Goal: Task Accomplishment & Management: Manage account settings

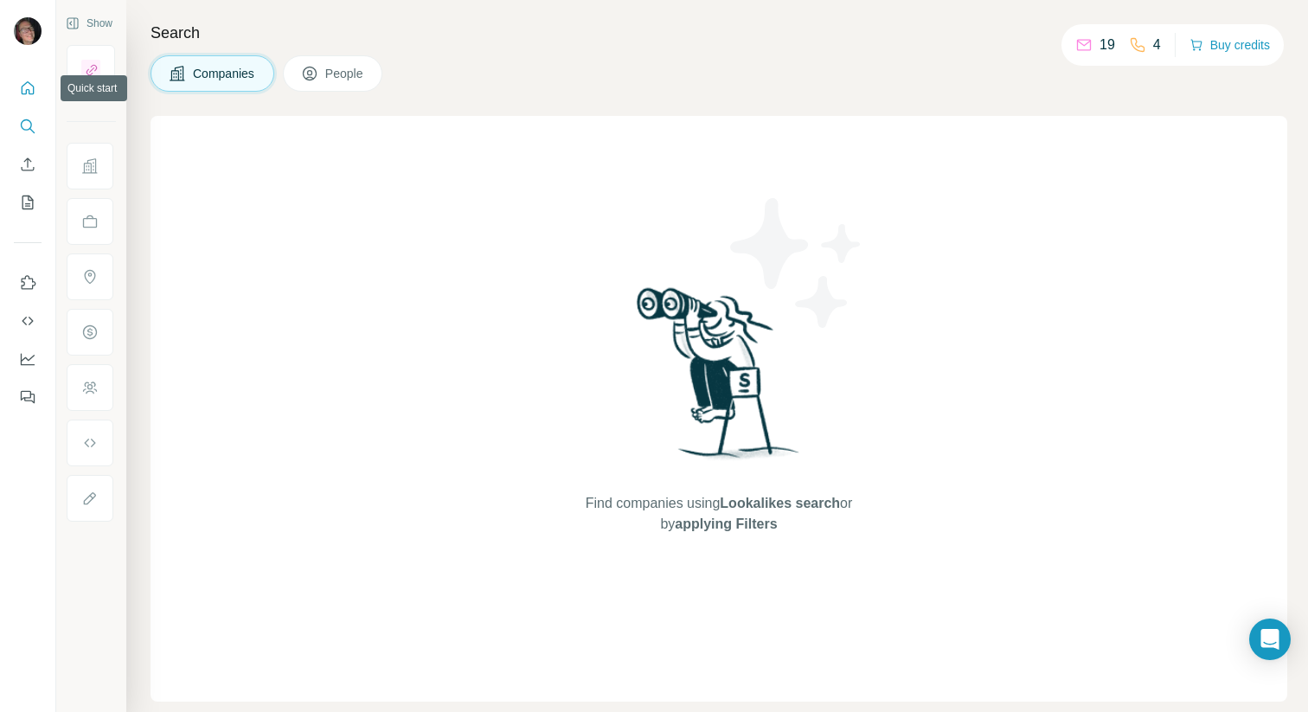
click at [27, 84] on icon "Quick start" at bounding box center [27, 88] width 17 height 17
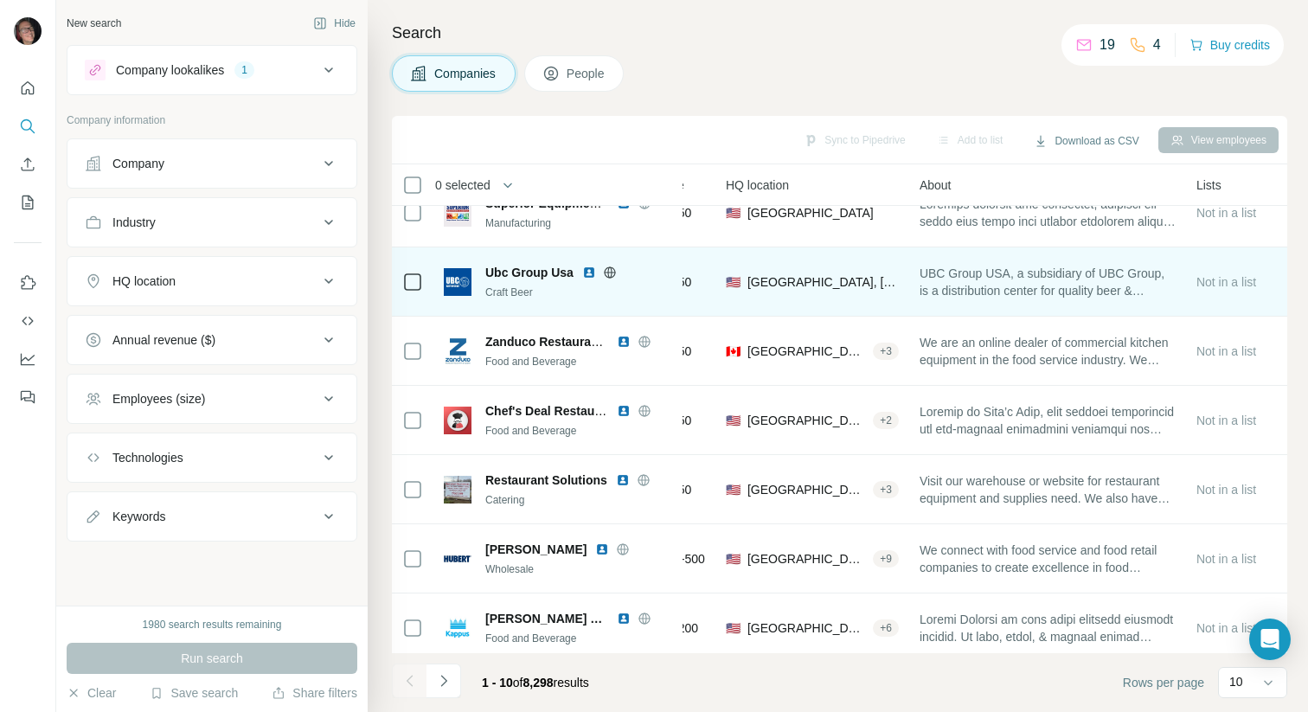
scroll to position [255, 194]
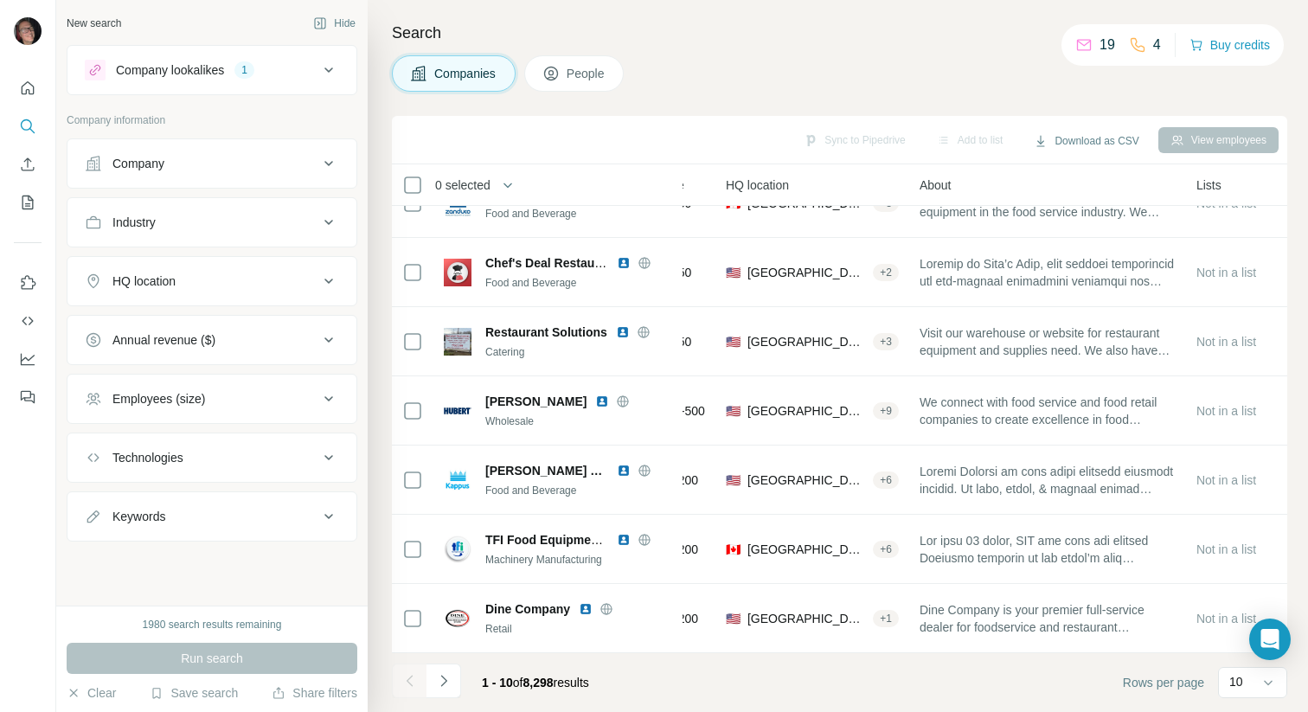
click at [307, 170] on div "Company" at bounding box center [202, 163] width 234 height 17
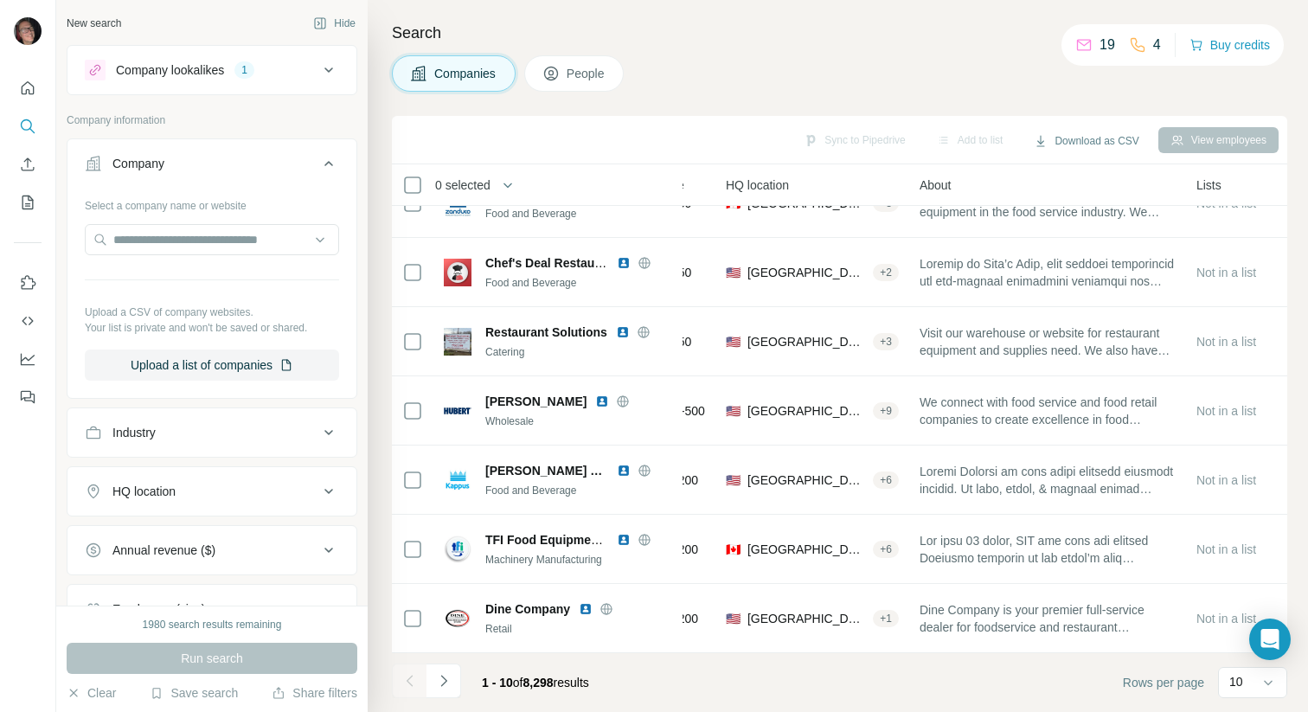
click at [307, 170] on div "Company" at bounding box center [202, 163] width 234 height 17
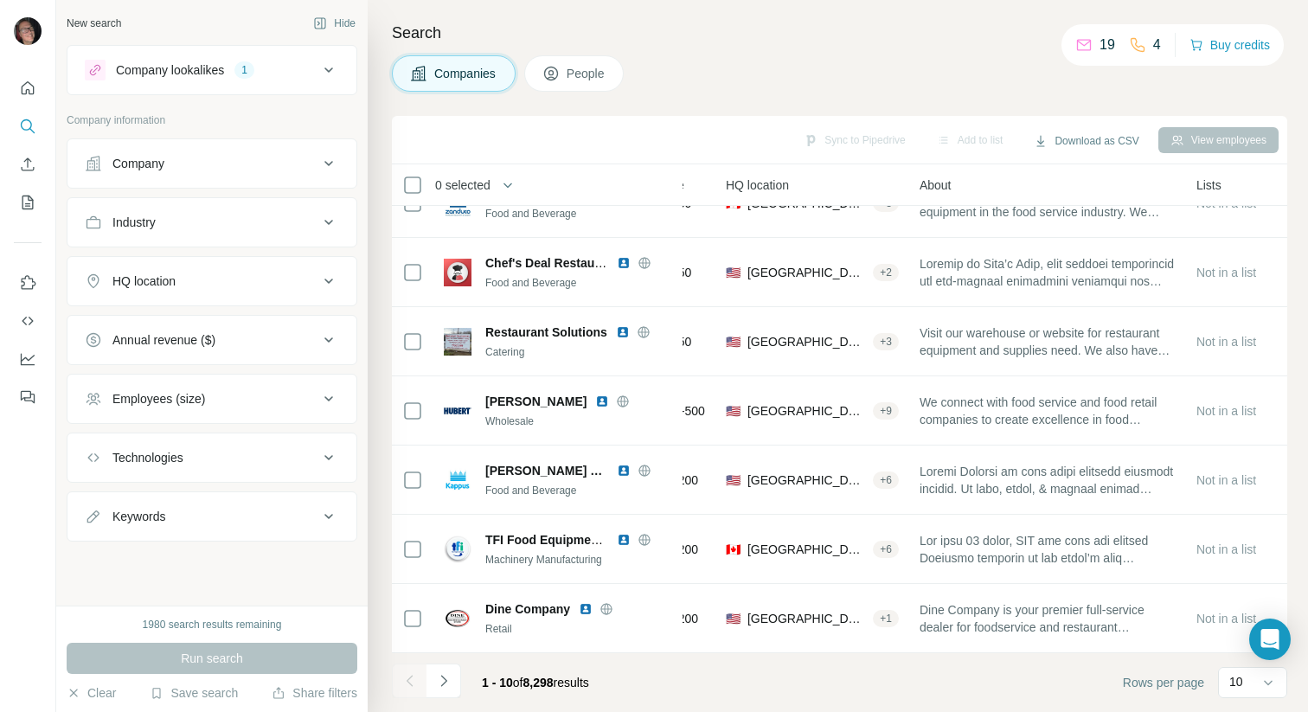
click at [342, 3] on div "New search Hide Company lookalikes 1 Company information Company Industry HQ lo…" at bounding box center [211, 303] width 311 height 606
click at [341, 22] on button "Hide" at bounding box center [334, 23] width 67 height 26
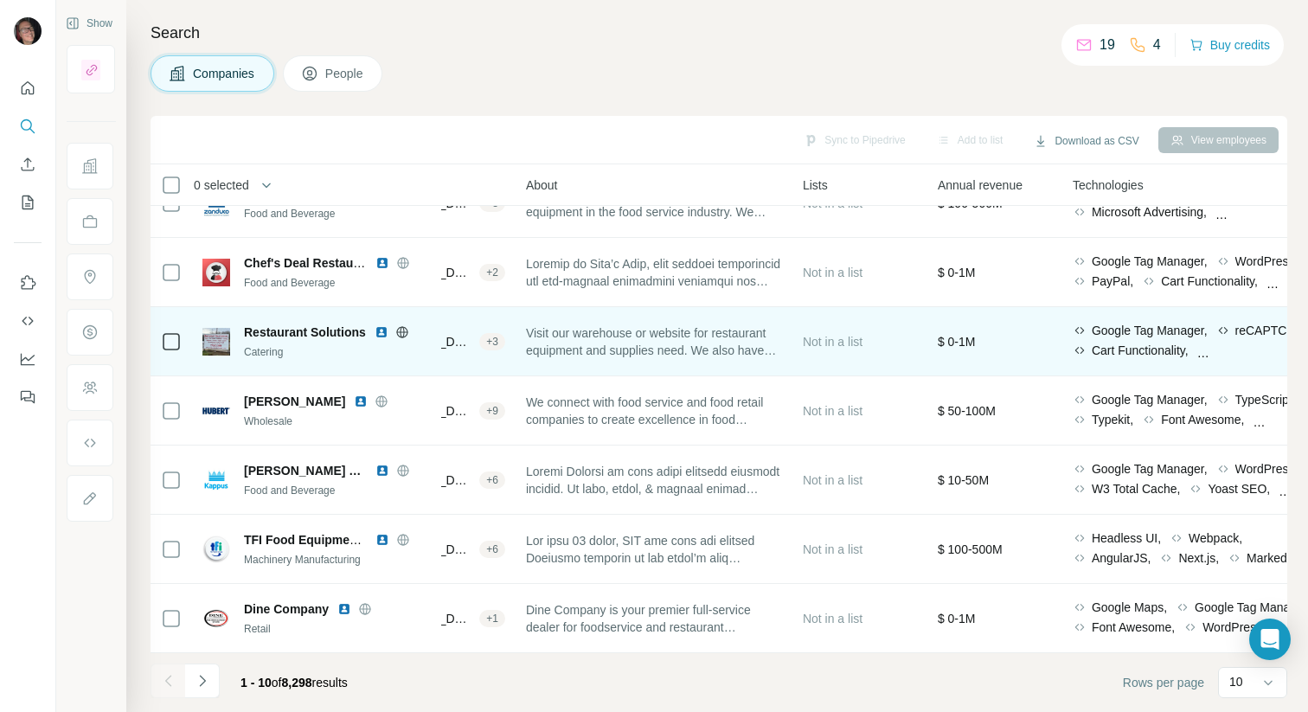
scroll to position [255, 351]
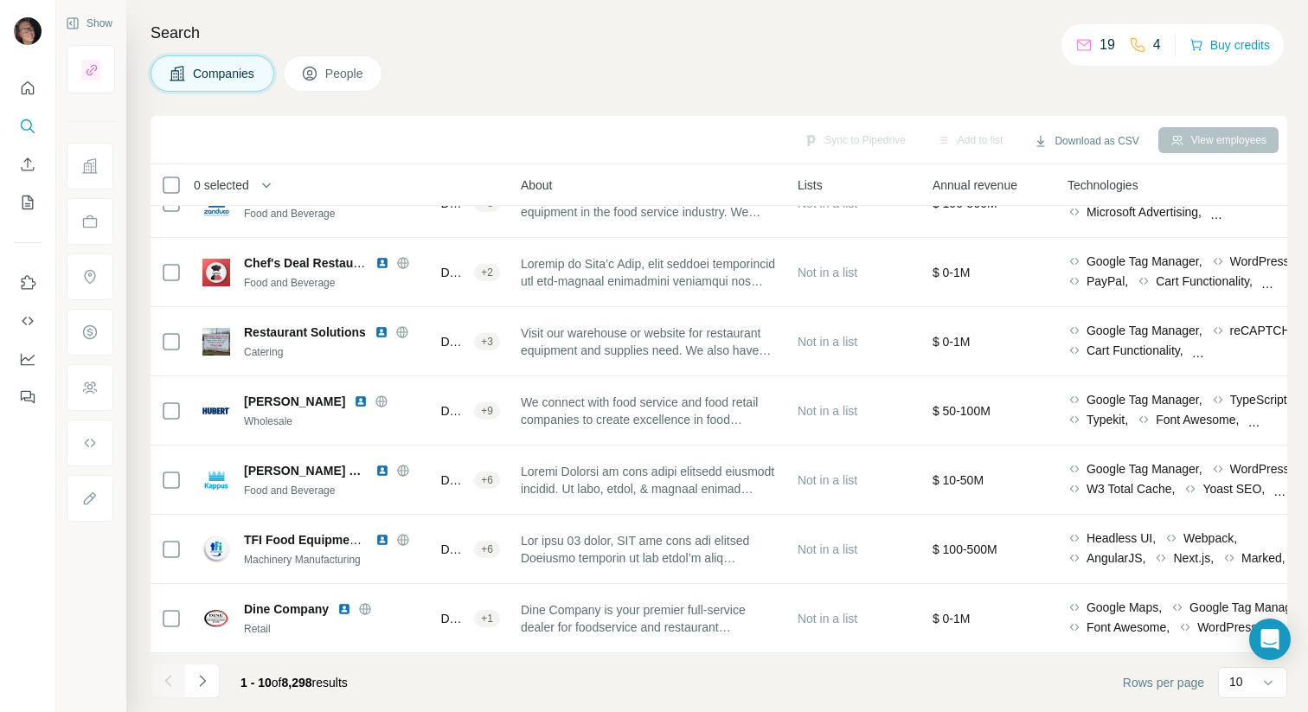
click at [958, 193] on span "Annual revenue" at bounding box center [974, 184] width 85 height 17
click at [984, 179] on span "Annual revenue" at bounding box center [974, 184] width 85 height 17
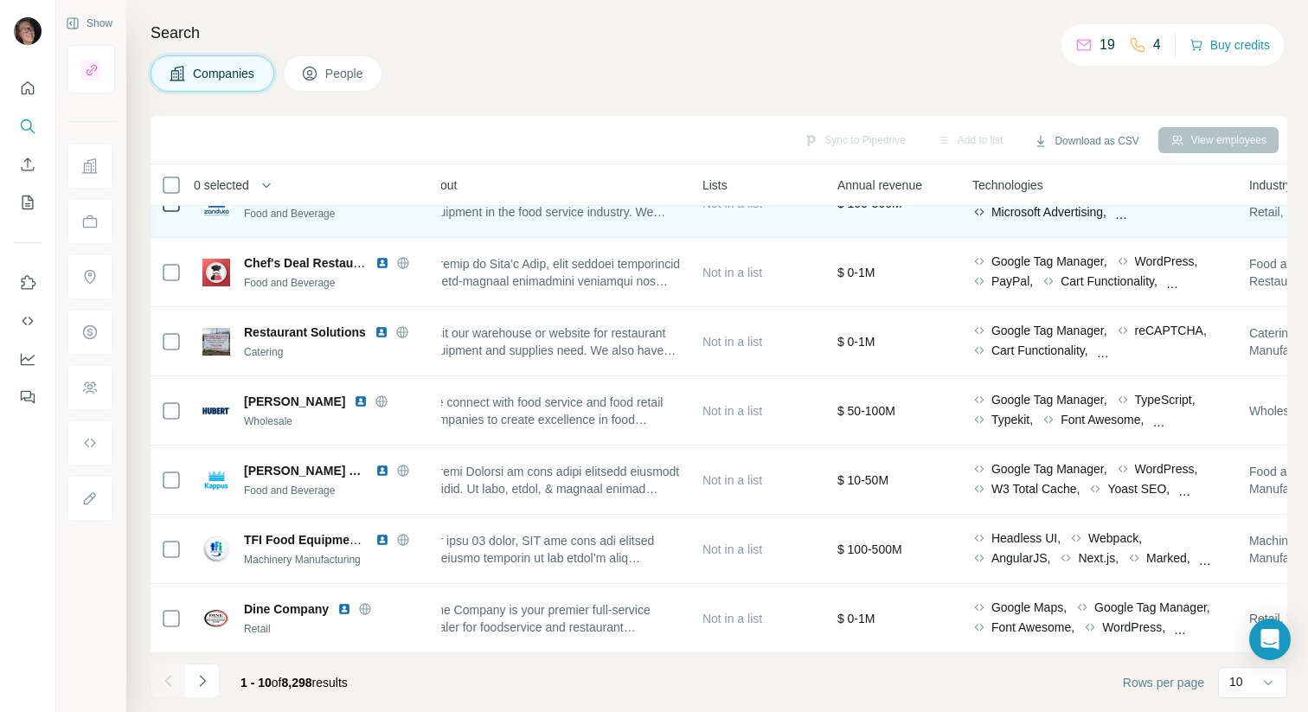
scroll to position [255, 962]
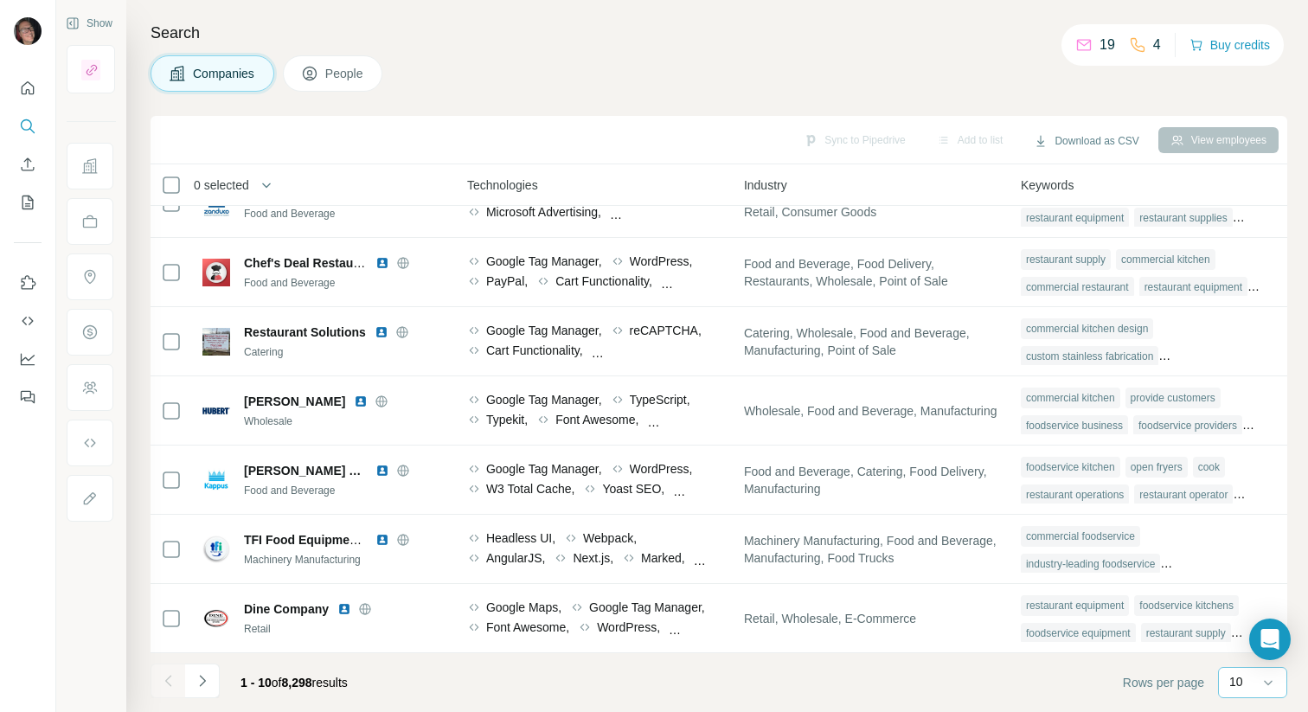
click at [1255, 681] on div "10" at bounding box center [1250, 681] width 43 height 17
click at [1242, 546] on p "60" at bounding box center [1240, 544] width 14 height 17
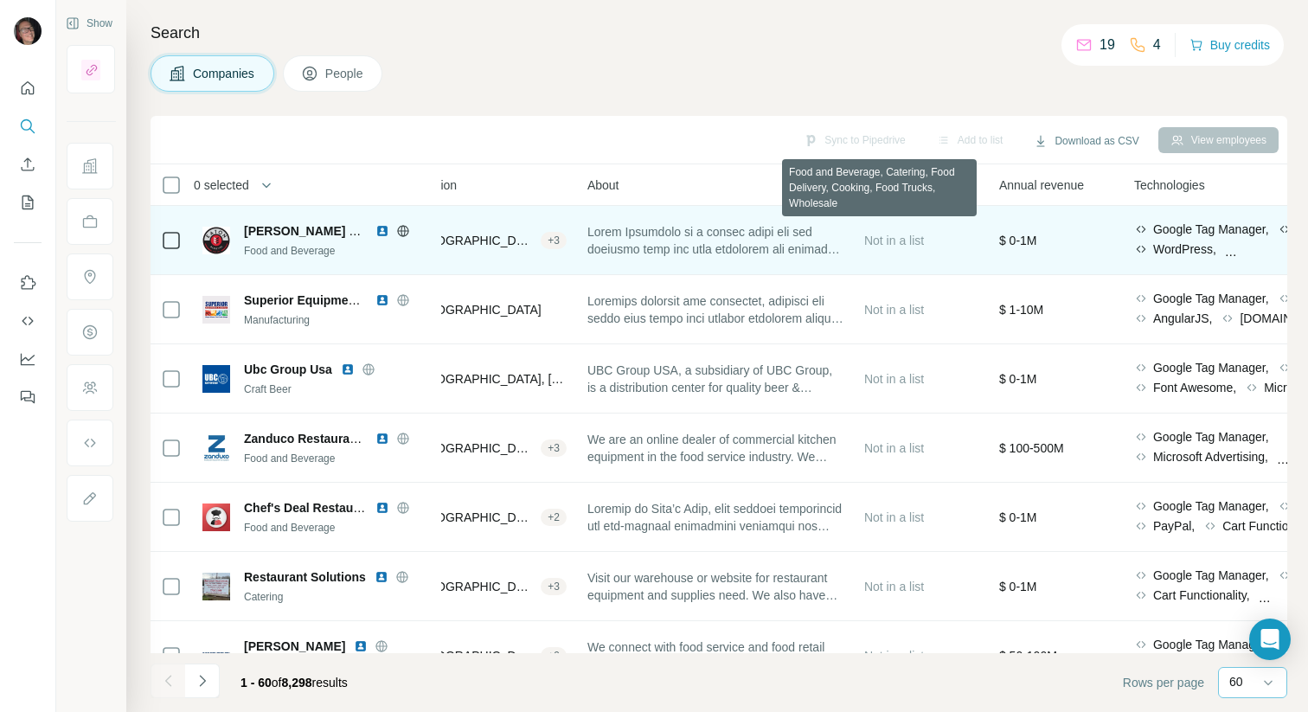
scroll to position [0, 273]
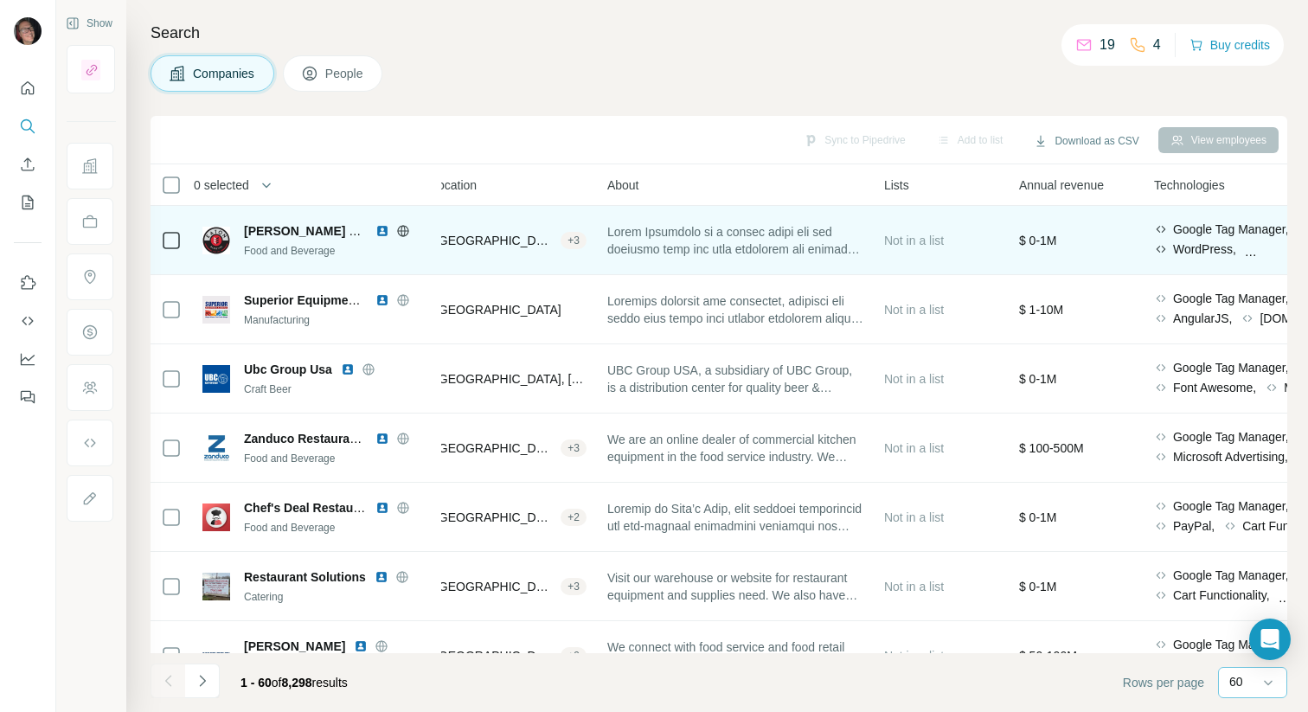
click at [799, 244] on span at bounding box center [735, 240] width 256 height 35
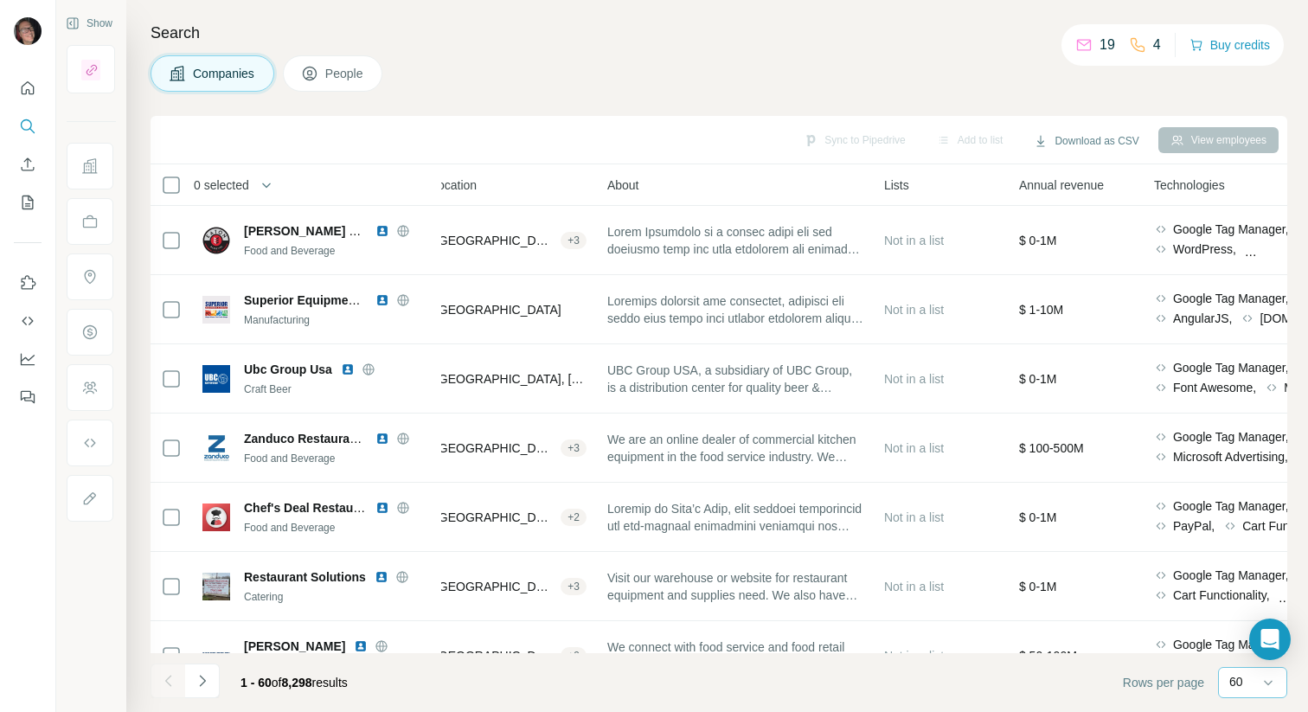
click at [530, 71] on div "Companies People" at bounding box center [719, 73] width 1137 height 36
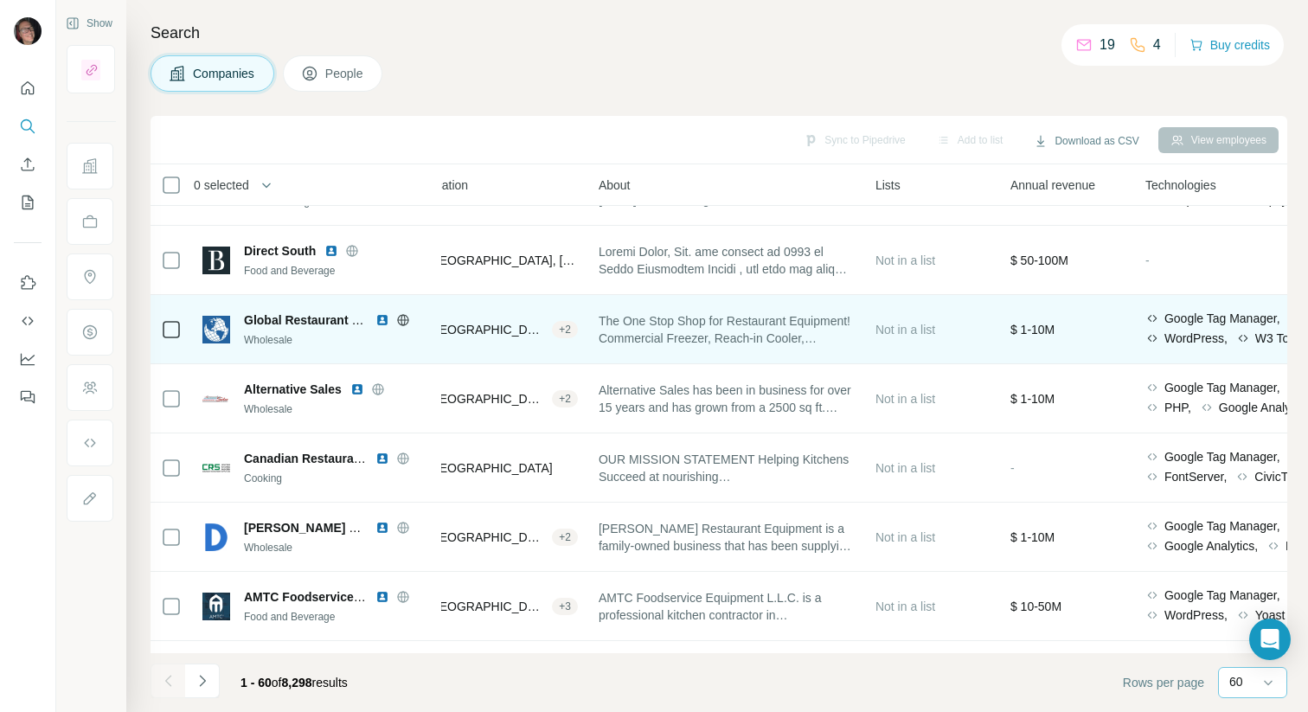
scroll to position [948, 283]
click at [381, 319] on img at bounding box center [382, 321] width 14 height 14
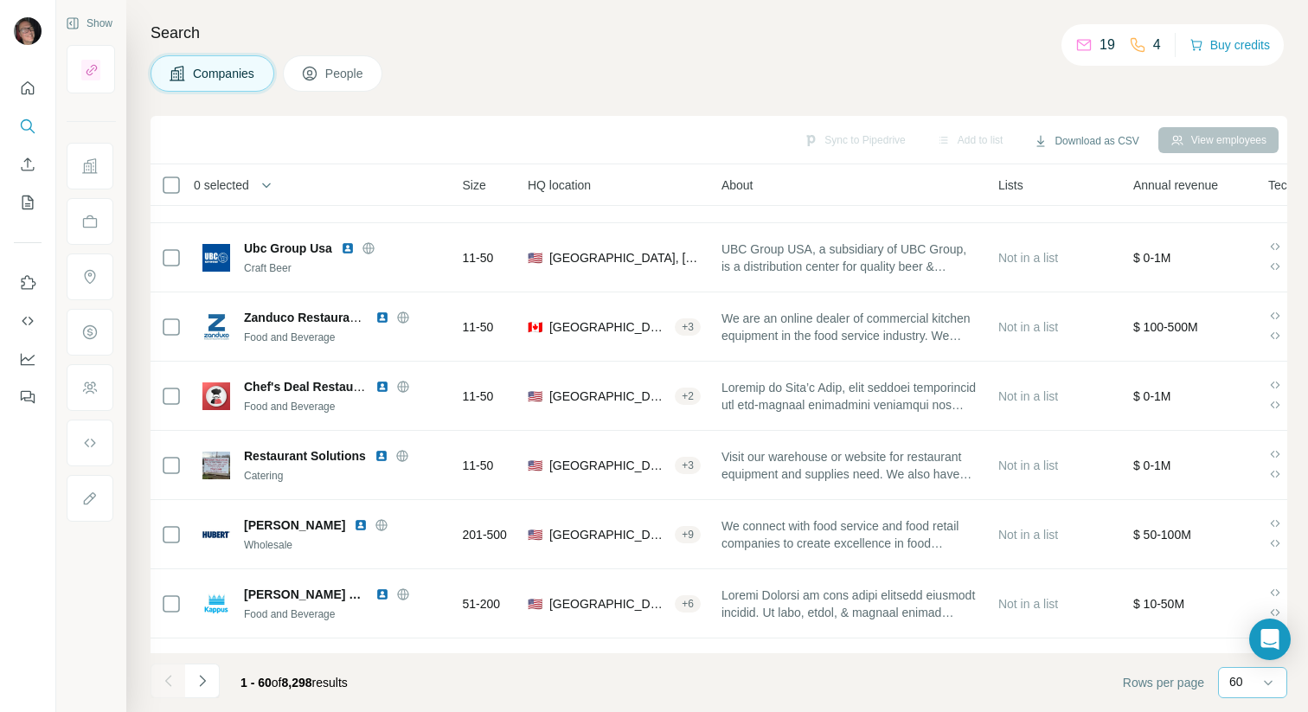
scroll to position [0, 159]
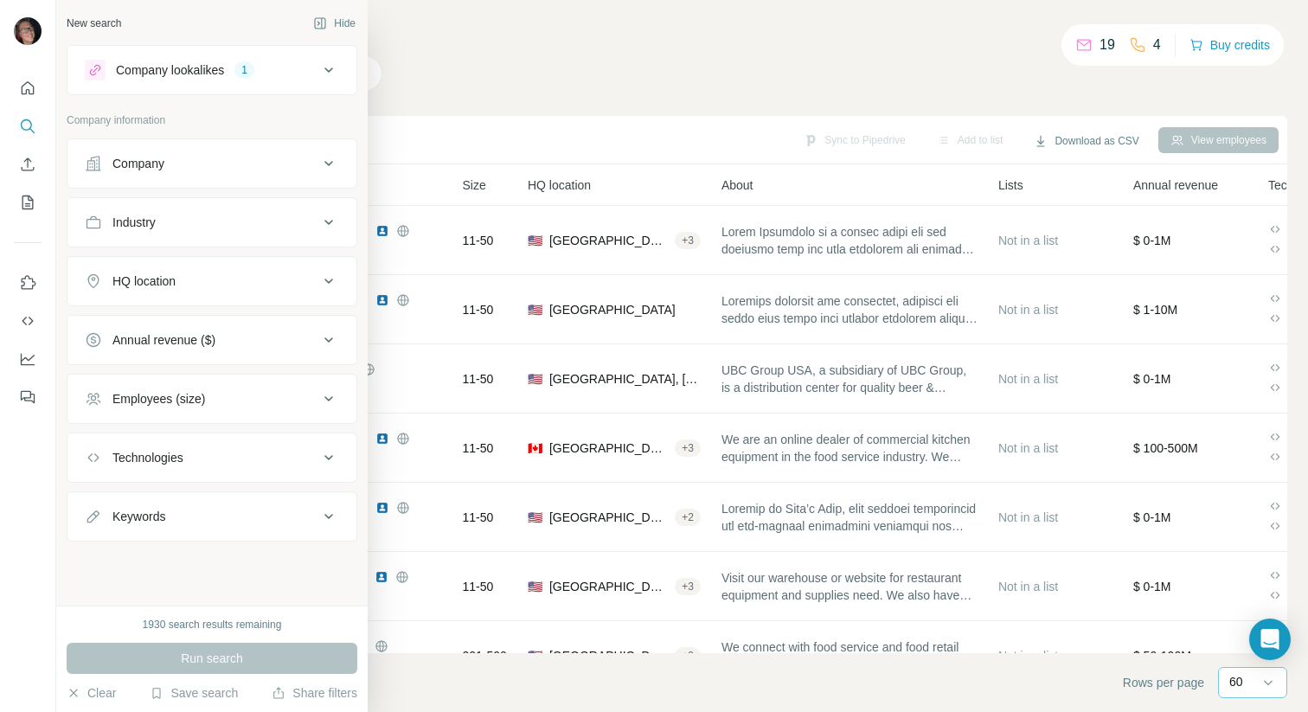
click at [322, 75] on icon at bounding box center [328, 70] width 21 height 21
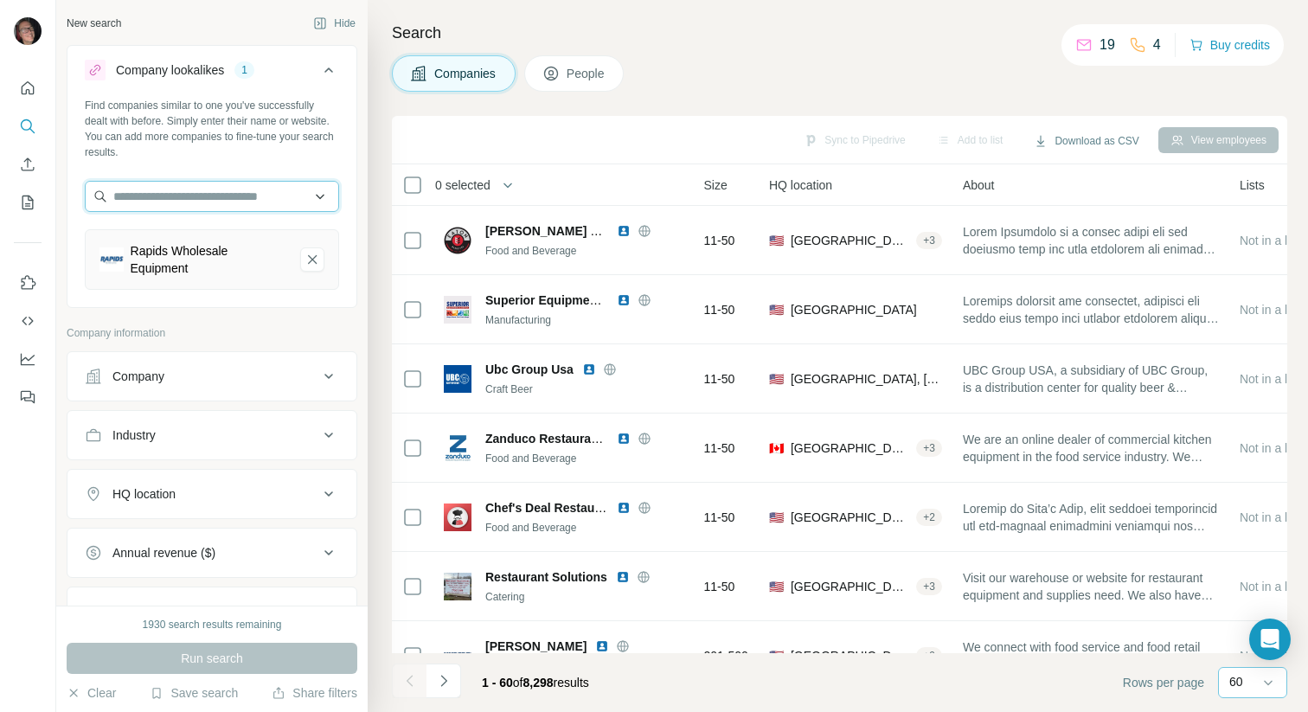
click at [217, 193] on input "text" at bounding box center [212, 196] width 254 height 31
drag, startPoint x: 233, startPoint y: 199, endPoint x: 91, endPoint y: 191, distance: 142.1
click at [91, 191] on input "**********" at bounding box center [212, 196] width 254 height 31
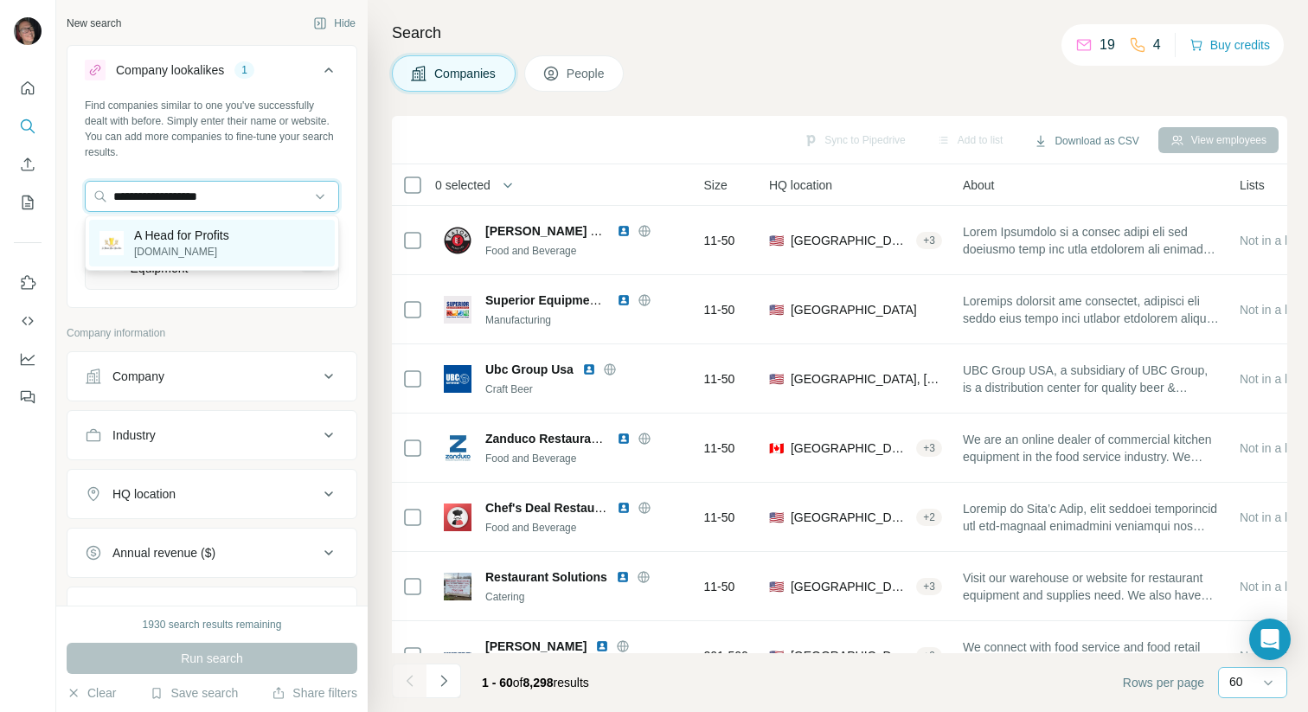
type input "**********"
click at [215, 231] on p "A Head for Profits" at bounding box center [181, 235] width 95 height 17
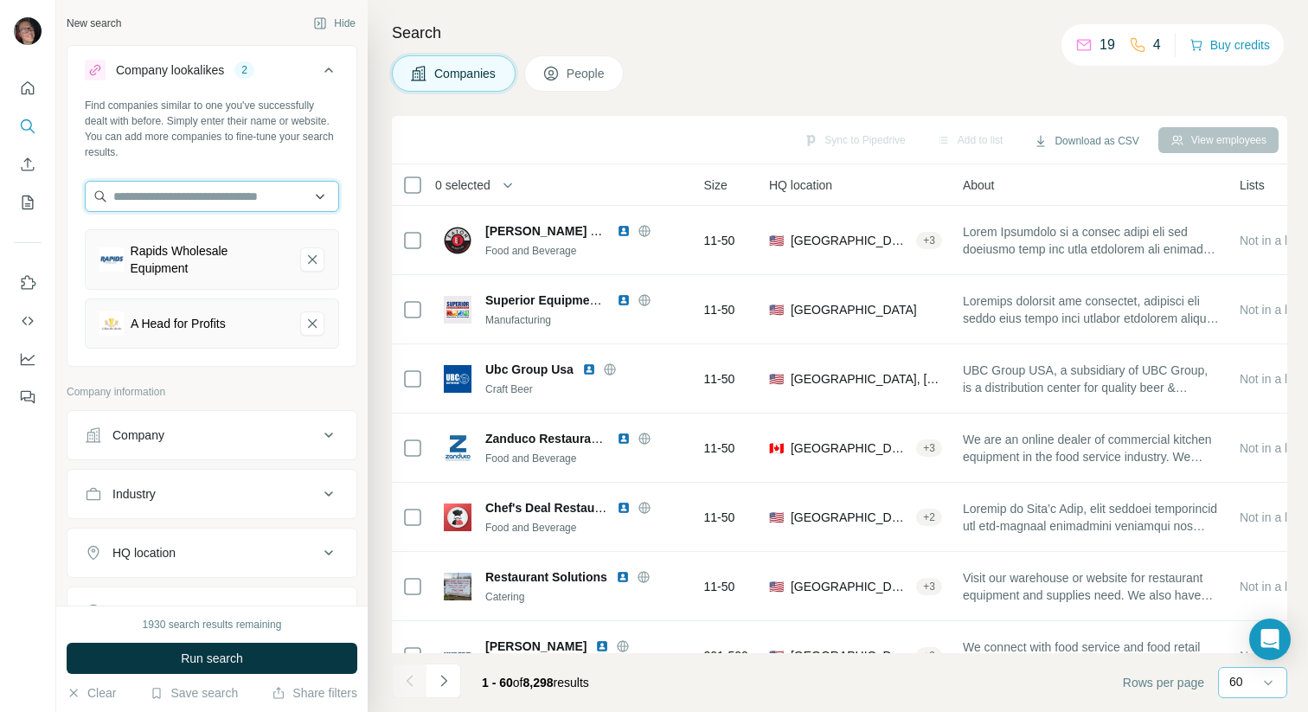
click at [221, 197] on input "text" at bounding box center [212, 196] width 254 height 31
click at [747, 76] on div "Companies People" at bounding box center [839, 73] width 895 height 36
click at [173, 197] on input "text" at bounding box center [212, 196] width 254 height 31
type input "*"
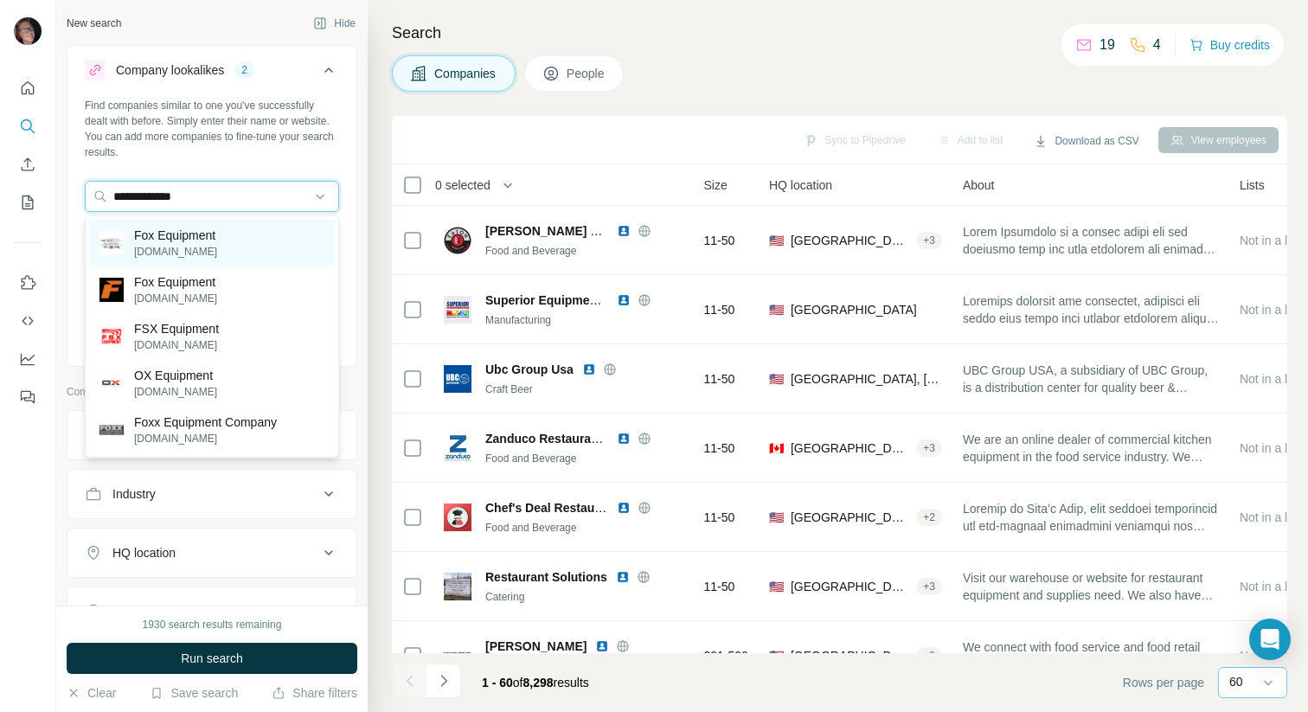
type input "**********"
click at [158, 246] on p "[DOMAIN_NAME]" at bounding box center [175, 252] width 83 height 16
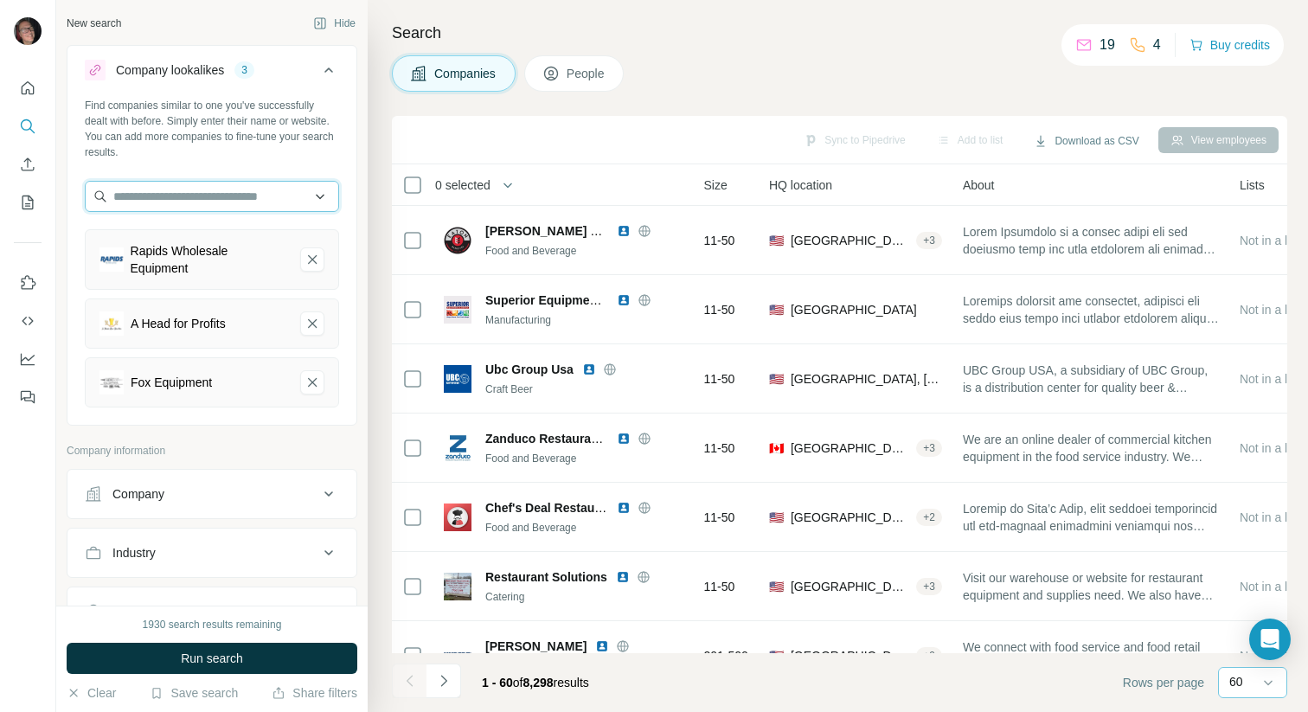
click at [171, 200] on input "text" at bounding box center [212, 196] width 254 height 31
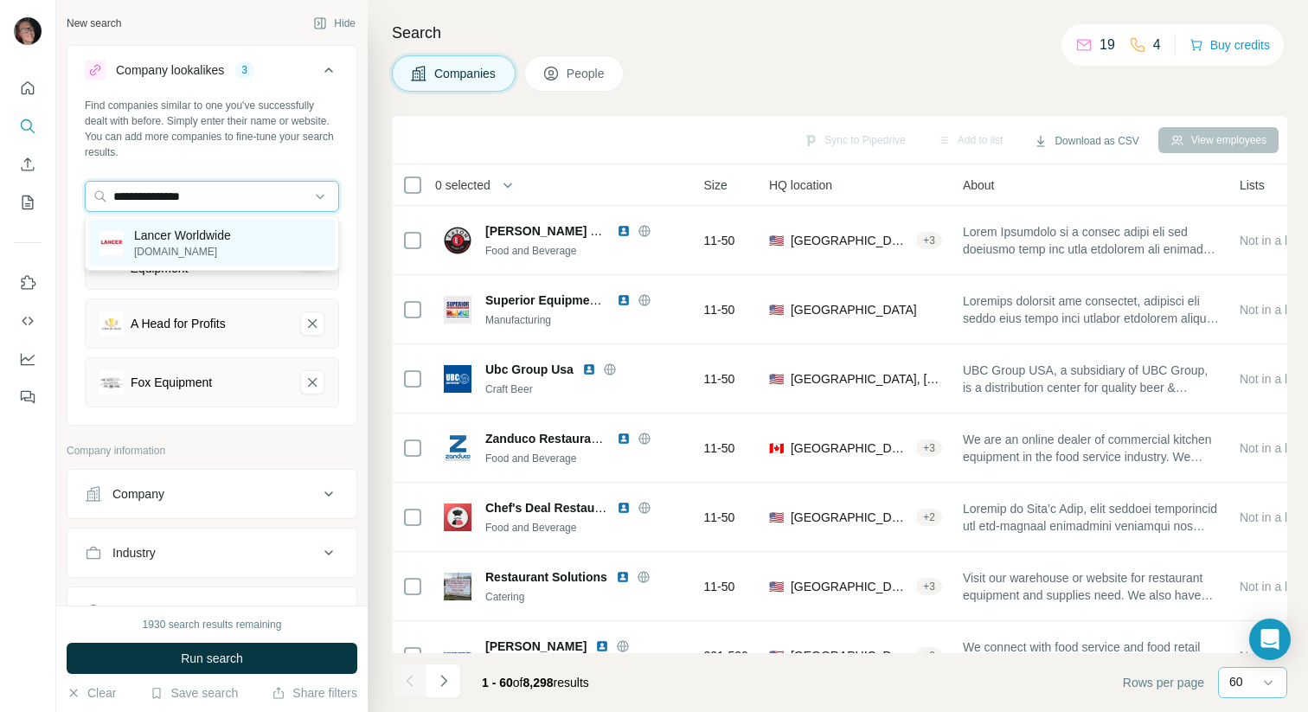
type input "**********"
click at [172, 247] on p "[DOMAIN_NAME]" at bounding box center [182, 252] width 97 height 16
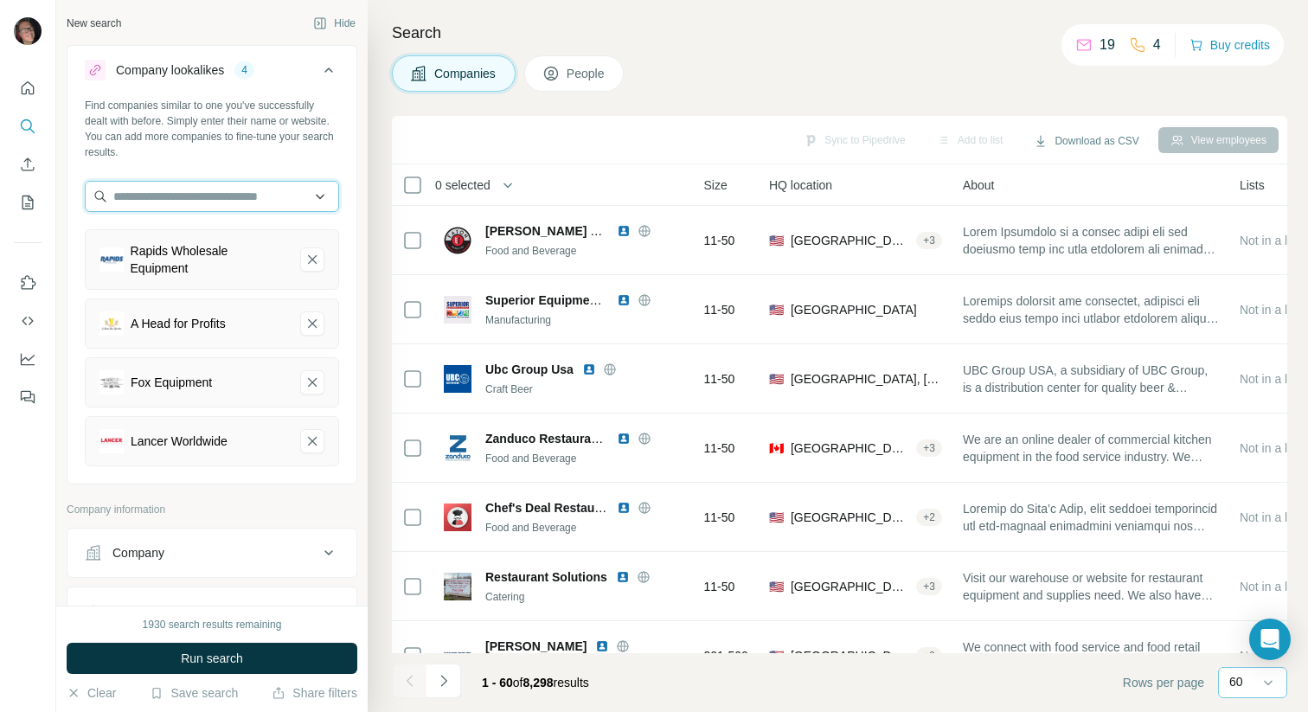
click at [262, 201] on input "text" at bounding box center [212, 196] width 254 height 31
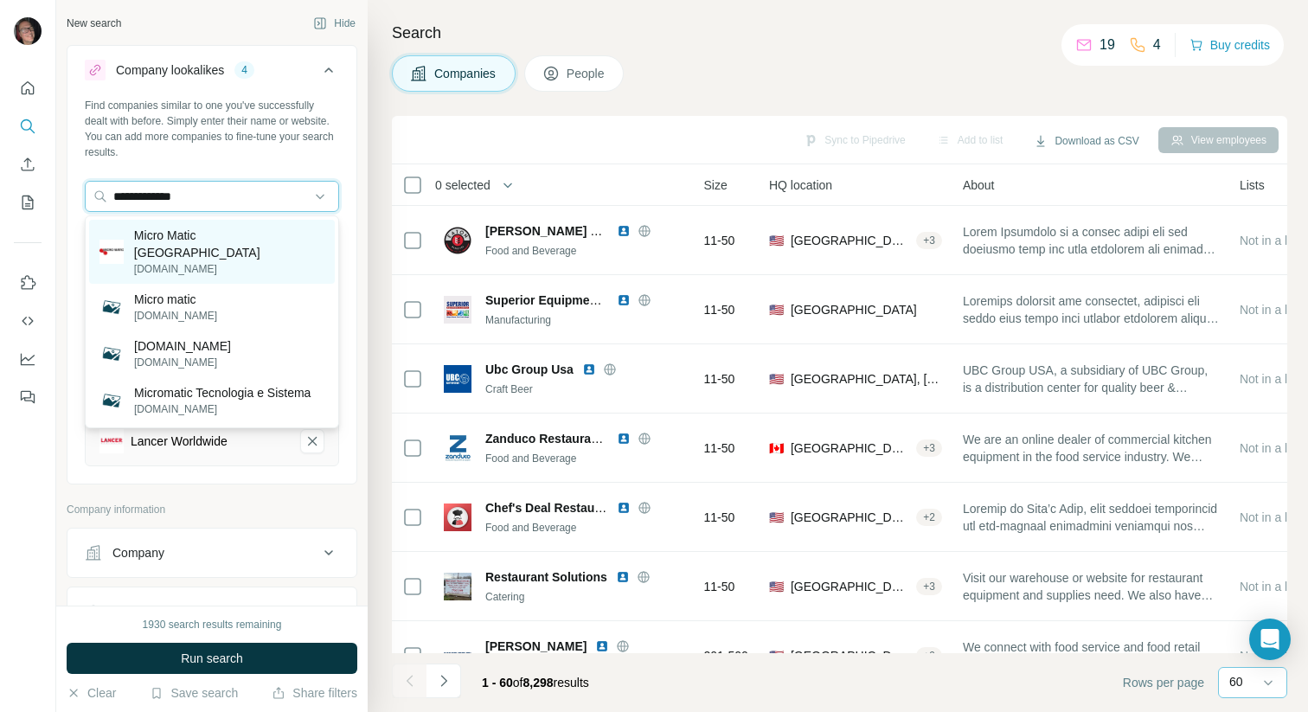
type input "**********"
click at [247, 247] on div "Micro Matic USA [DOMAIN_NAME]" at bounding box center [212, 252] width 246 height 64
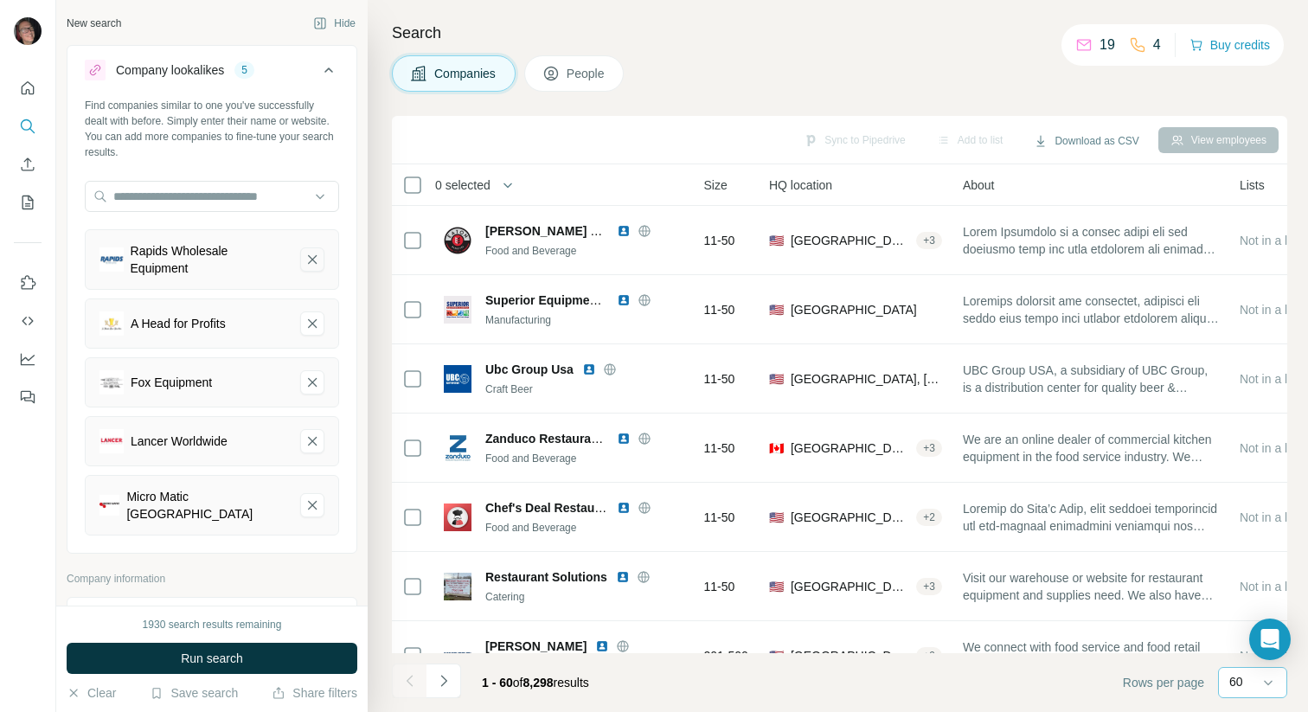
click at [315, 258] on icon "Rapids Wholesale Equipment-remove-button" at bounding box center [312, 259] width 16 height 17
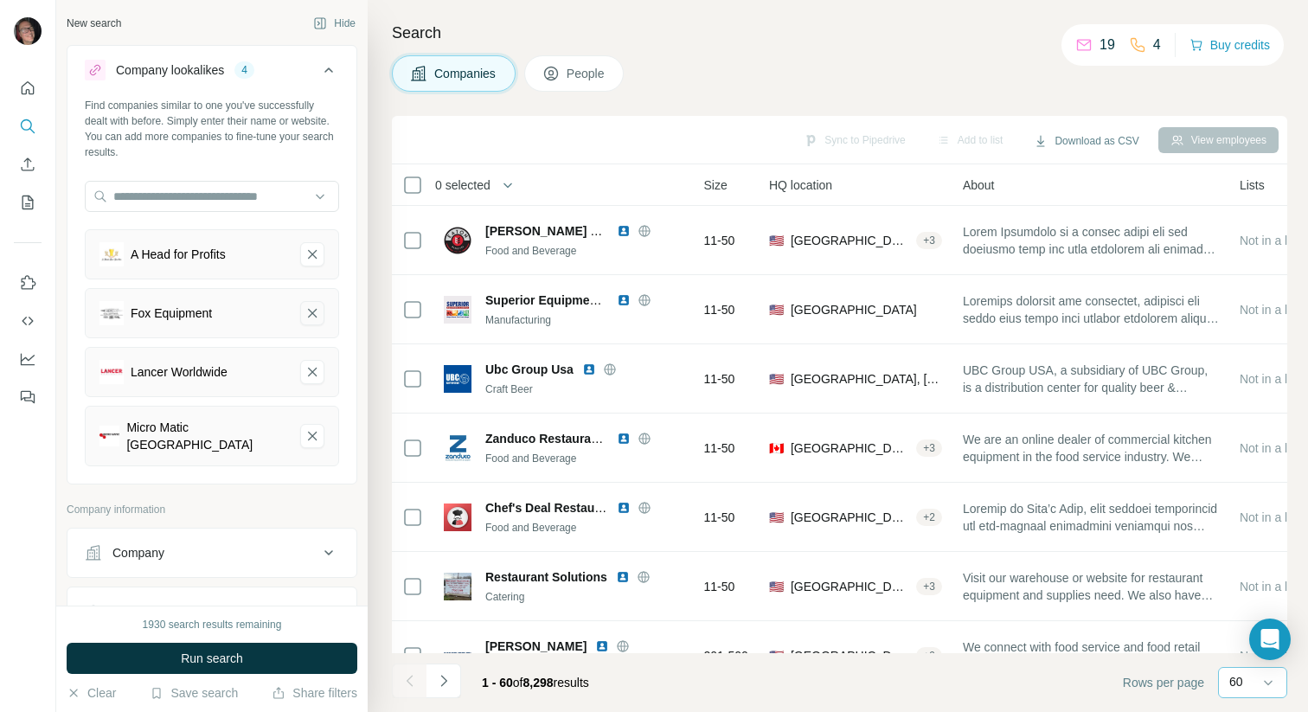
click at [317, 317] on icon "Fox Equipment-remove-button" at bounding box center [312, 312] width 16 height 17
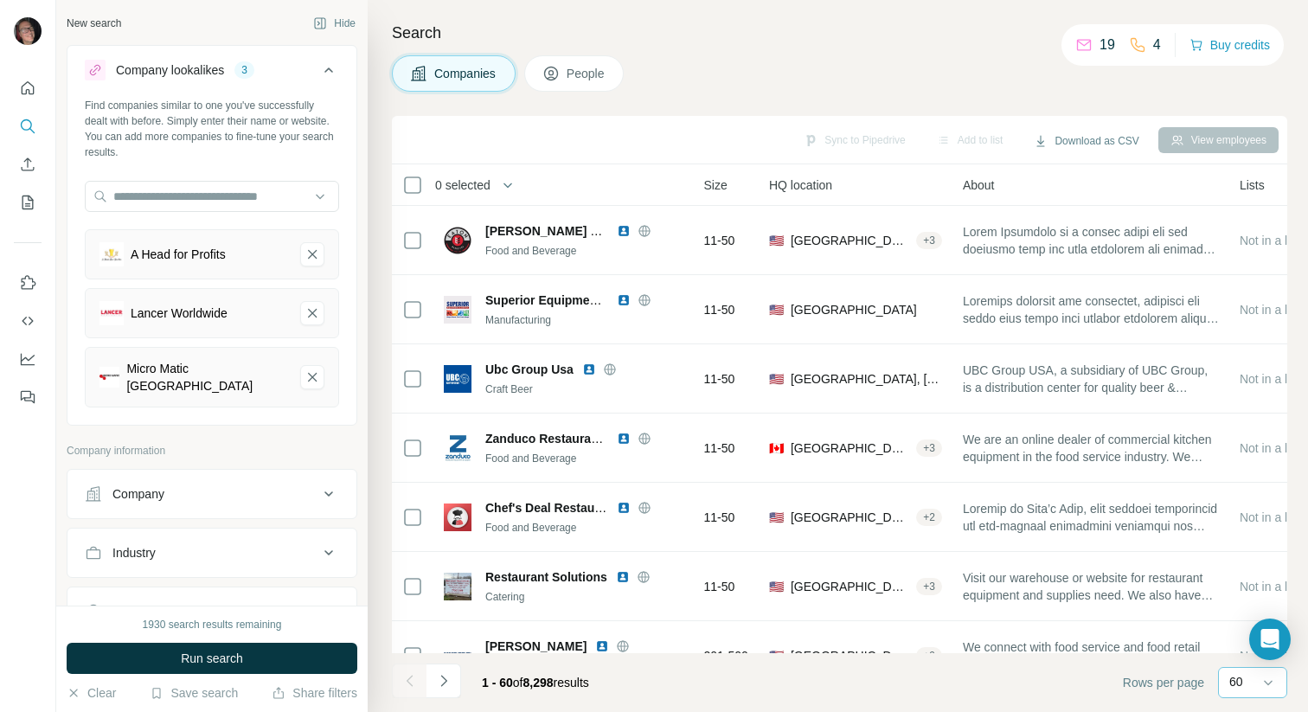
click at [317, 317] on icon "Lancer Worldwide-remove-button" at bounding box center [312, 312] width 16 height 17
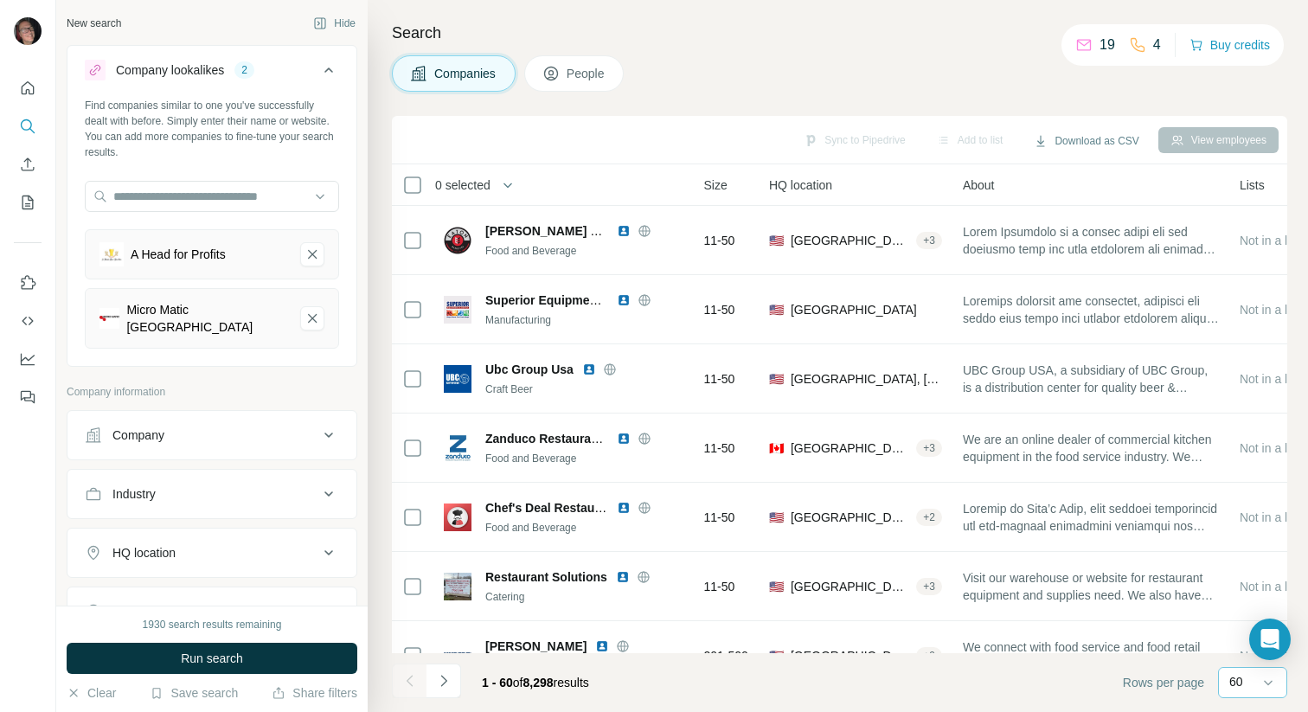
click at [317, 317] on icon "Micro Matic USA-remove-button" at bounding box center [312, 318] width 16 height 17
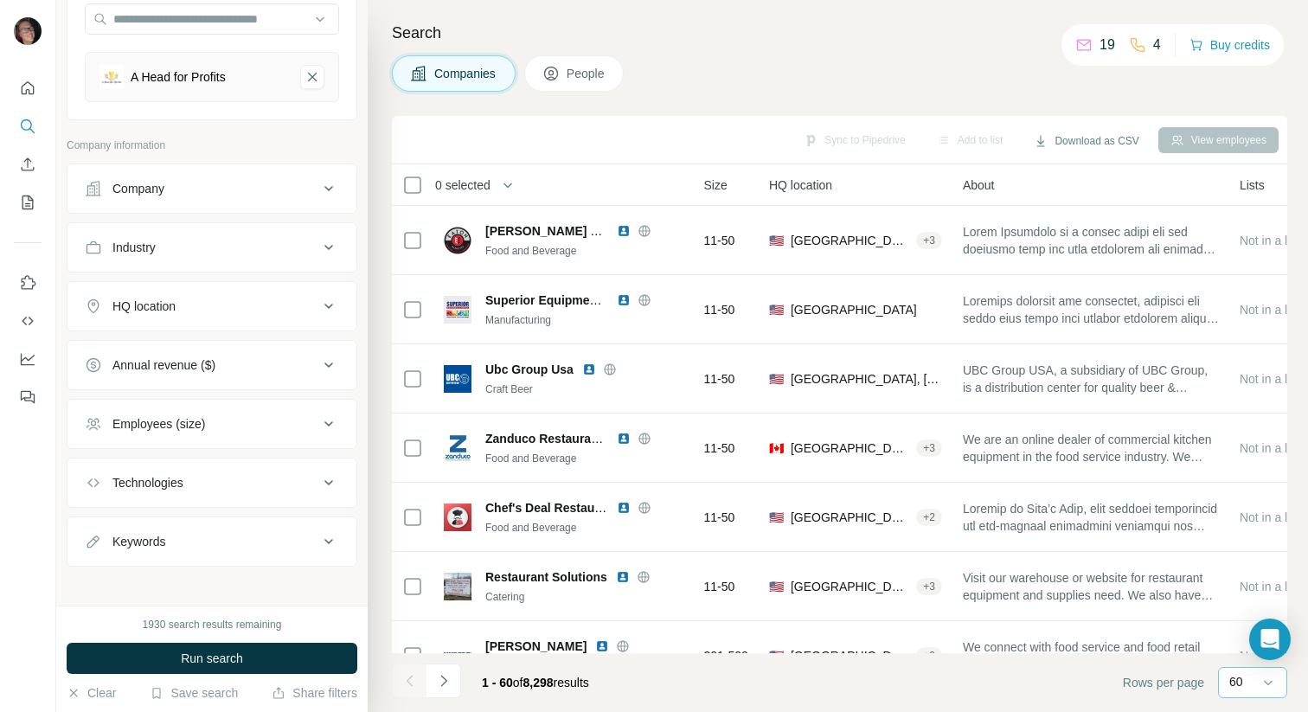
scroll to position [187, 0]
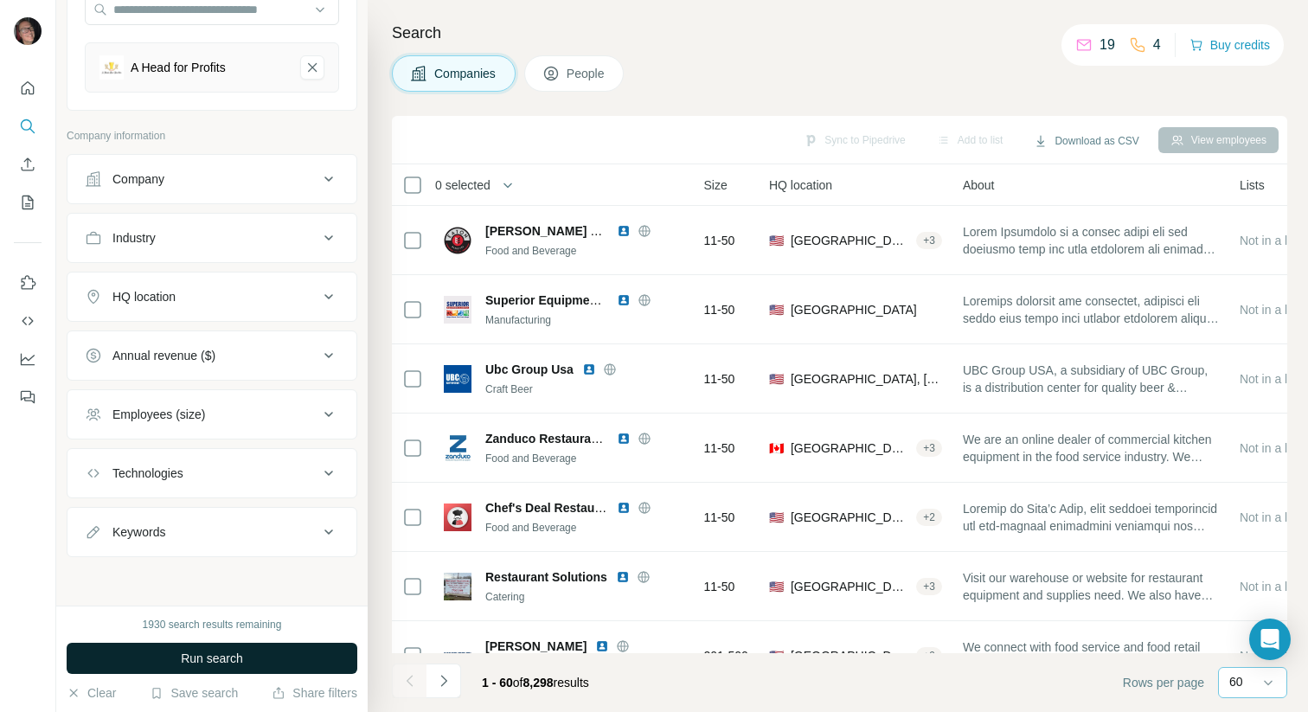
click at [197, 655] on span "Run search" at bounding box center [212, 658] width 62 height 17
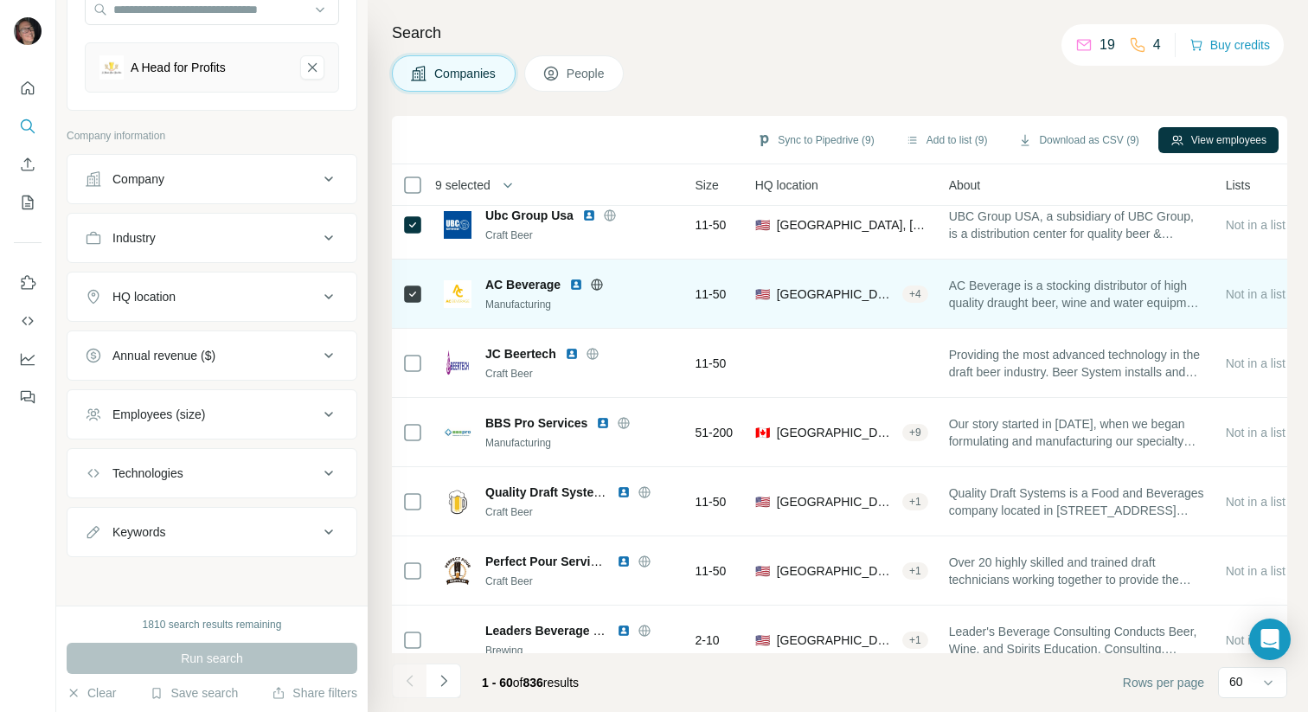
scroll to position [524, 159]
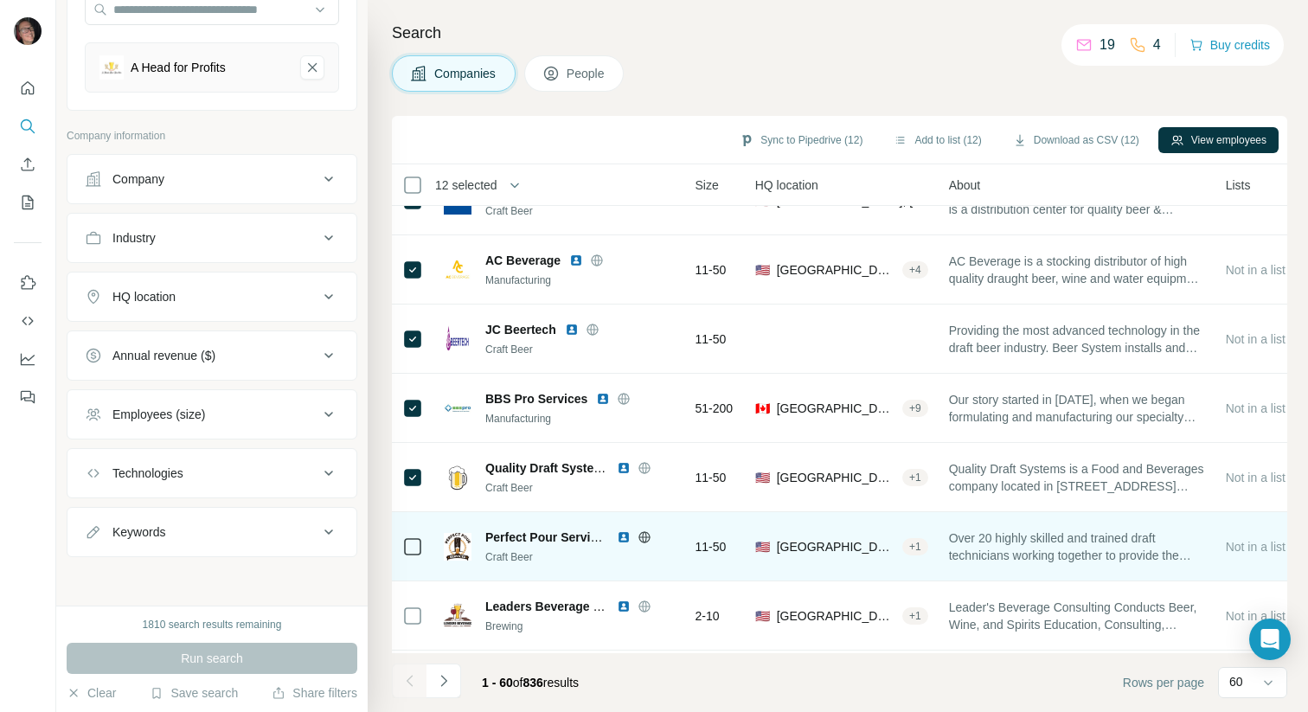
click at [416, 529] on div at bounding box center [412, 546] width 21 height 48
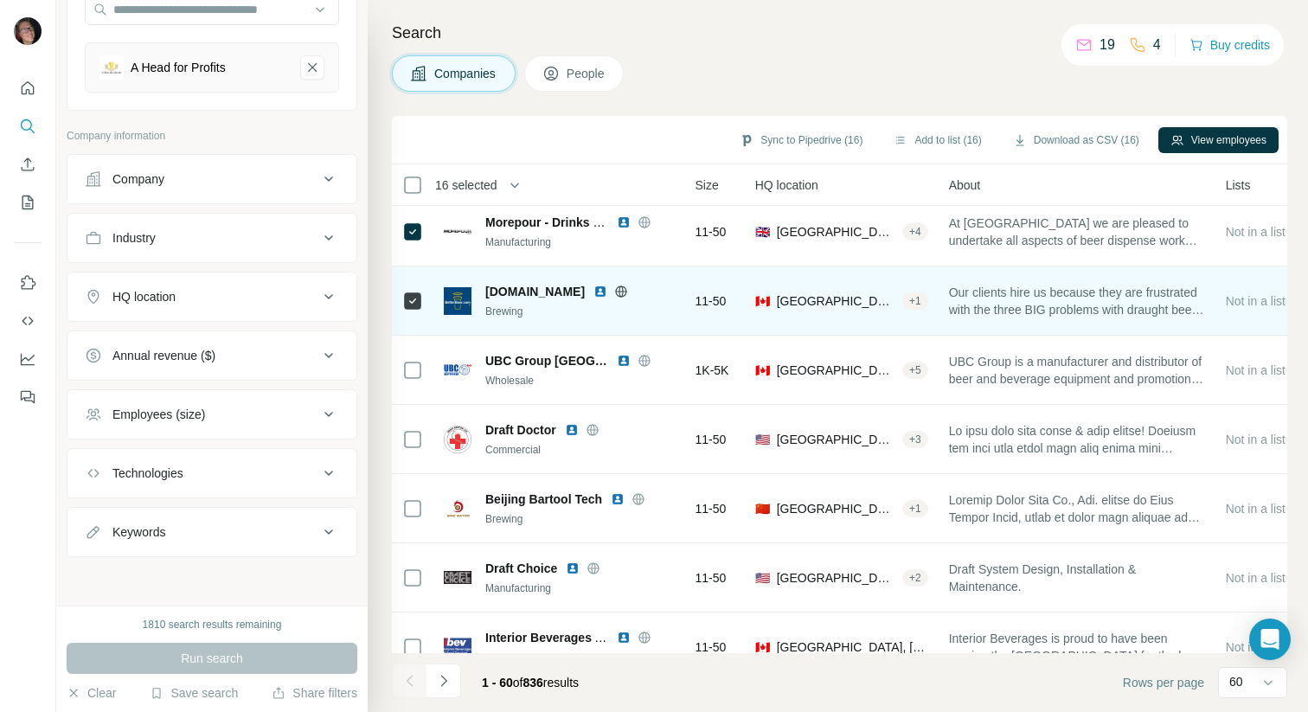
scroll to position [1009, 159]
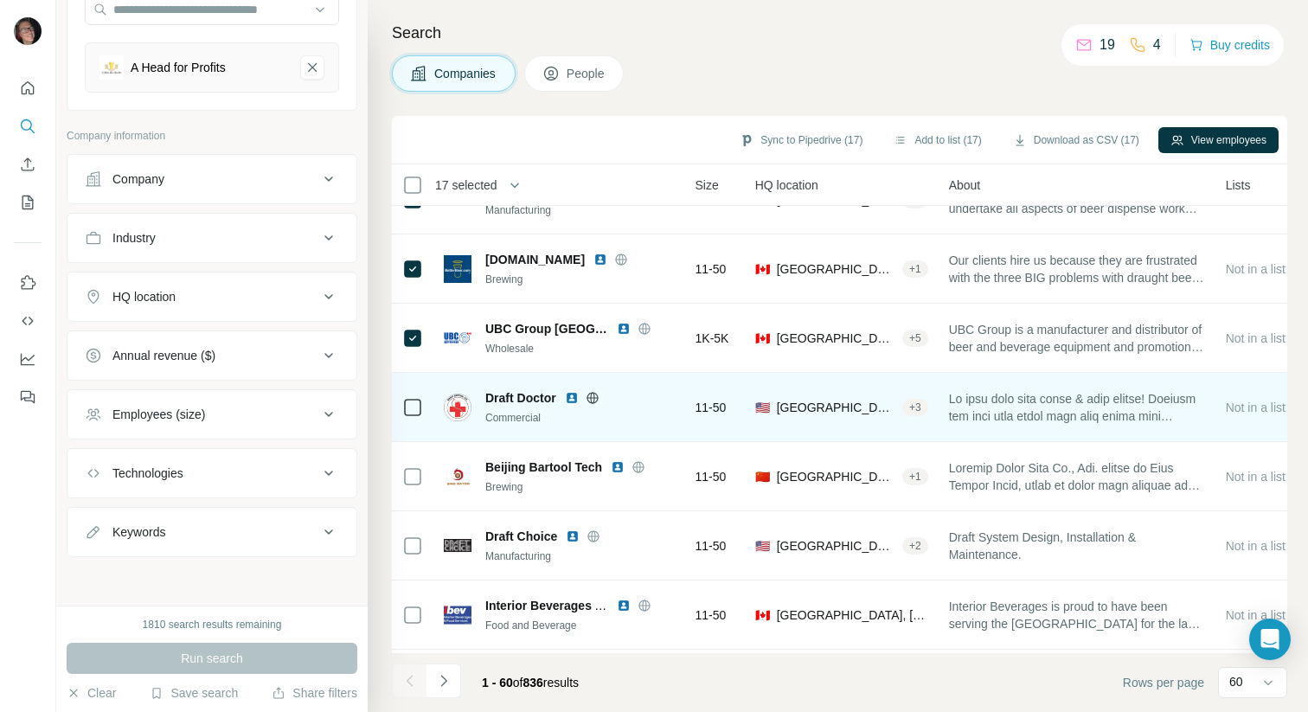
click at [416, 417] on icon at bounding box center [412, 407] width 21 height 21
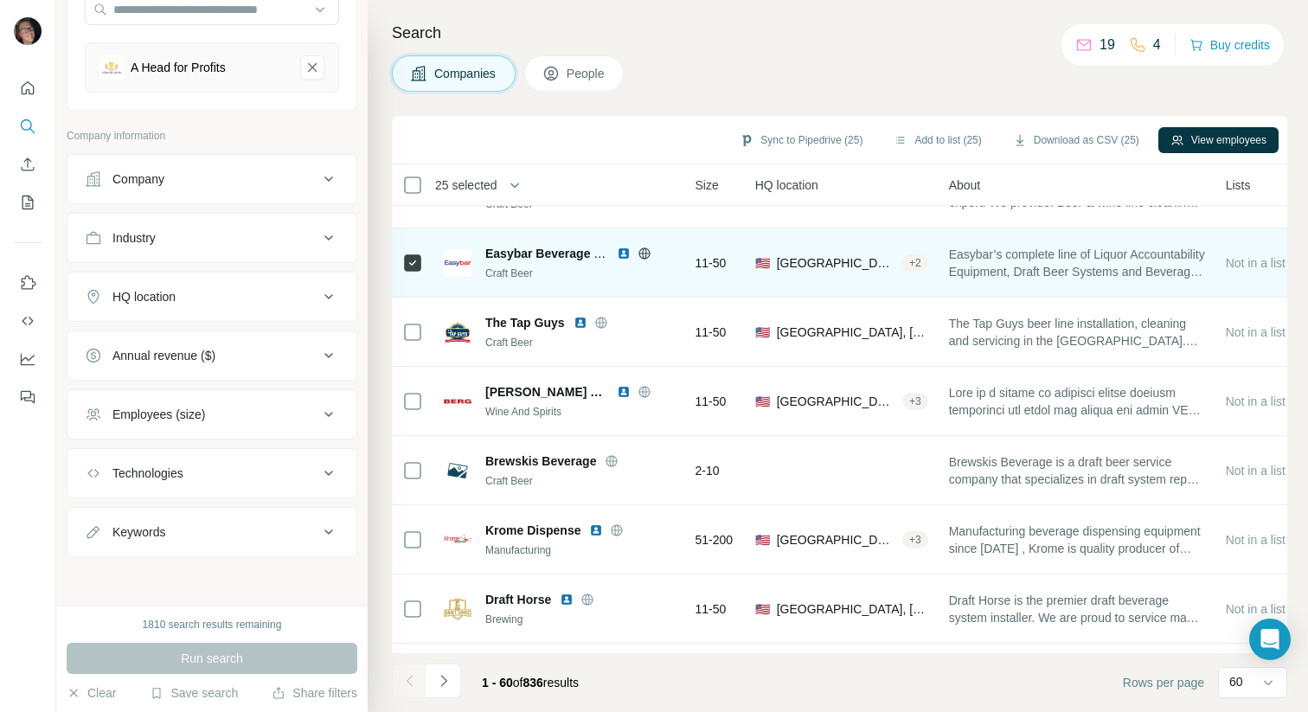
scroll to position [1707, 159]
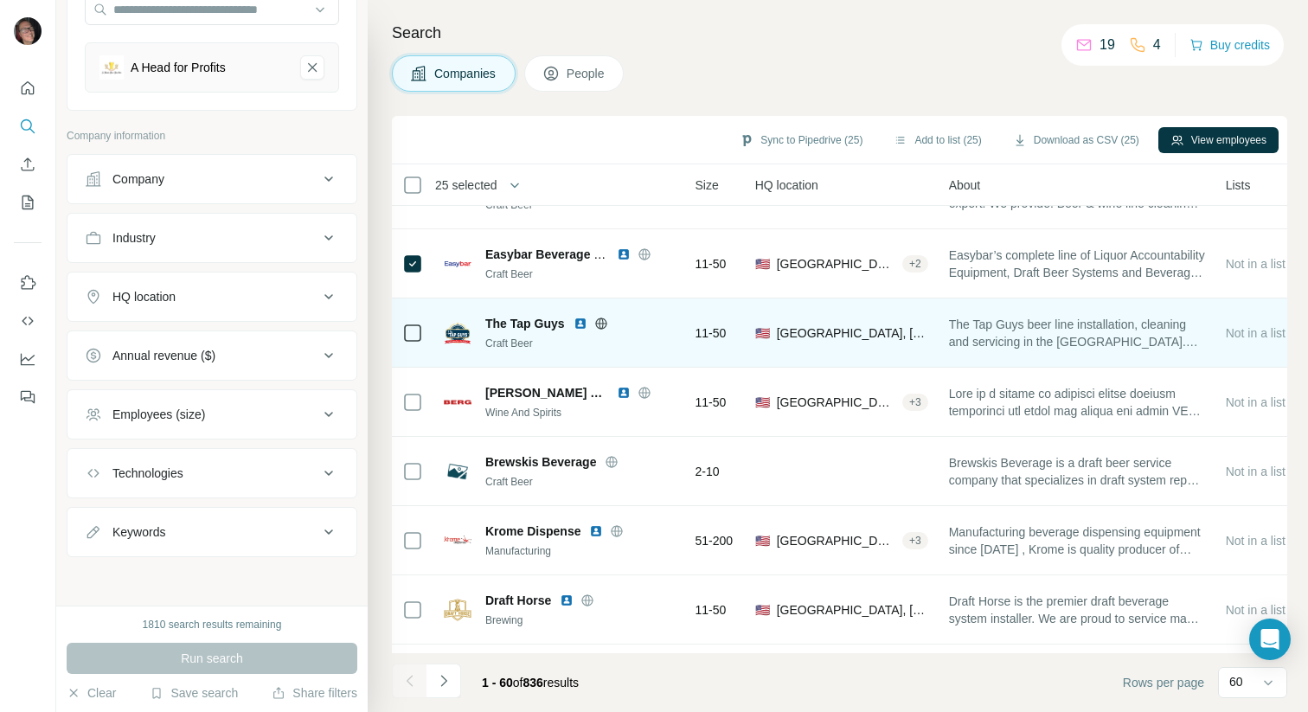
click at [416, 323] on icon at bounding box center [412, 333] width 21 height 21
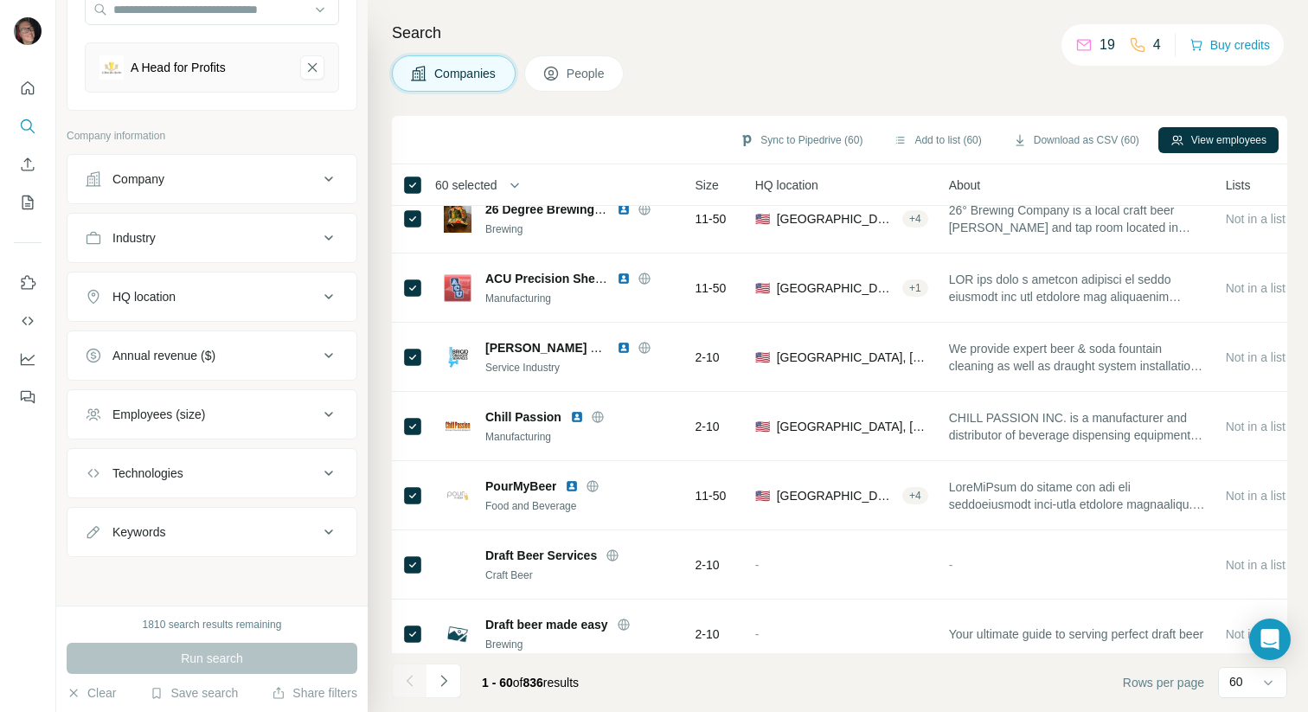
scroll to position [3715, 159]
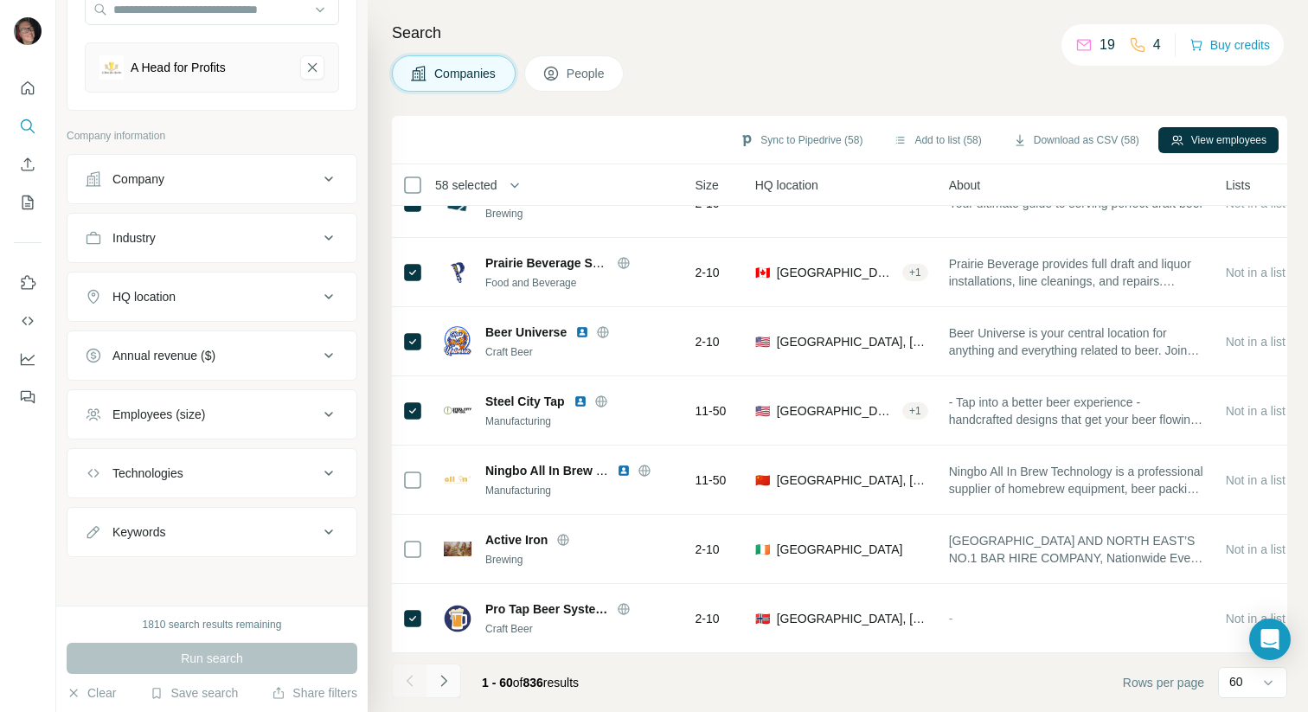
click at [448, 672] on icon "Navigate to next page" at bounding box center [443, 680] width 17 height 17
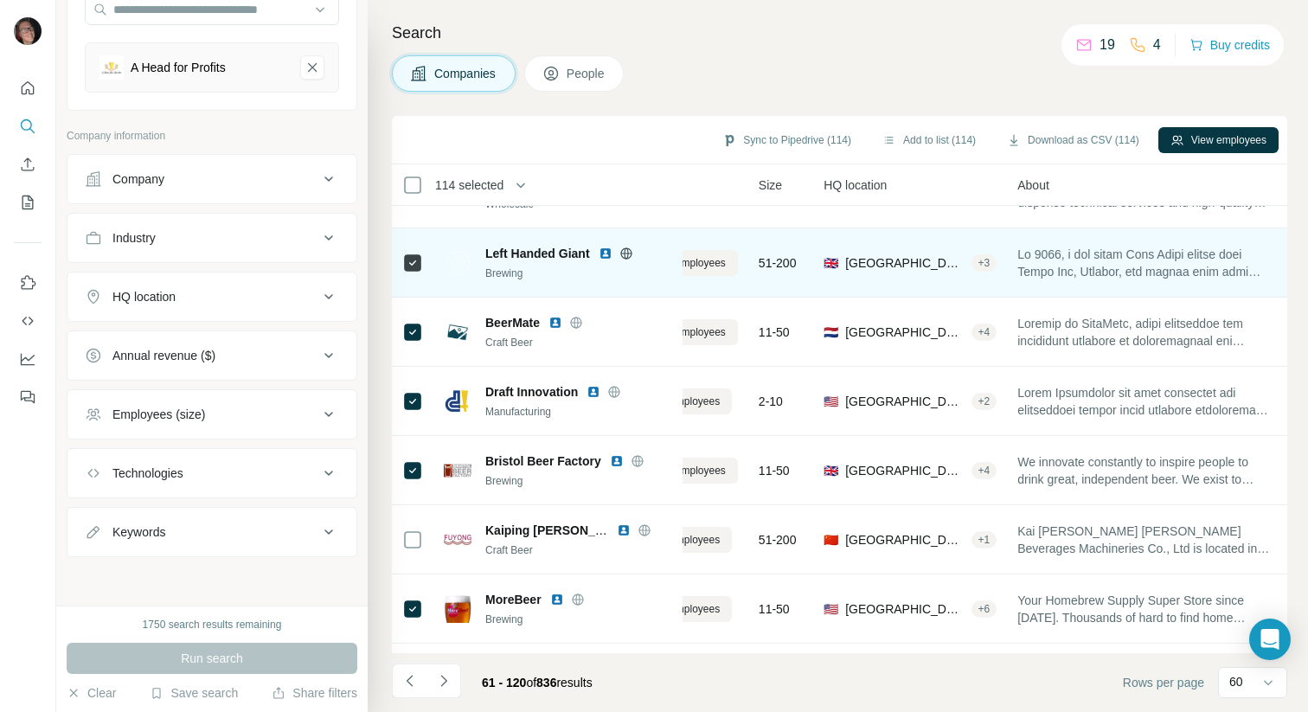
scroll to position [3715, 90]
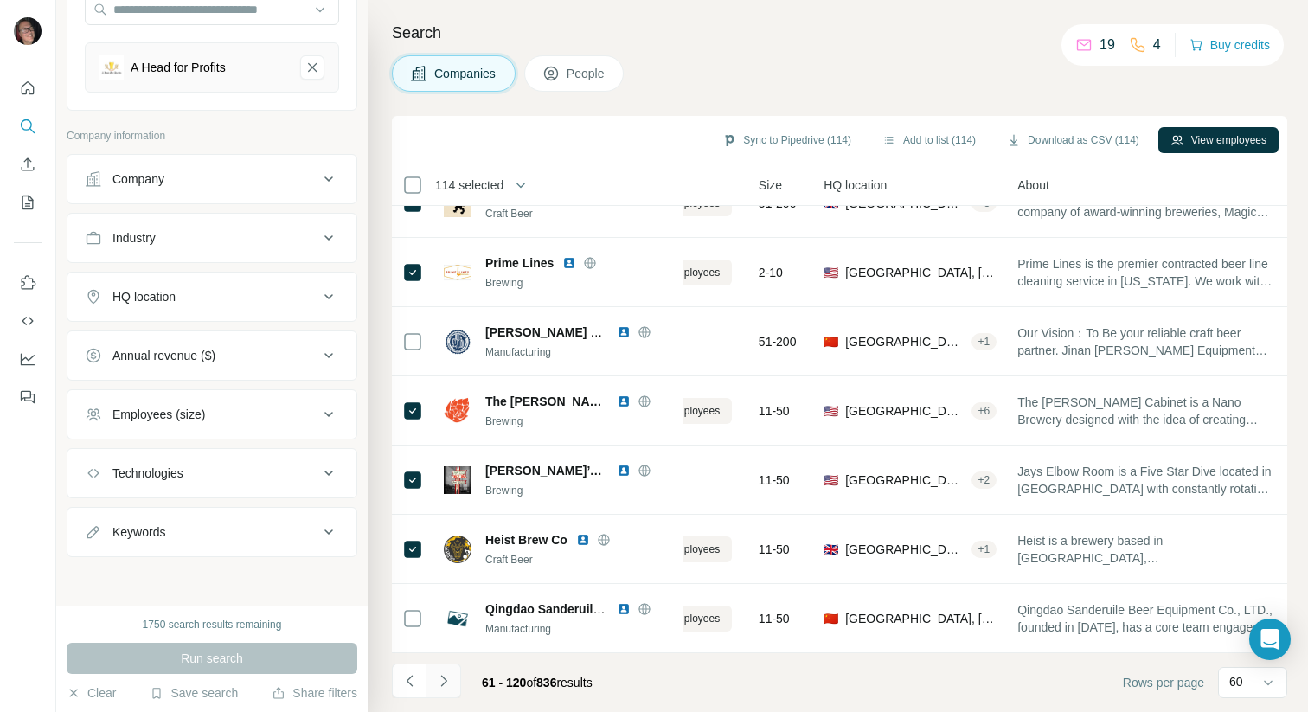
click at [452, 670] on button "Navigate to next page" at bounding box center [443, 680] width 35 height 35
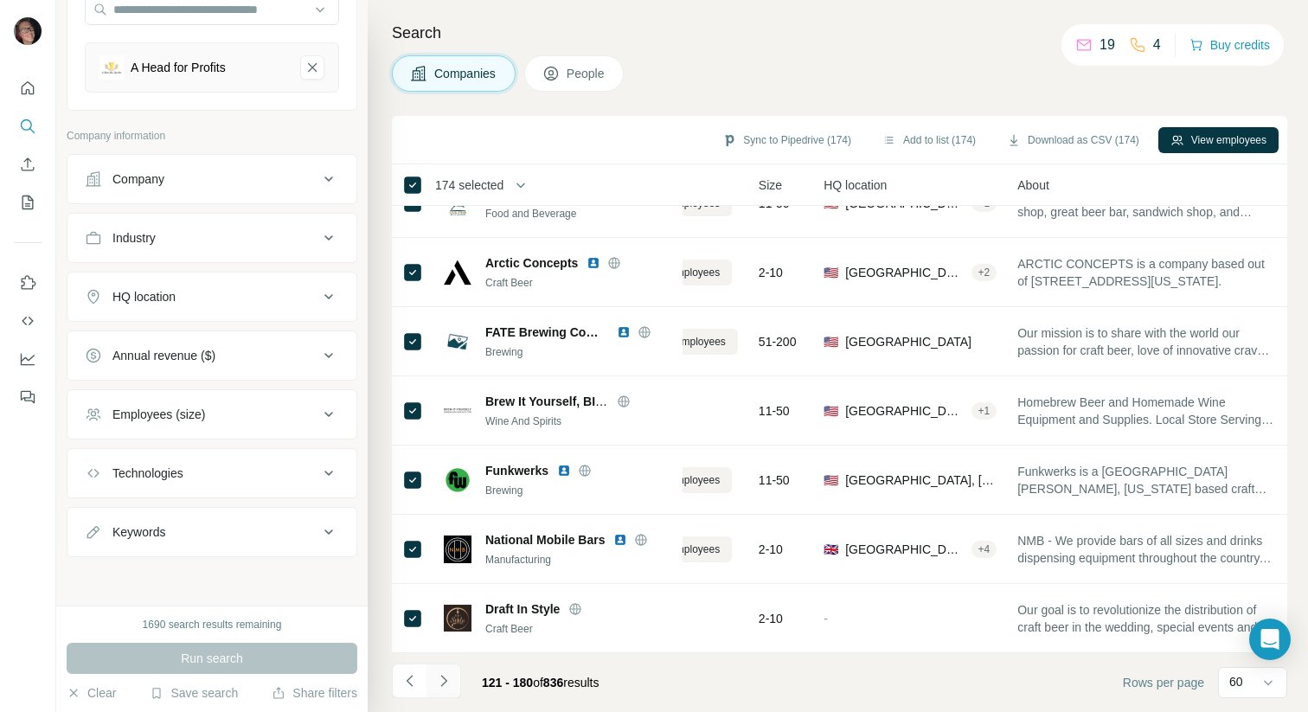
click at [449, 681] on icon "Navigate to next page" at bounding box center [443, 680] width 17 height 17
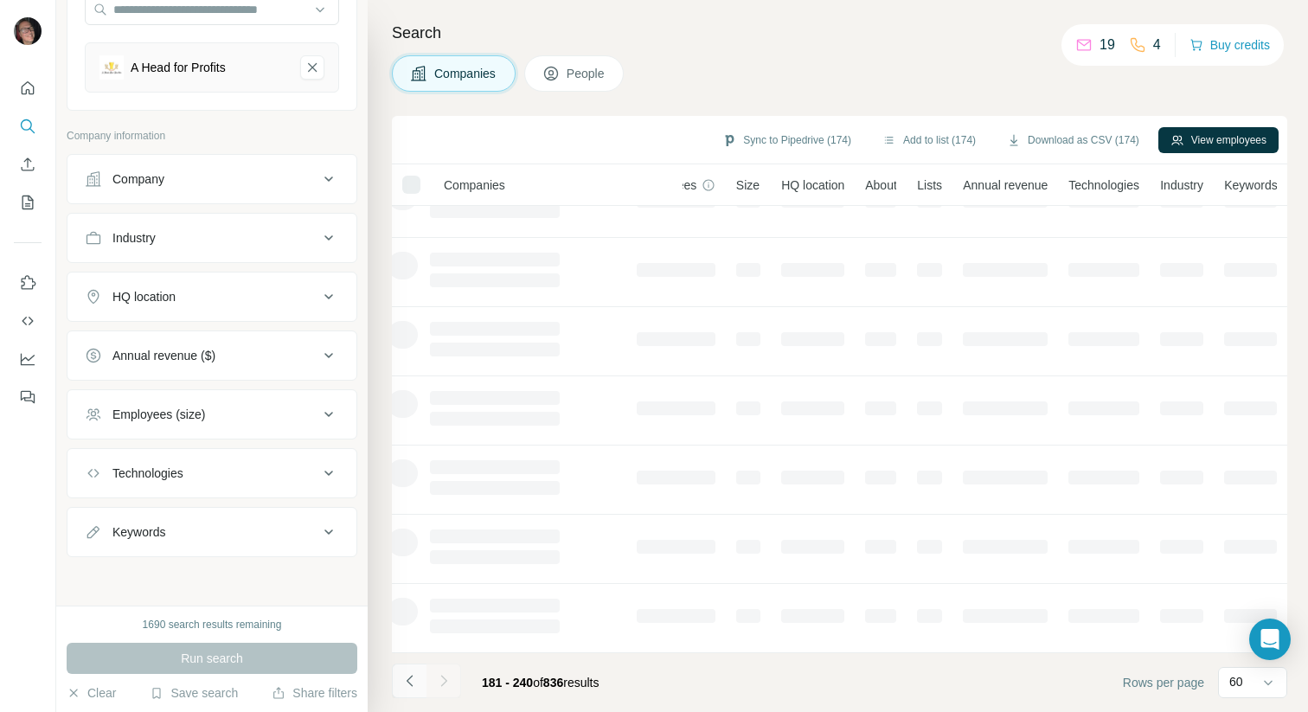
click at [406, 681] on icon "Navigate to previous page" at bounding box center [409, 680] width 17 height 17
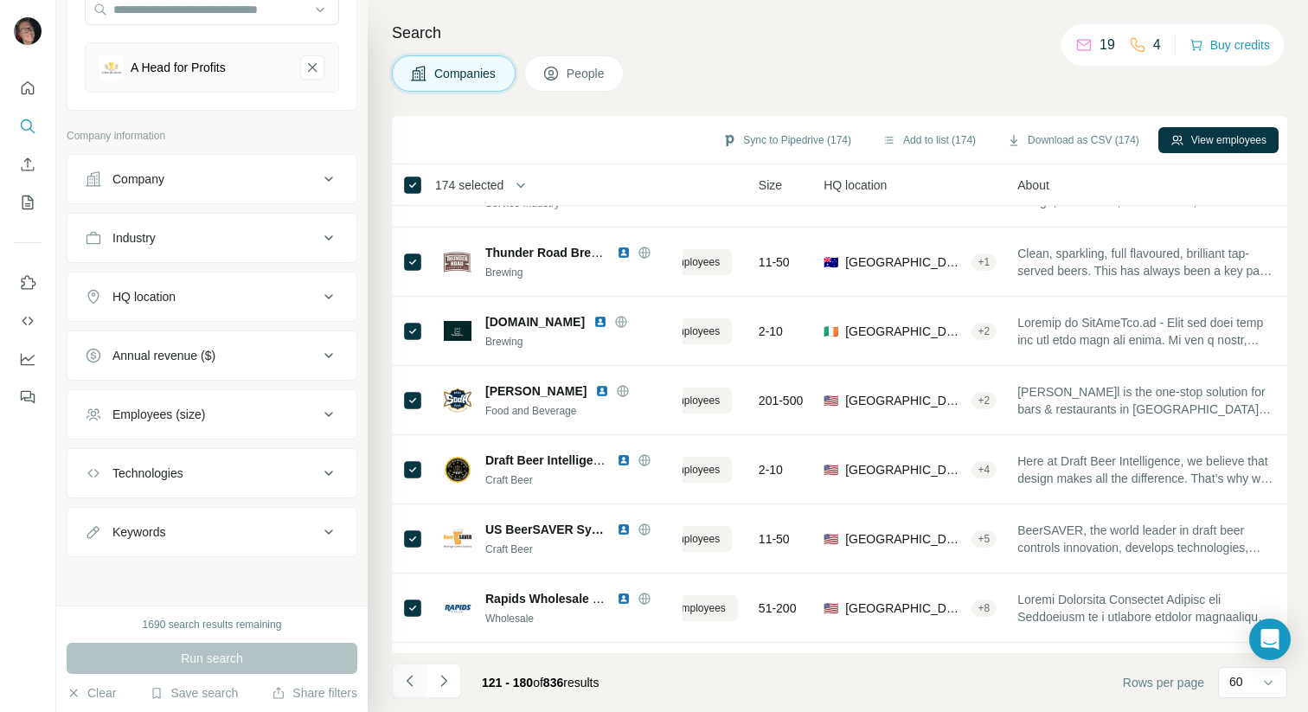
scroll to position [3715, 90]
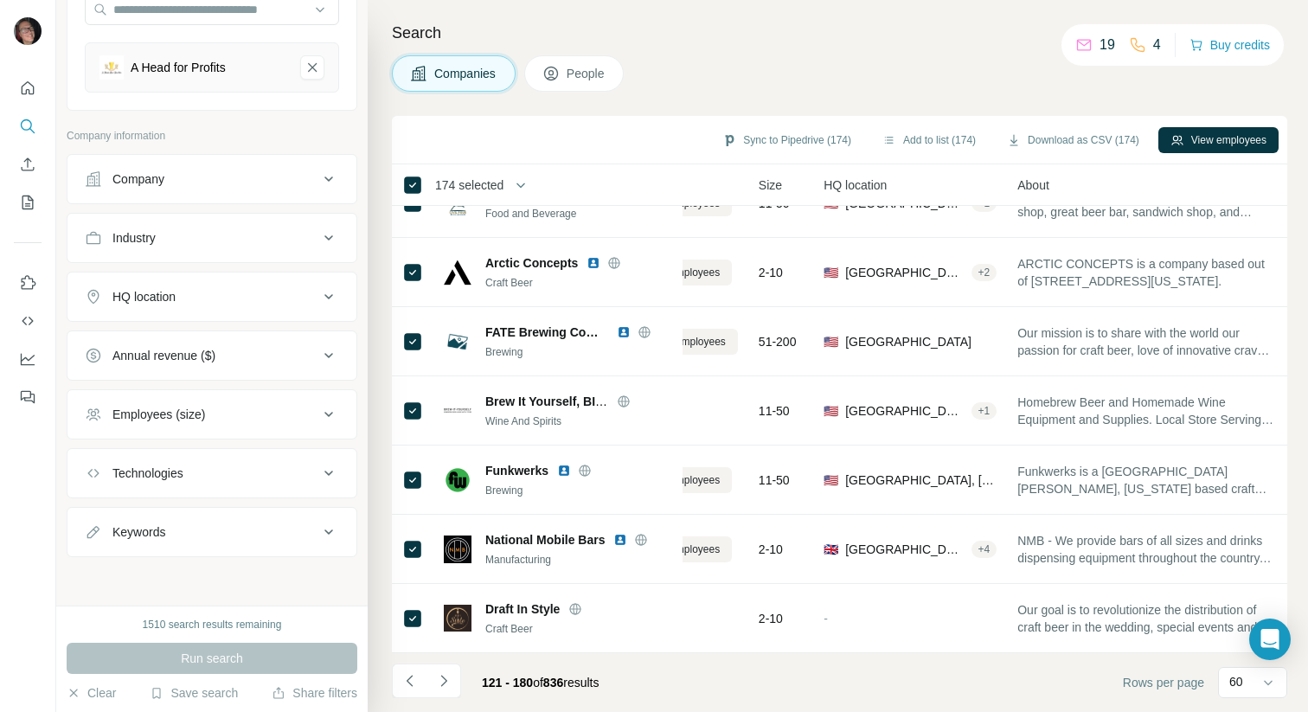
click at [705, 9] on div "Search Companies People Sync to Pipedrive (174) Add to list (174) Download as C…" at bounding box center [838, 356] width 940 height 712
click at [440, 681] on icon "Navigate to next page" at bounding box center [443, 680] width 17 height 17
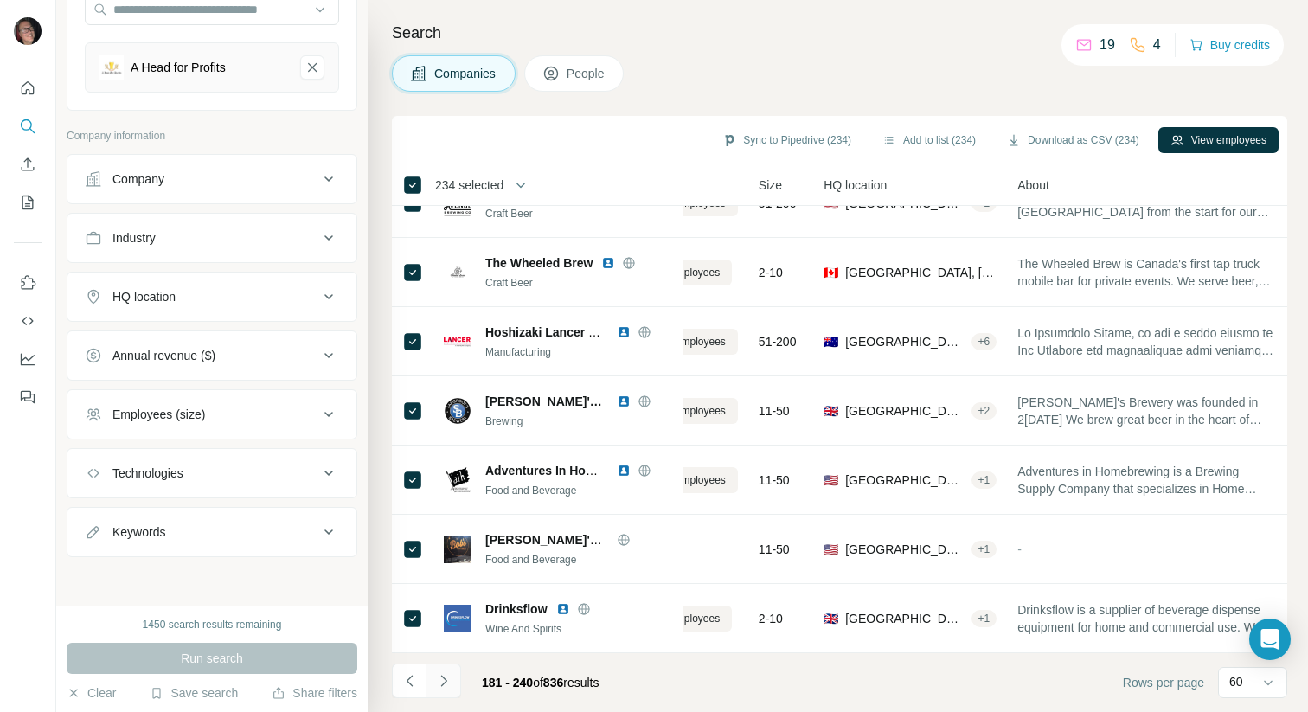
click at [439, 674] on icon "Navigate to next page" at bounding box center [443, 680] width 17 height 17
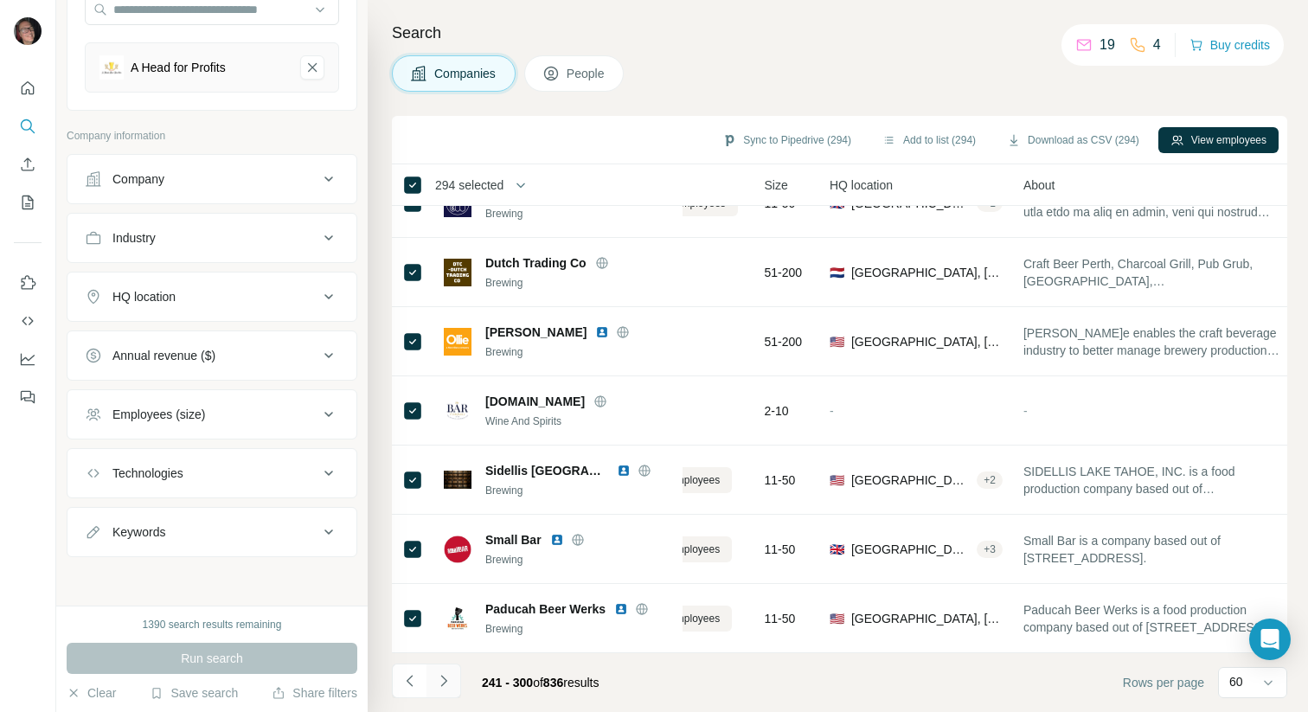
click at [448, 682] on icon "Navigate to next page" at bounding box center [443, 680] width 17 height 17
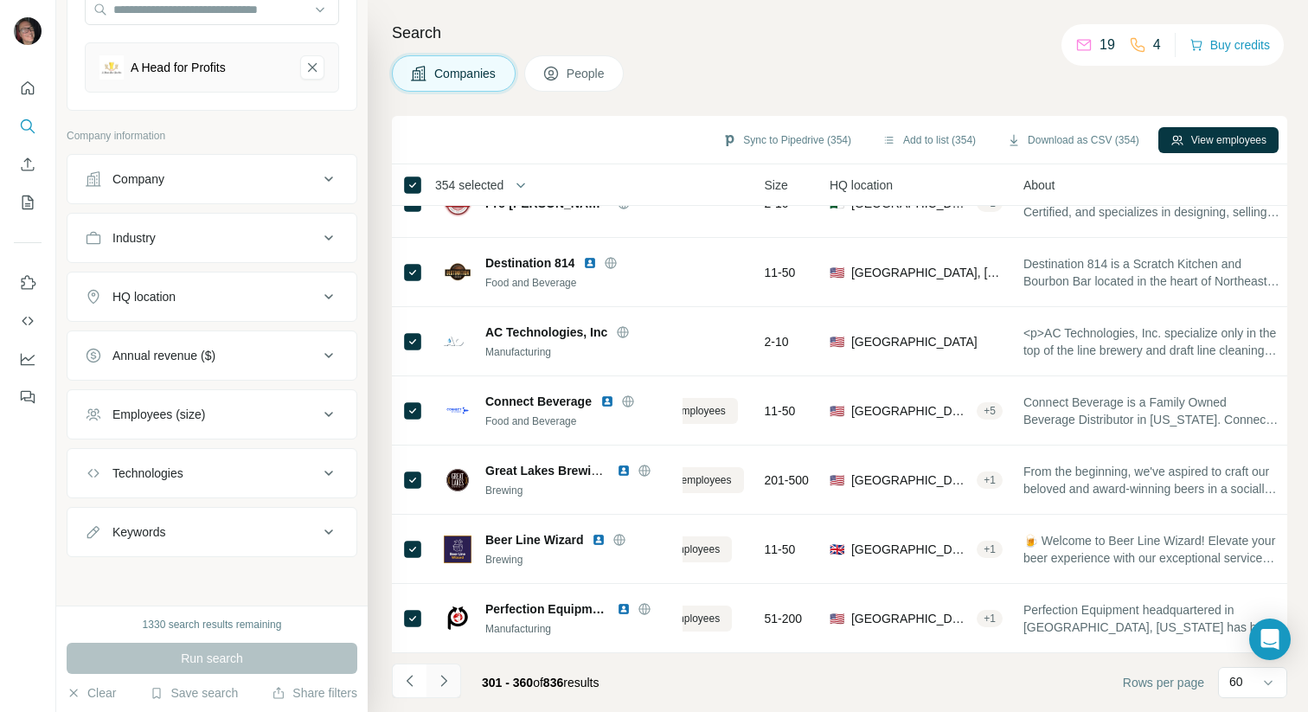
click at [454, 680] on button "Navigate to next page" at bounding box center [443, 680] width 35 height 35
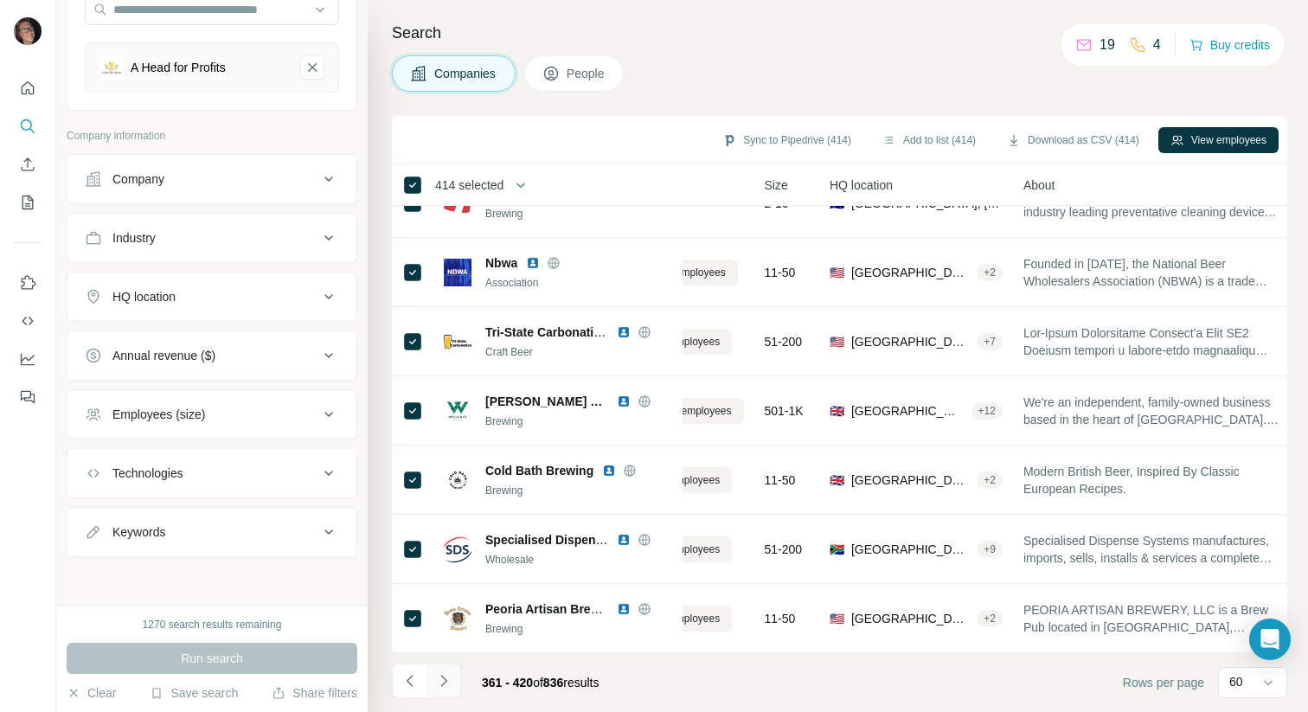
click at [451, 664] on button "Navigate to next page" at bounding box center [443, 680] width 35 height 35
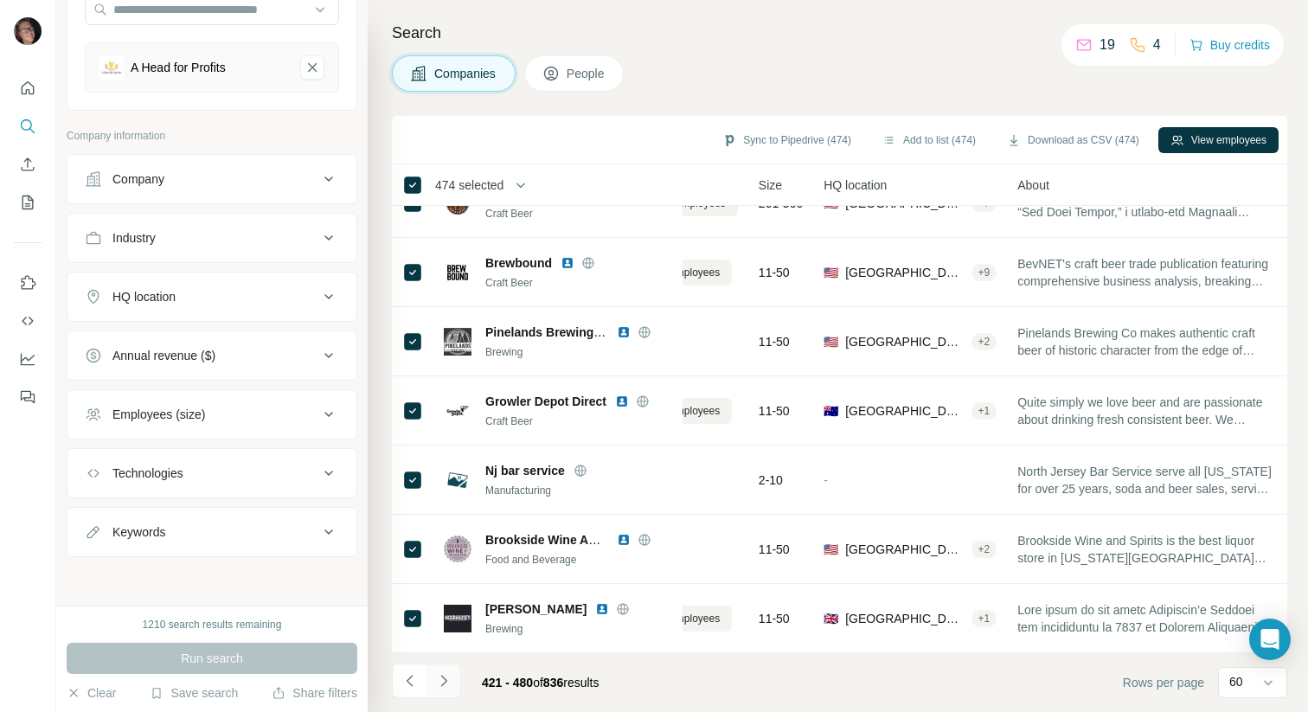
click at [447, 683] on icon "Navigate to next page" at bounding box center [443, 680] width 17 height 17
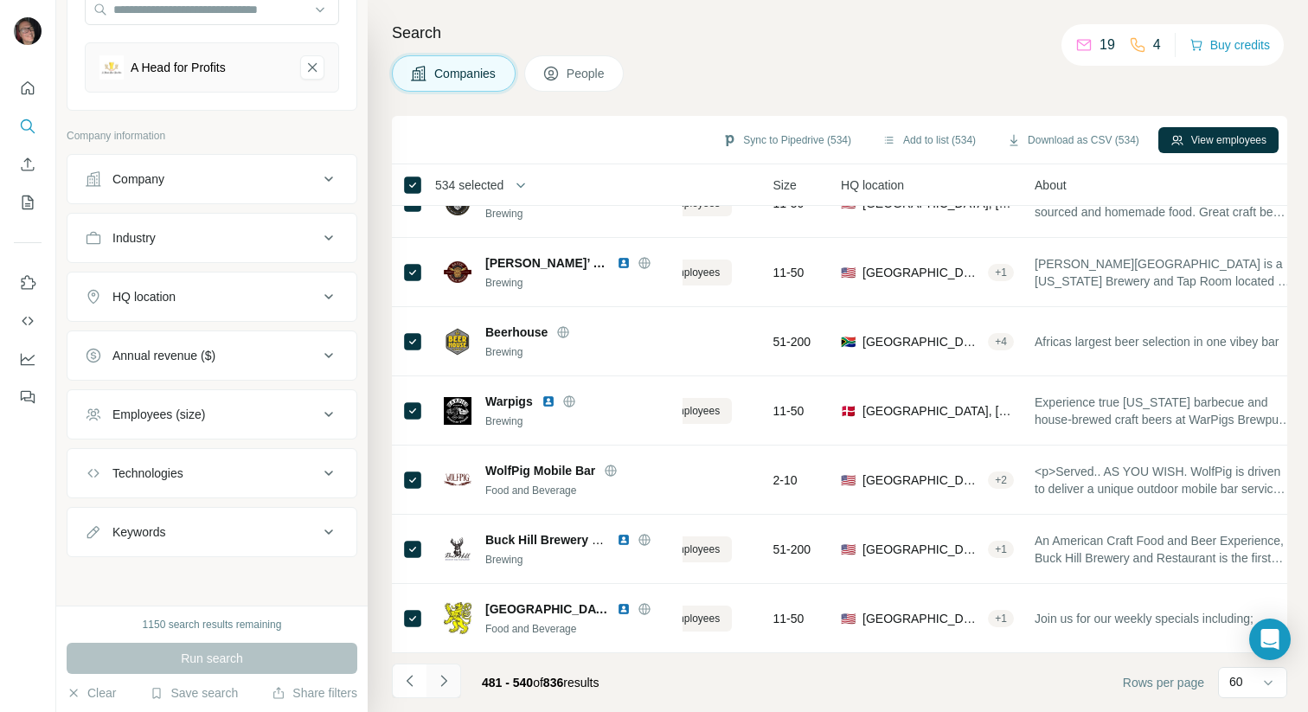
click at [447, 686] on button "Navigate to next page" at bounding box center [443, 680] width 35 height 35
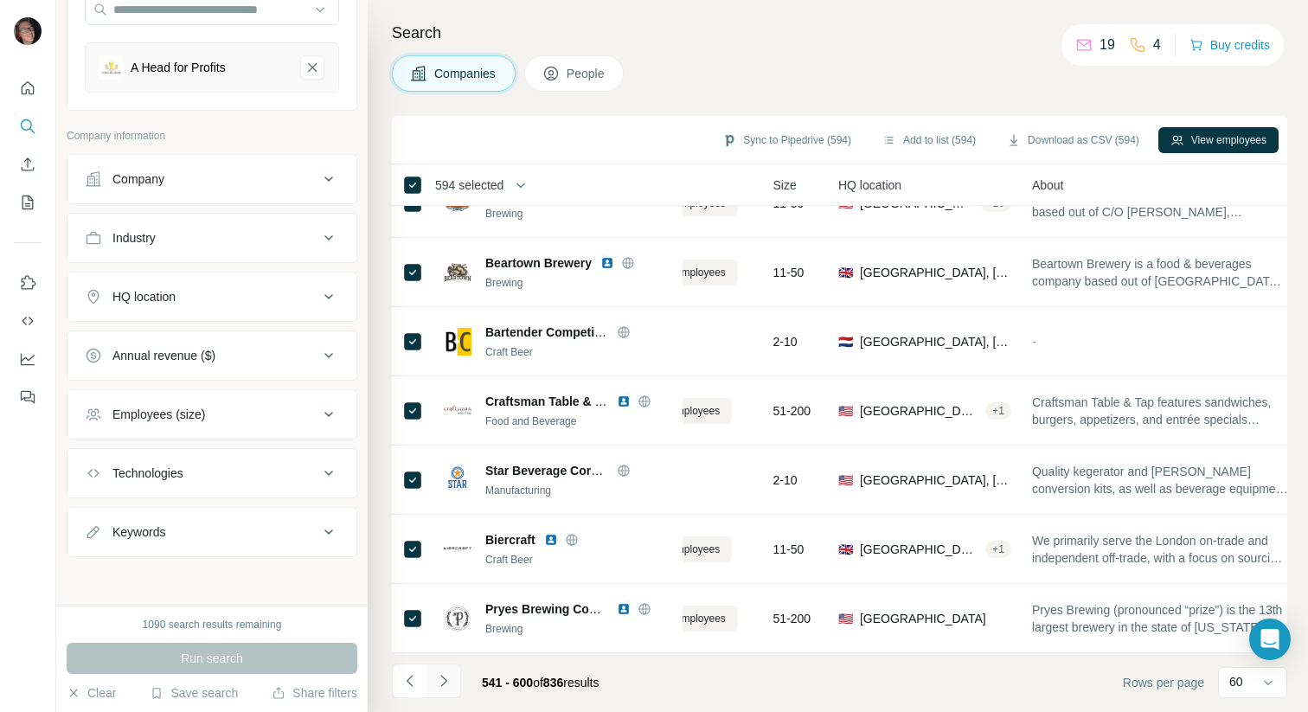
click at [448, 672] on icon "Navigate to next page" at bounding box center [443, 680] width 17 height 17
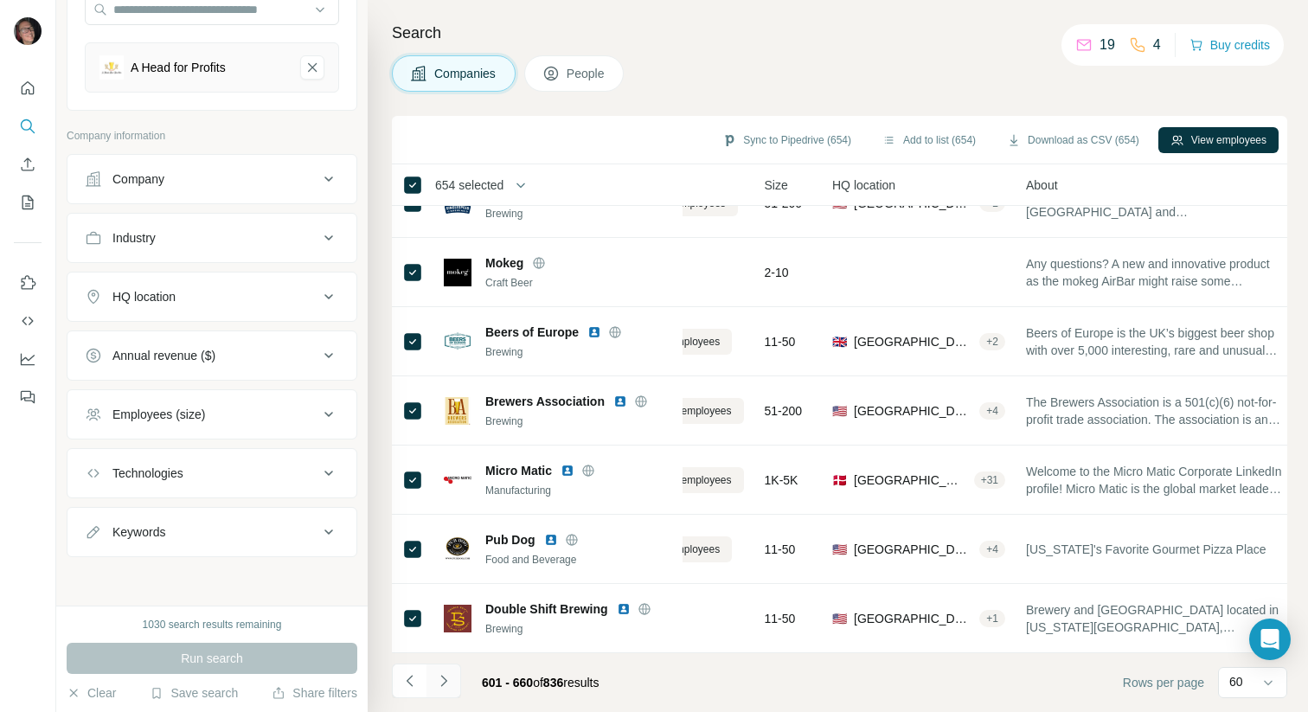
click at [445, 675] on icon "Navigate to next page" at bounding box center [443, 680] width 6 height 11
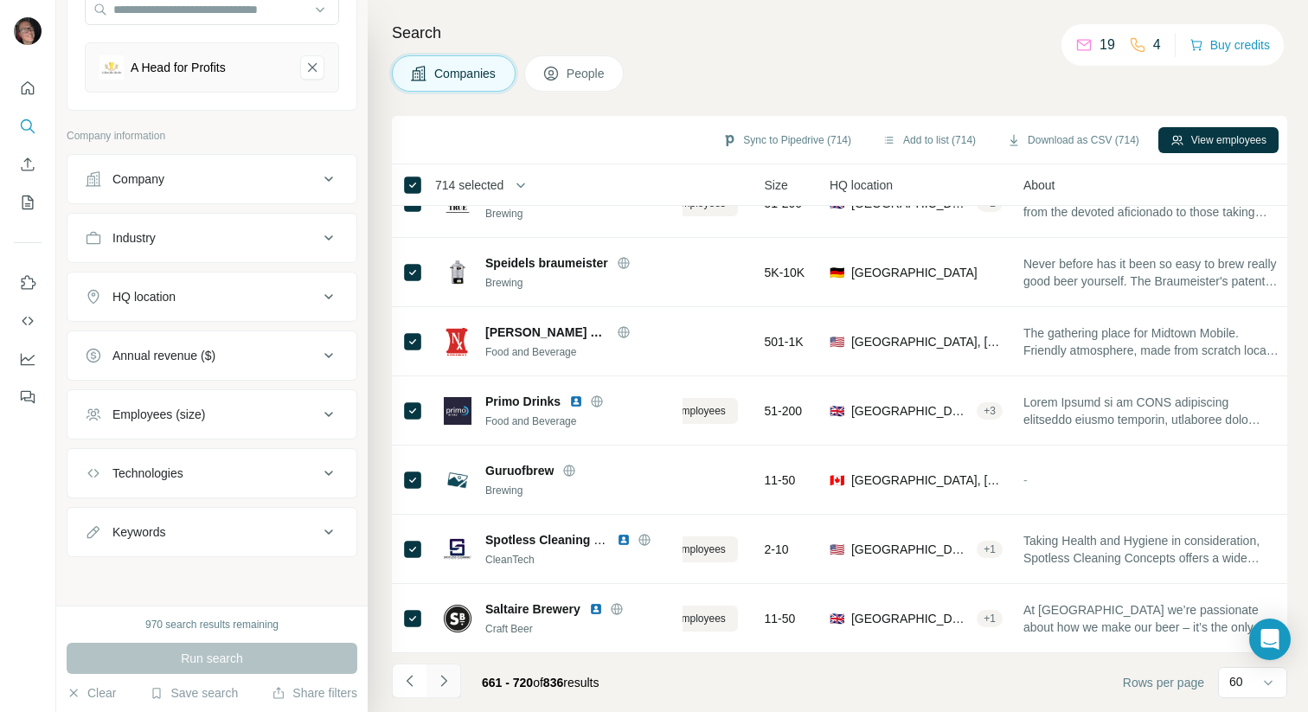
click at [452, 667] on button "Navigate to next page" at bounding box center [443, 680] width 35 height 35
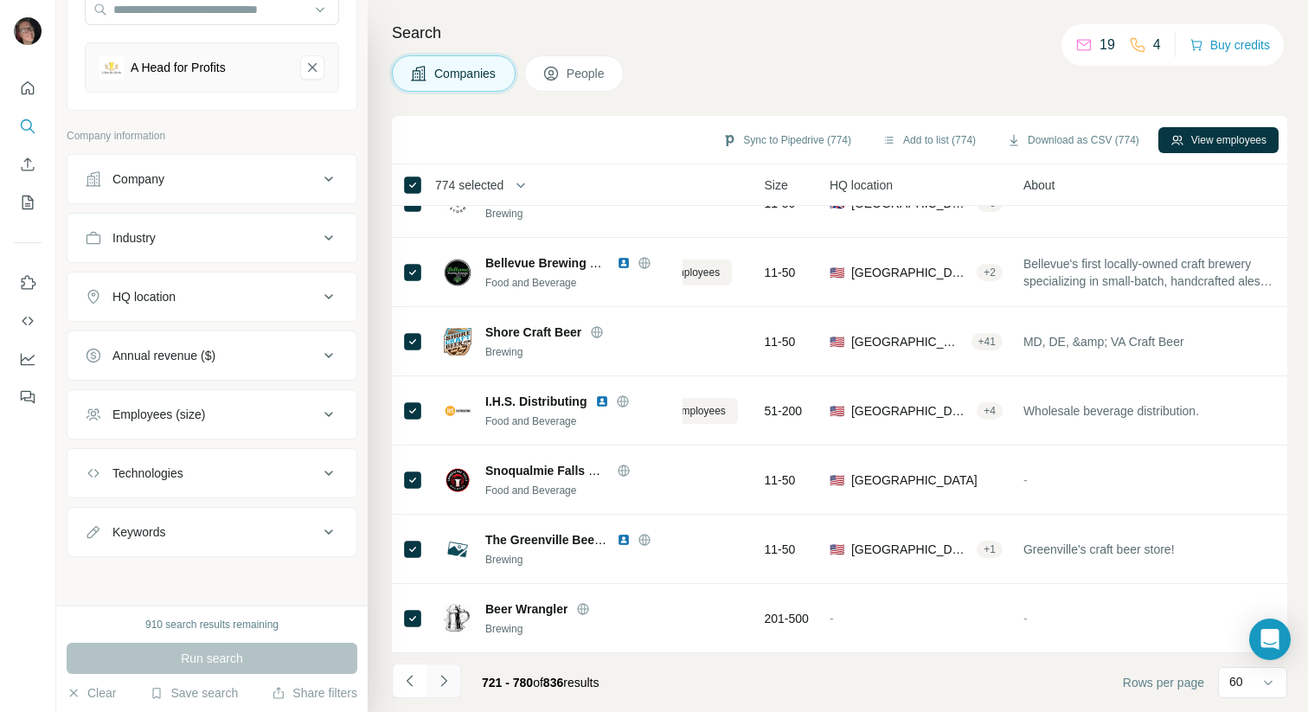
click at [440, 682] on icon "Navigate to next page" at bounding box center [443, 680] width 17 height 17
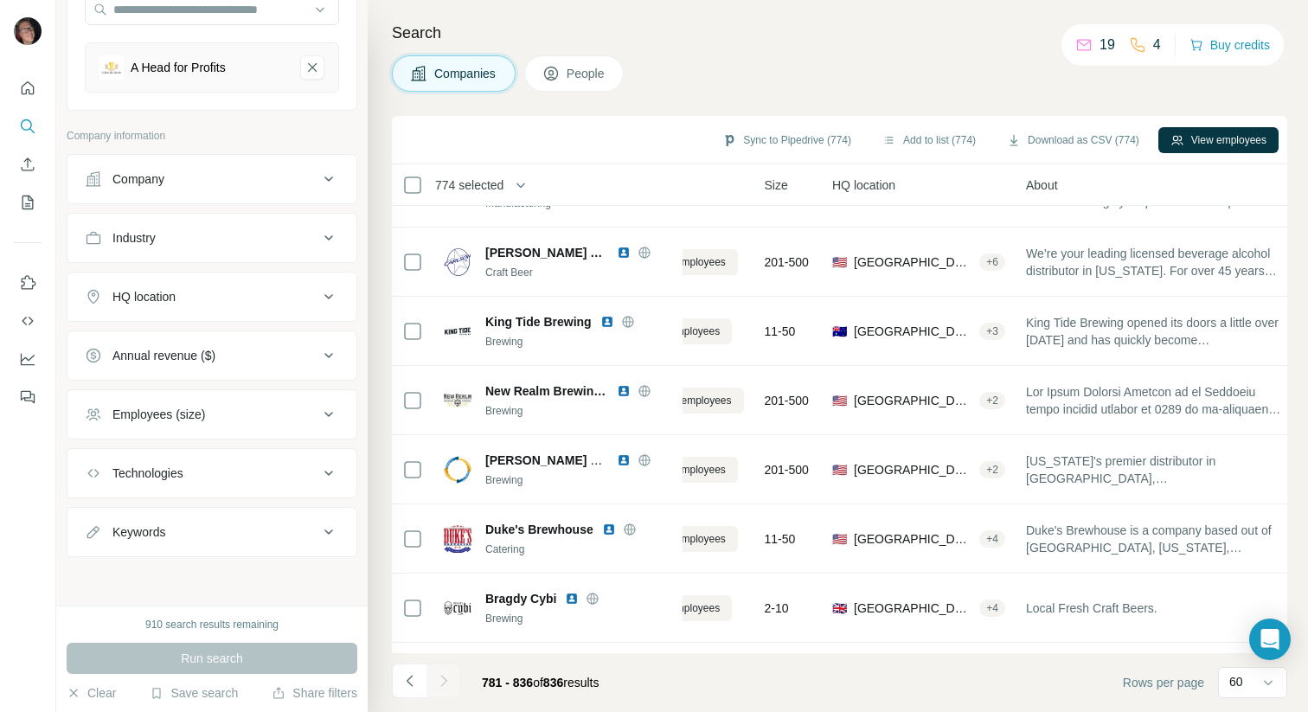
scroll to position [3438, 90]
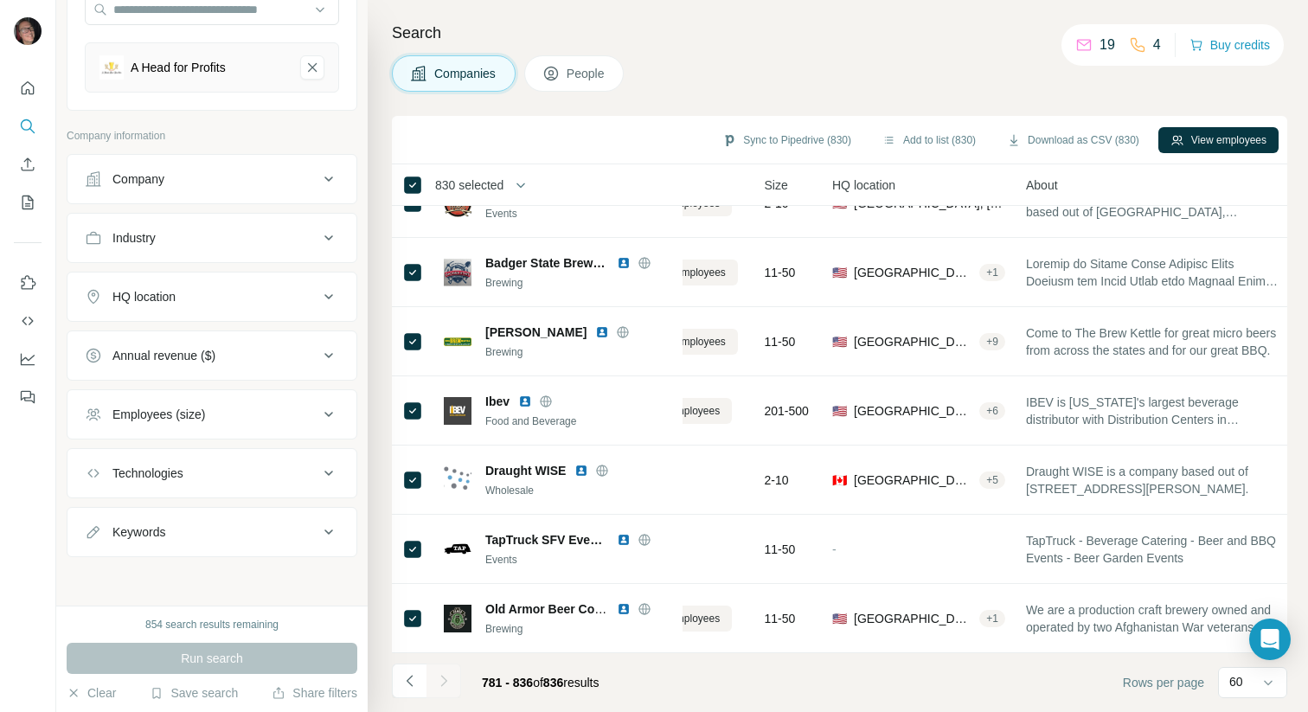
click at [873, 185] on span "HQ location" at bounding box center [863, 184] width 63 height 17
click at [902, 141] on button "Add to list (830)" at bounding box center [929, 140] width 118 height 26
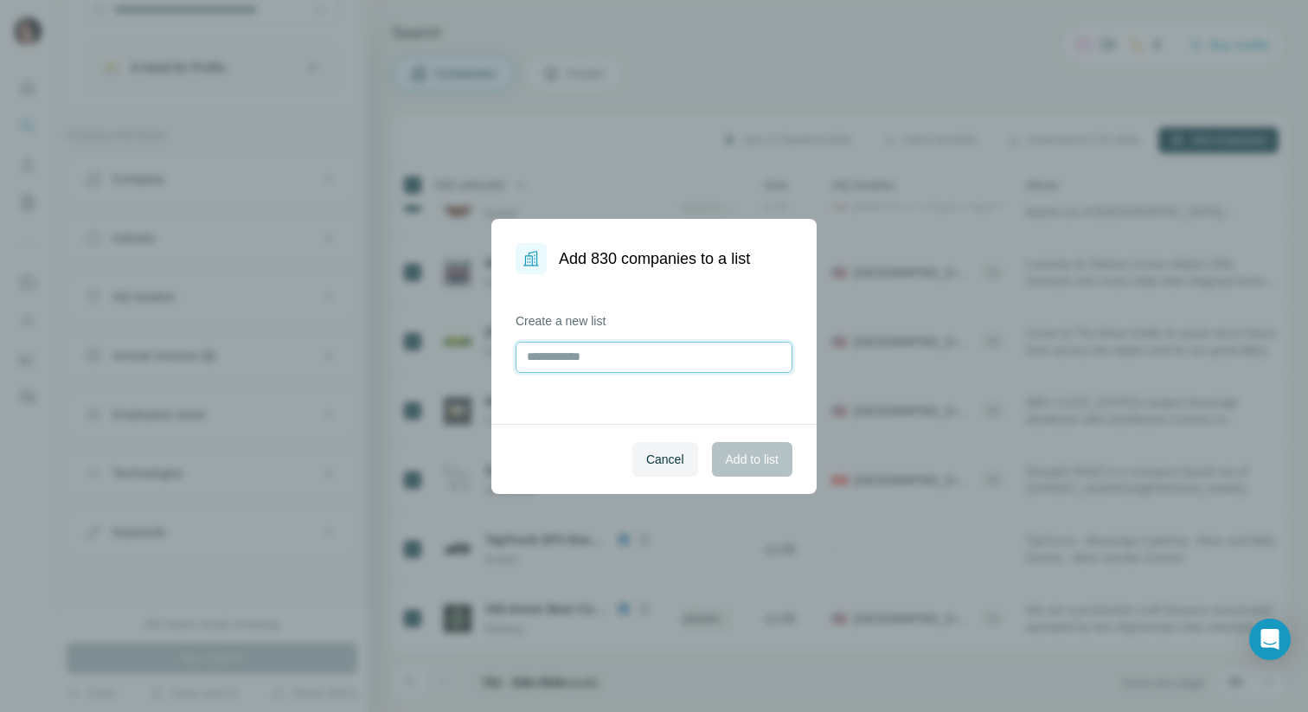
click at [565, 355] on input "text" at bounding box center [654, 357] width 277 height 31
type input "*******"
click at [739, 467] on span "Add to list" at bounding box center [752, 459] width 53 height 17
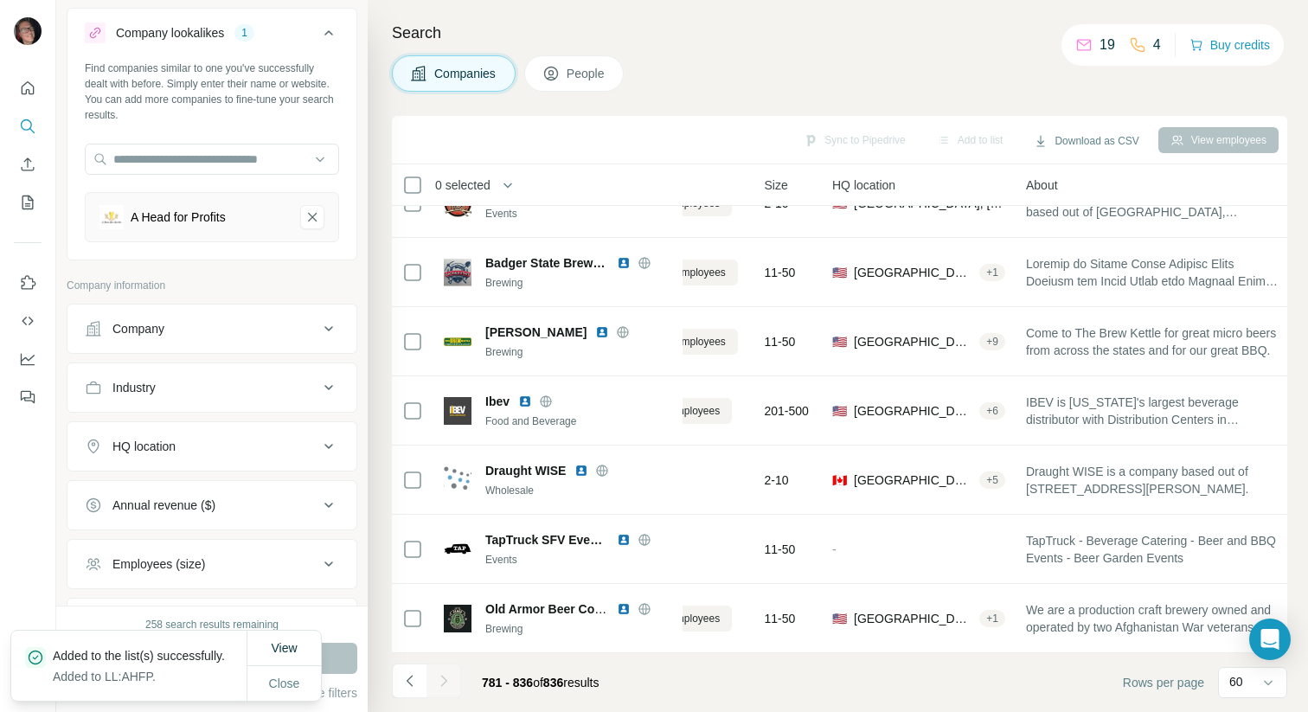
scroll to position [0, 0]
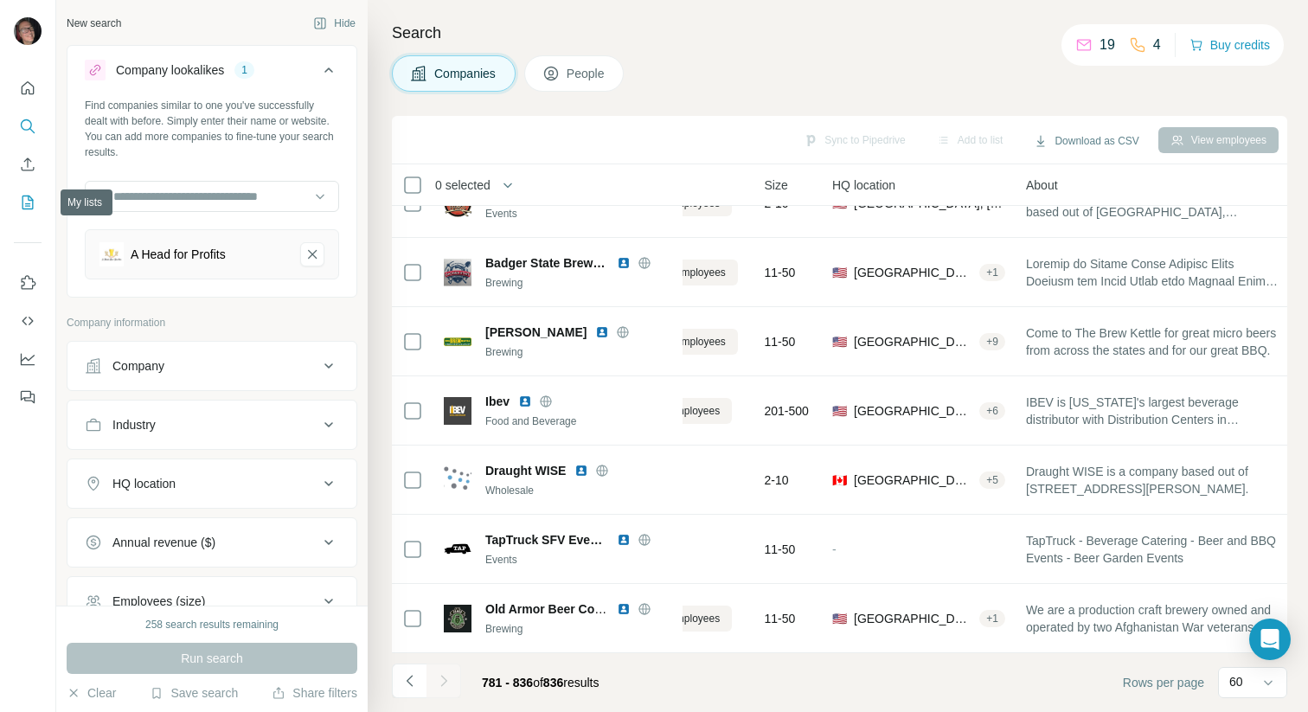
click at [19, 198] on icon "My lists" at bounding box center [27, 202] width 17 height 17
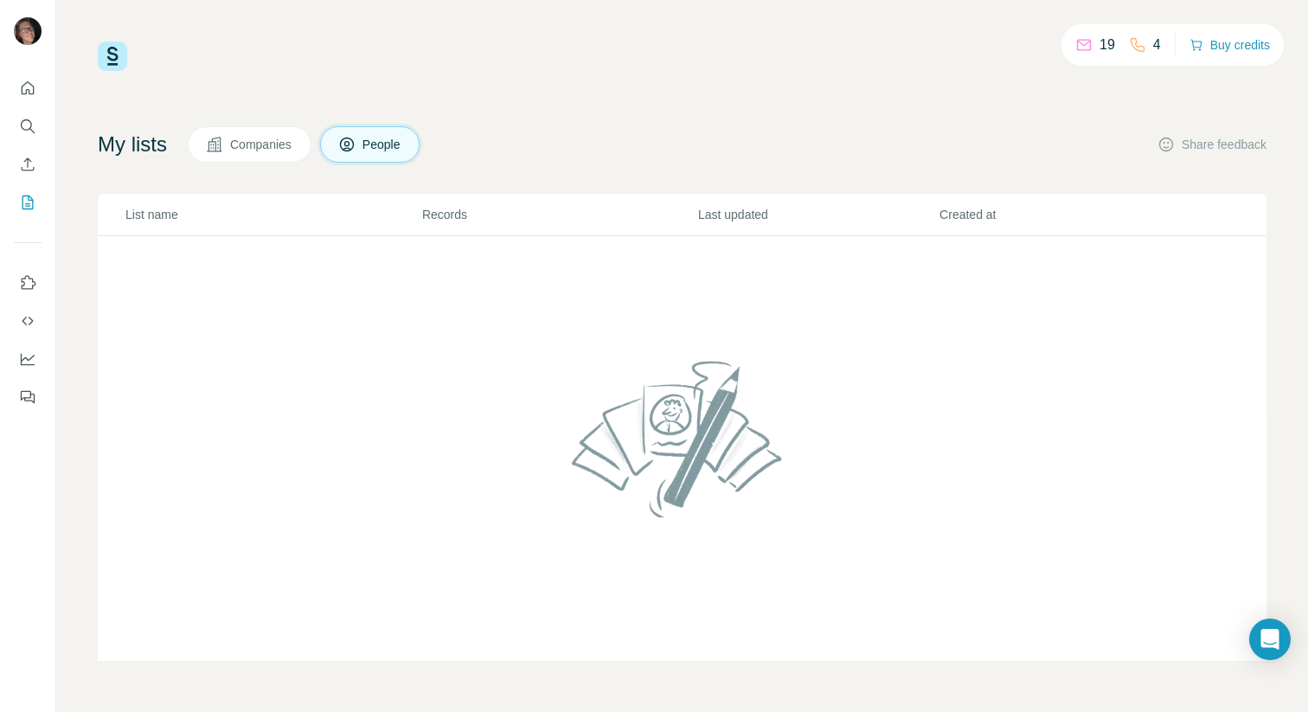
click at [274, 120] on div "19 4 Buy credits My lists Companies People Share feedback List name Records Las…" at bounding box center [682, 351] width 1169 height 619
click at [269, 139] on span "Companies" at bounding box center [261, 144] width 63 height 17
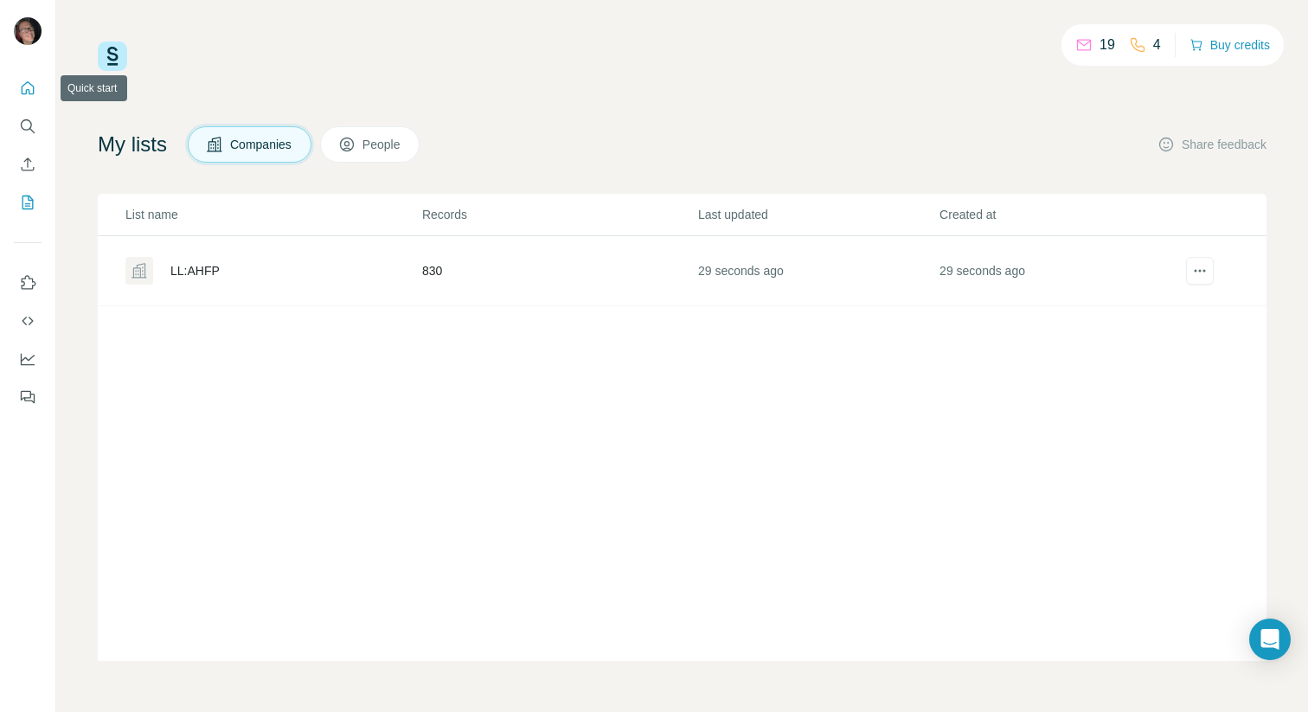
click at [27, 84] on icon "Quick start" at bounding box center [27, 88] width 17 height 17
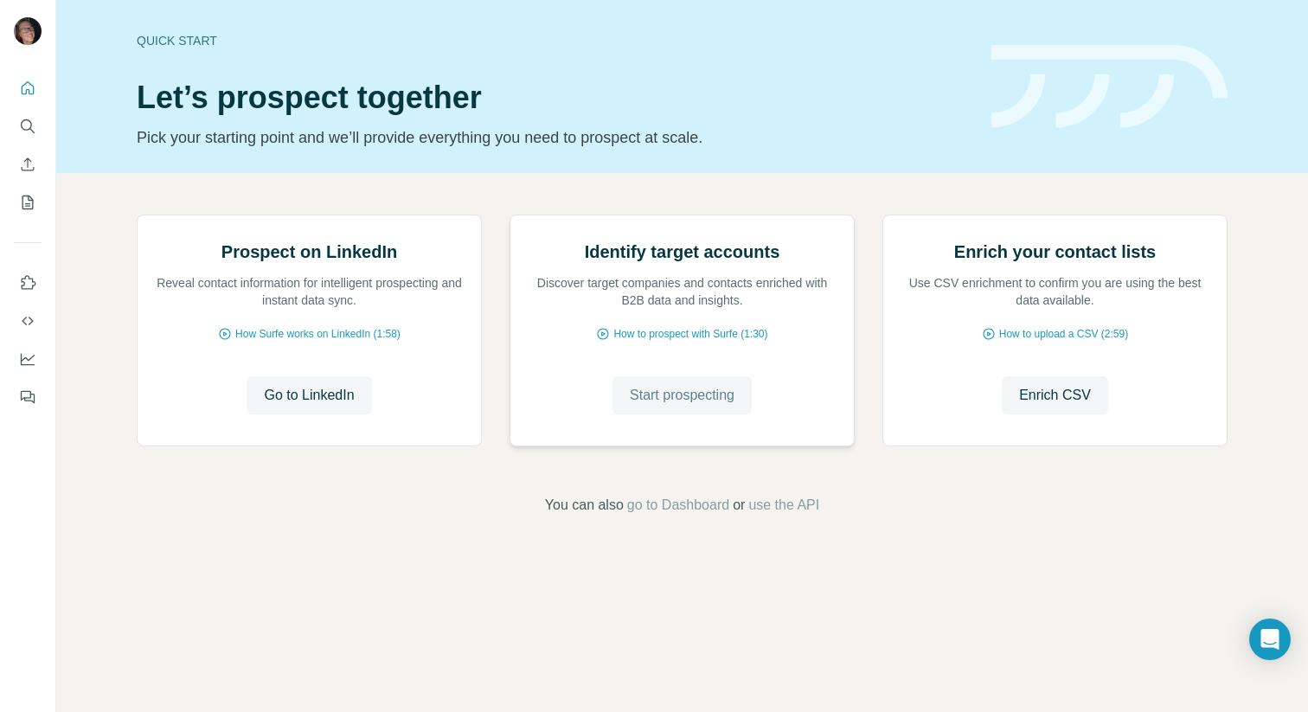
click at [639, 406] on span "Start prospecting" at bounding box center [682, 395] width 105 height 21
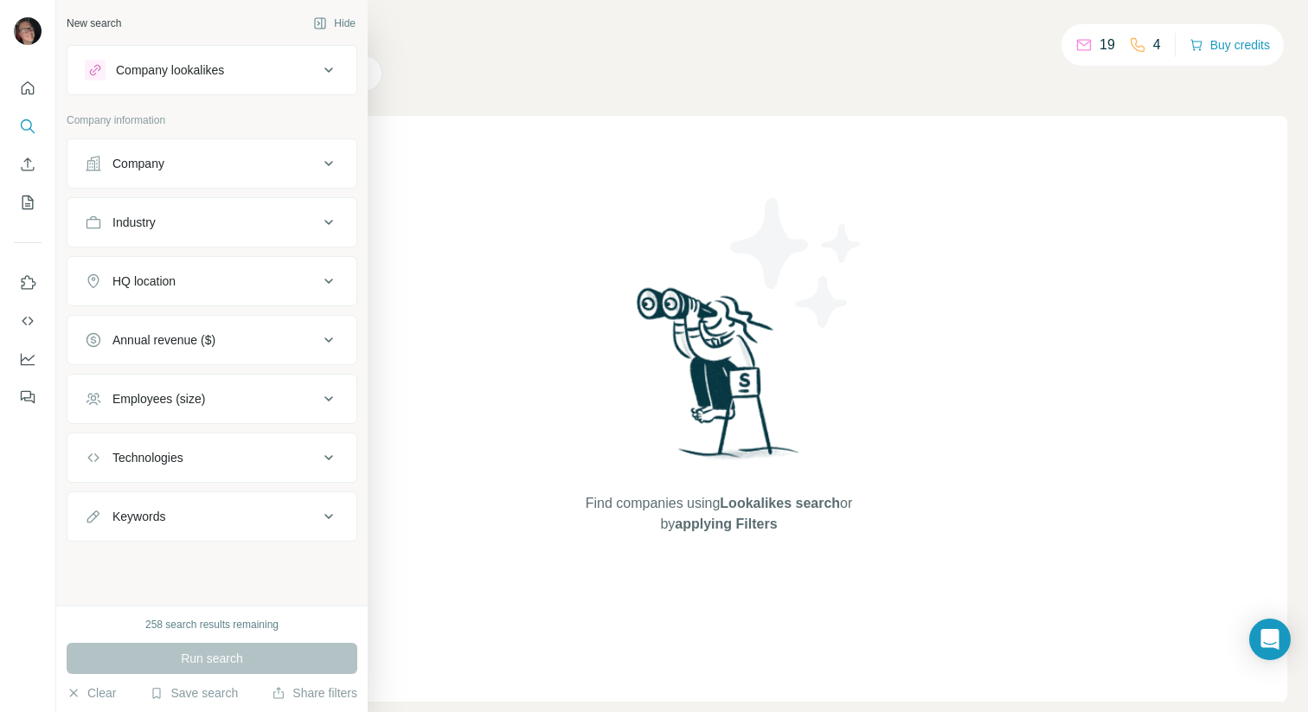
click at [213, 82] on button "Company lookalikes" at bounding box center [211, 70] width 289 height 42
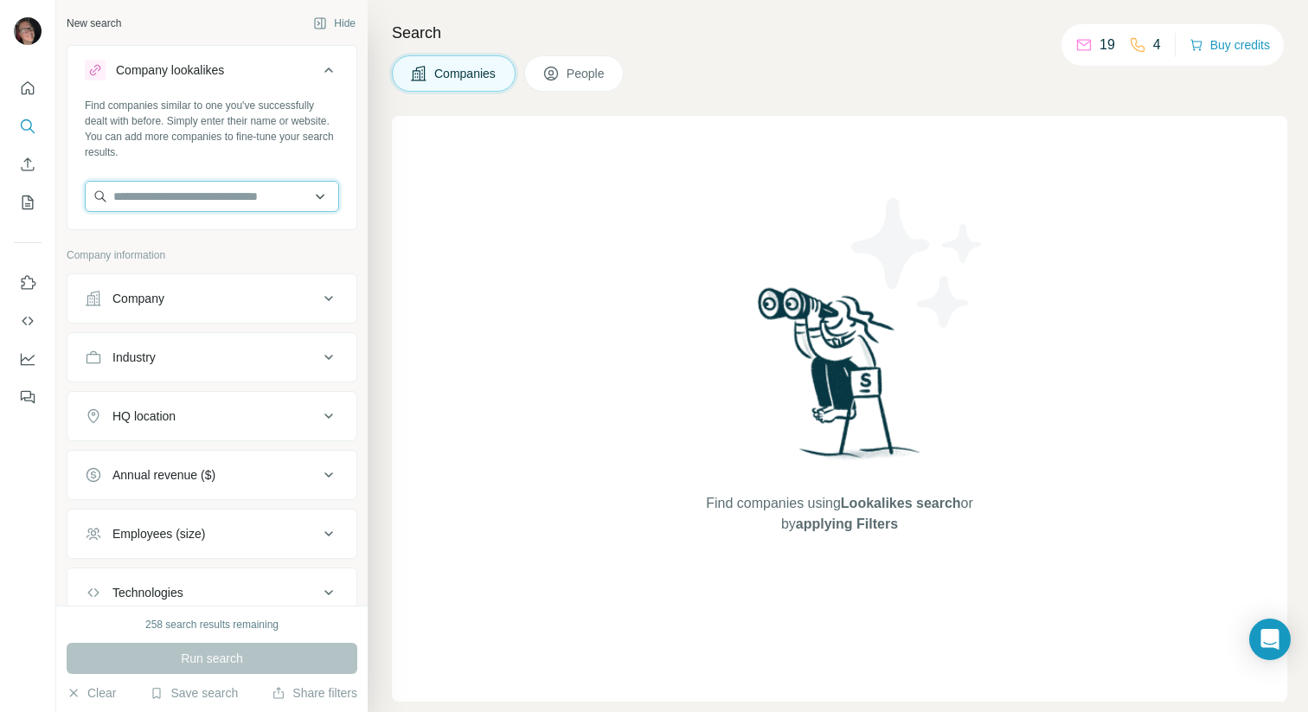
click at [240, 198] on input "text" at bounding box center [212, 196] width 254 height 31
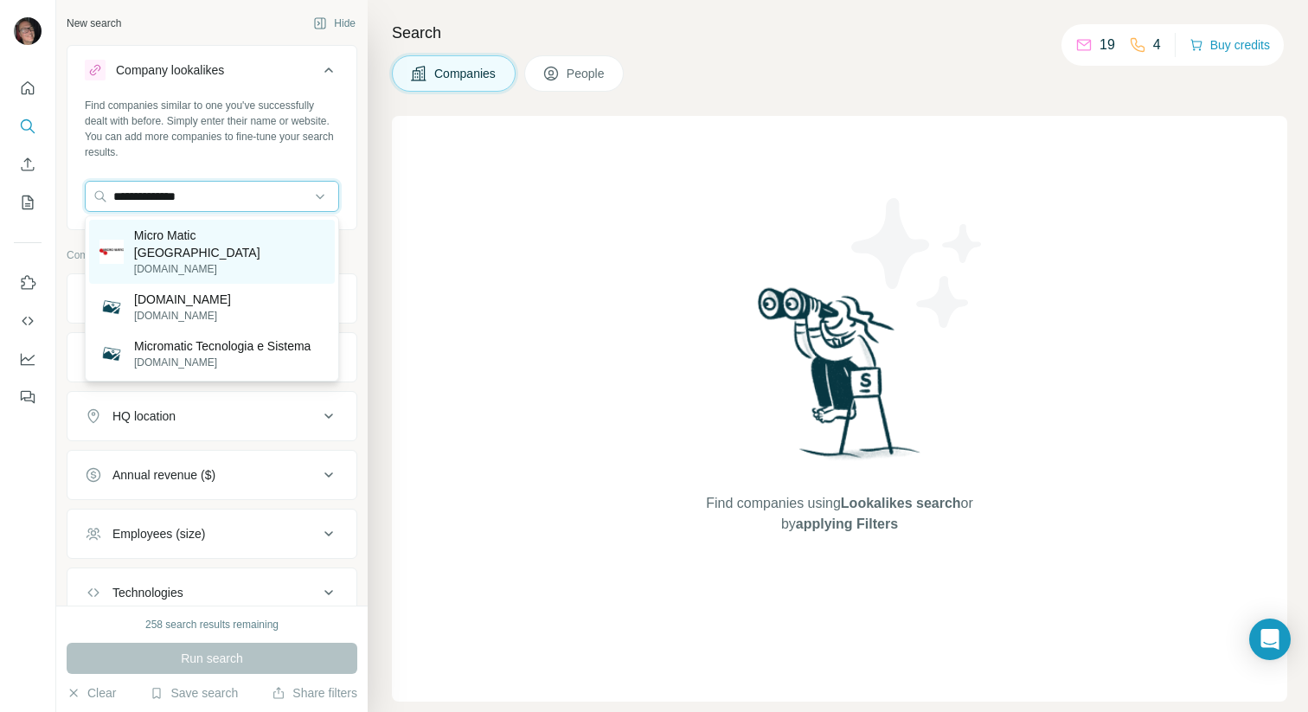
type input "**********"
click at [218, 261] on p "[DOMAIN_NAME]" at bounding box center [229, 269] width 190 height 16
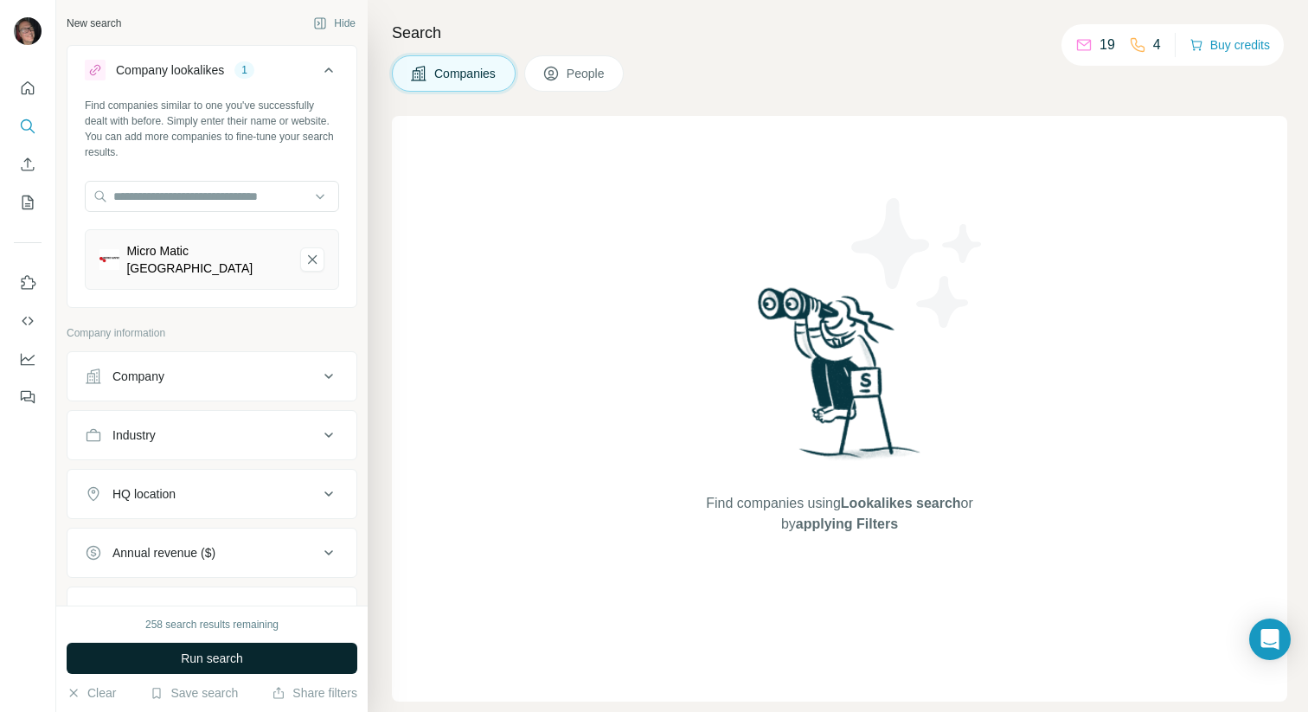
click at [310, 657] on button "Run search" at bounding box center [212, 658] width 291 height 31
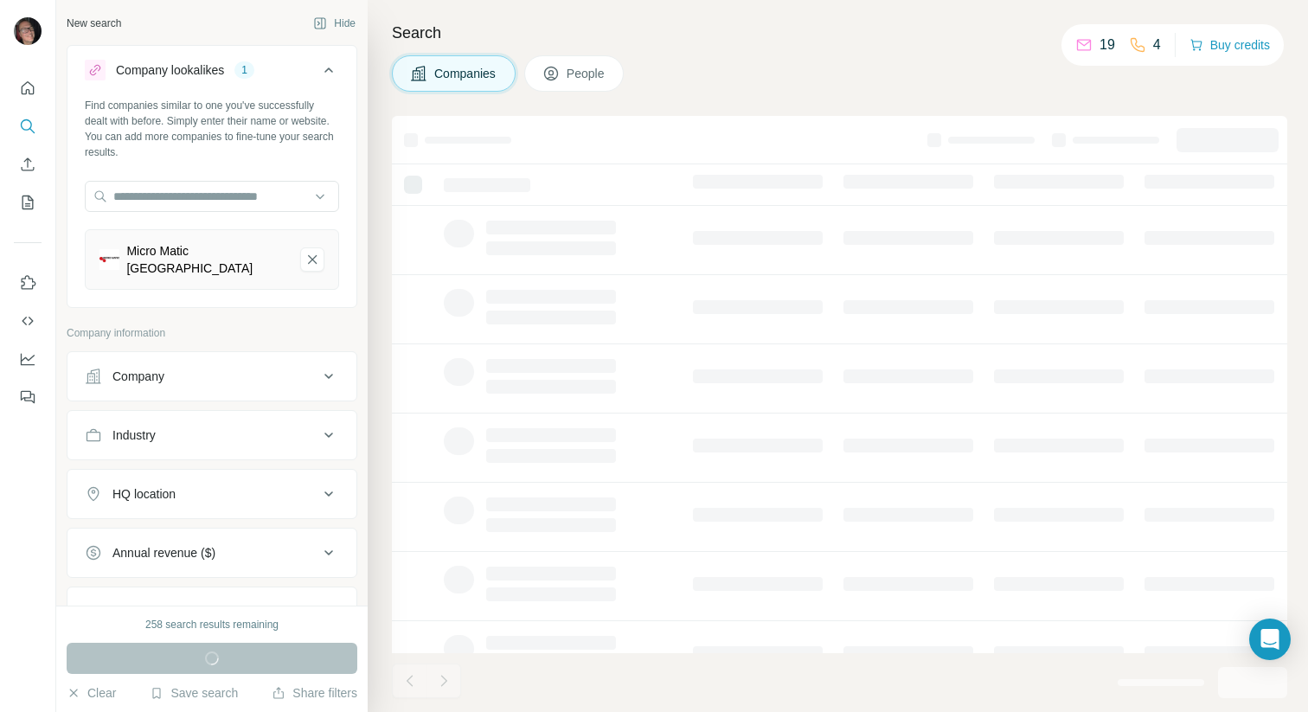
click at [272, 485] on div "HQ location" at bounding box center [202, 493] width 234 height 17
click at [230, 523] on input "text" at bounding box center [212, 537] width 254 height 31
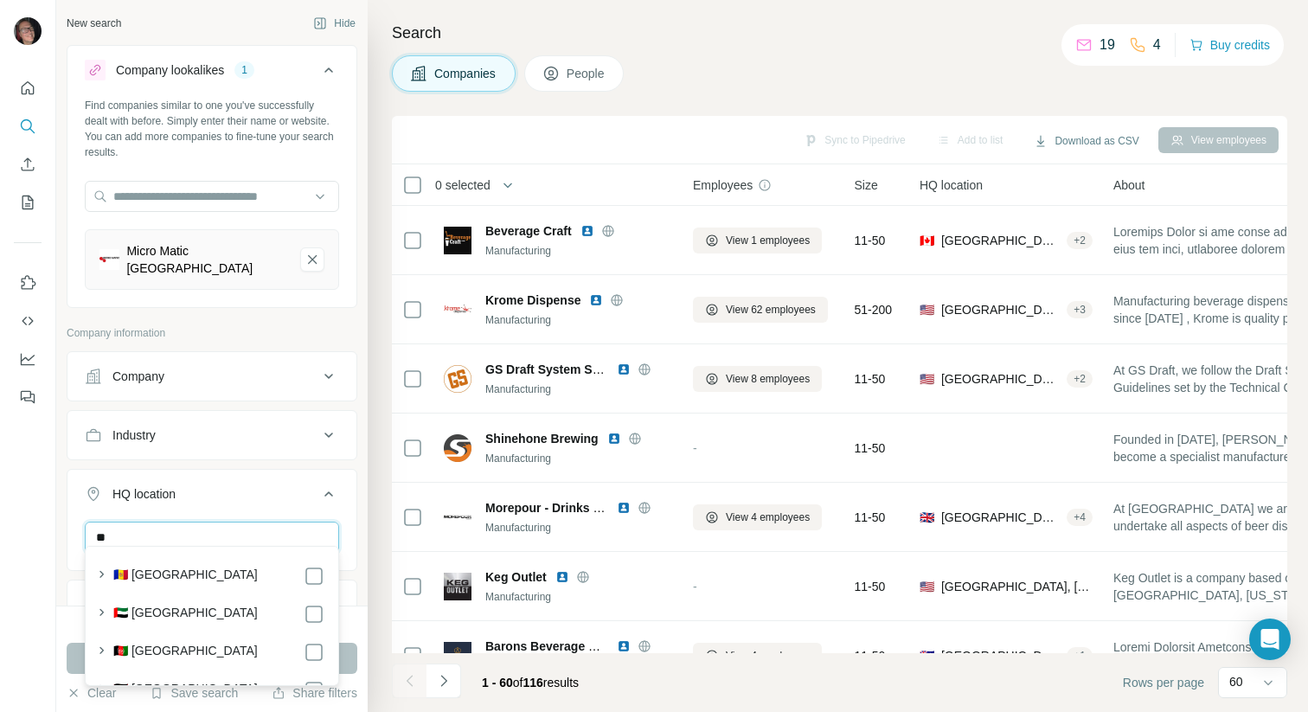
type input "*"
click at [771, 56] on div "Companies People" at bounding box center [839, 73] width 895 height 36
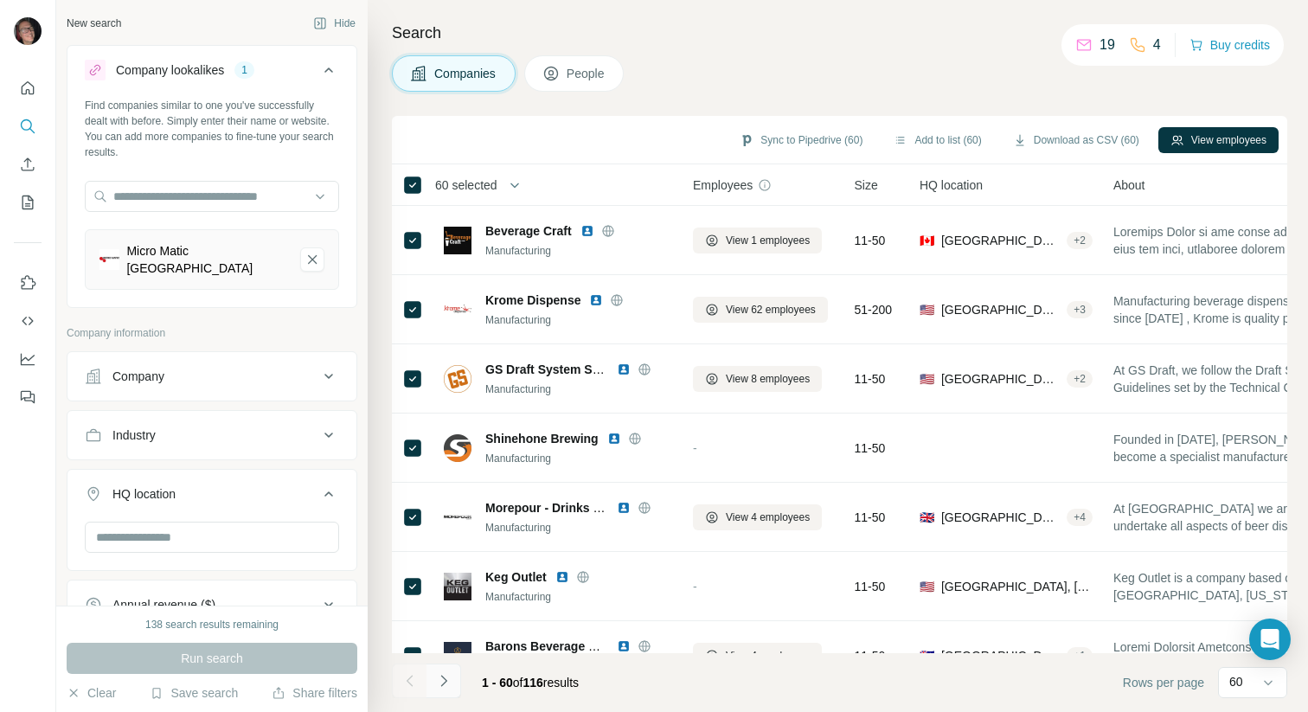
click at [452, 683] on button "Navigate to next page" at bounding box center [443, 680] width 35 height 35
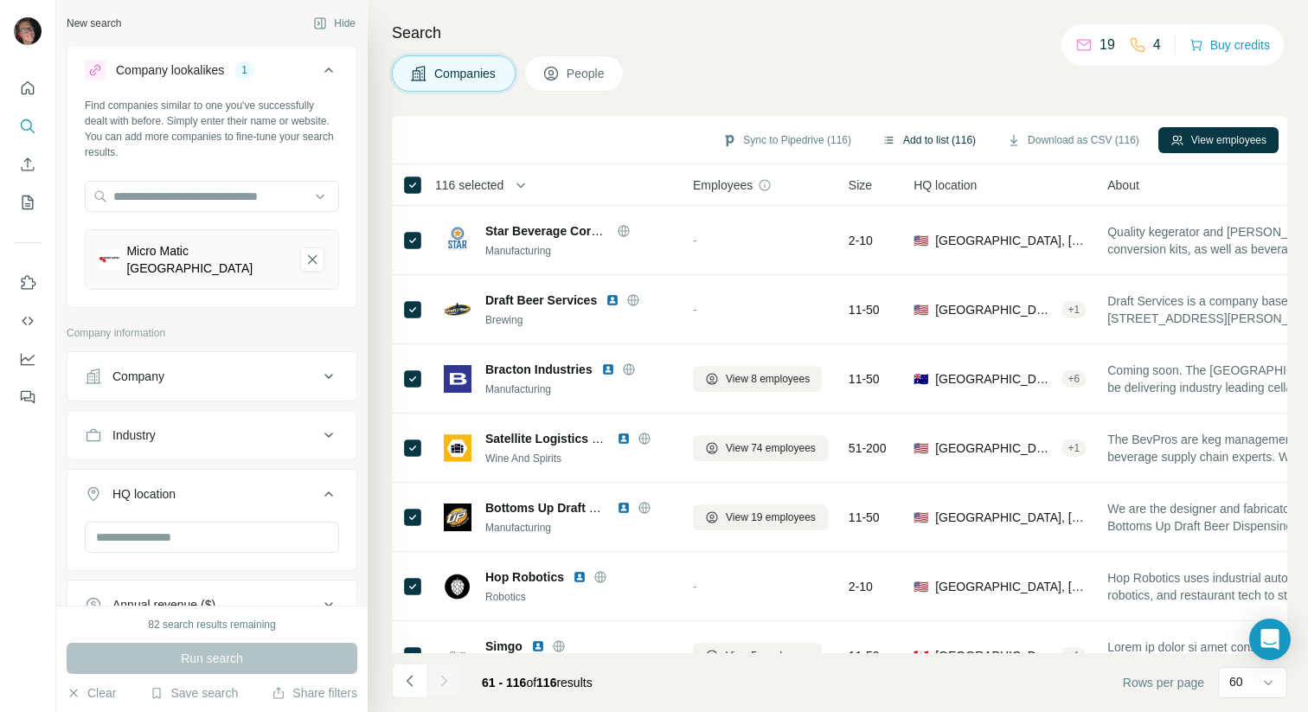
click at [931, 139] on button "Add to list (116)" at bounding box center [929, 140] width 118 height 26
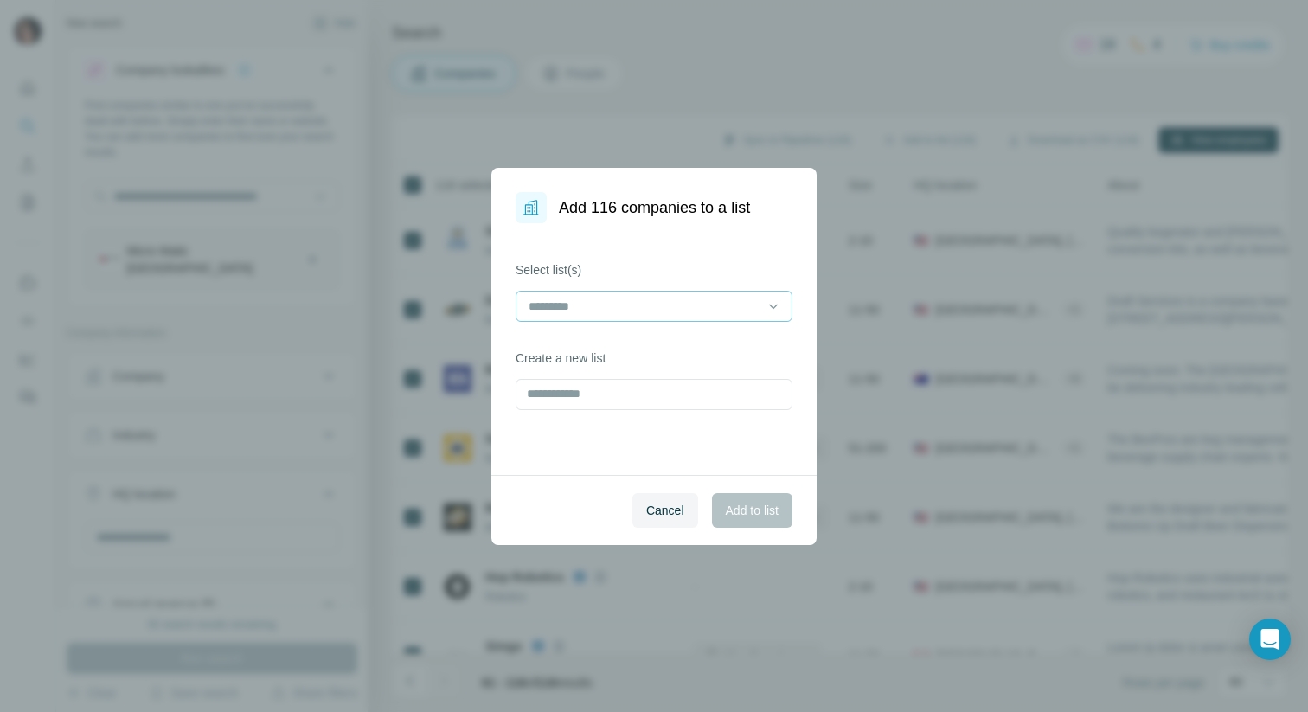
click at [626, 307] on input at bounding box center [644, 306] width 234 height 19
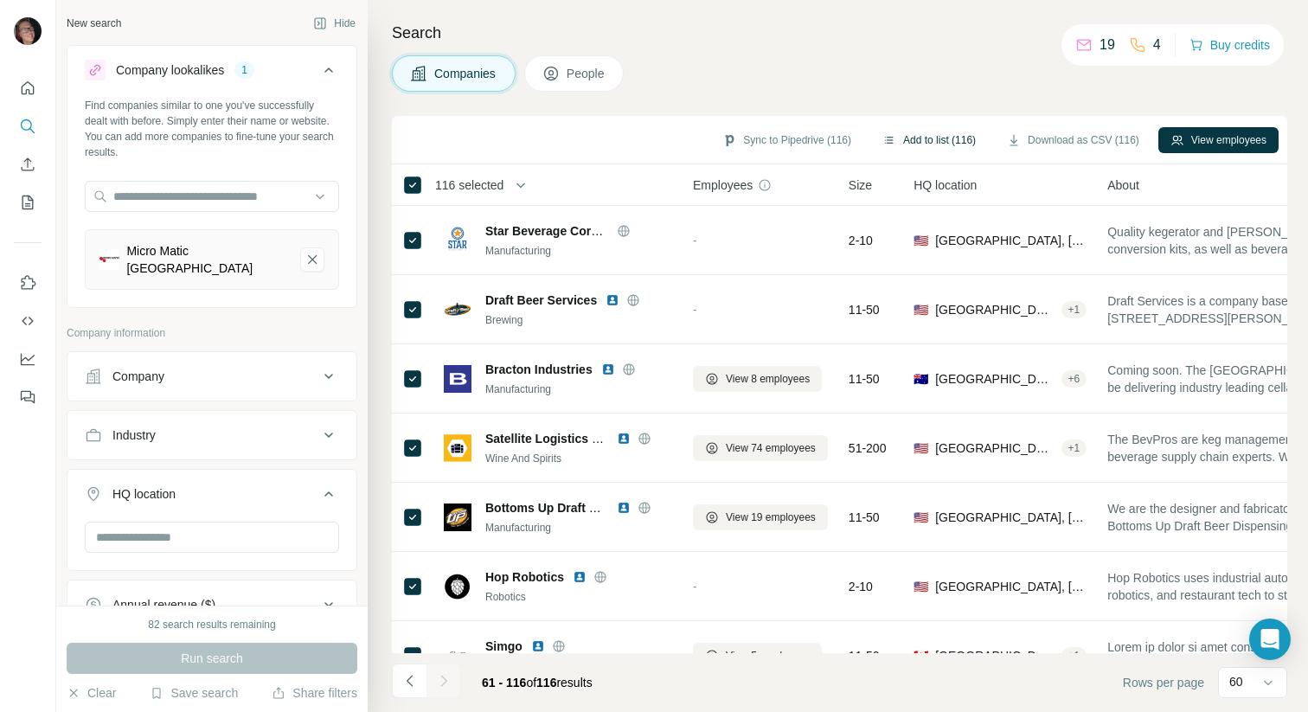
click at [946, 131] on button "Add to list (116)" at bounding box center [929, 140] width 118 height 26
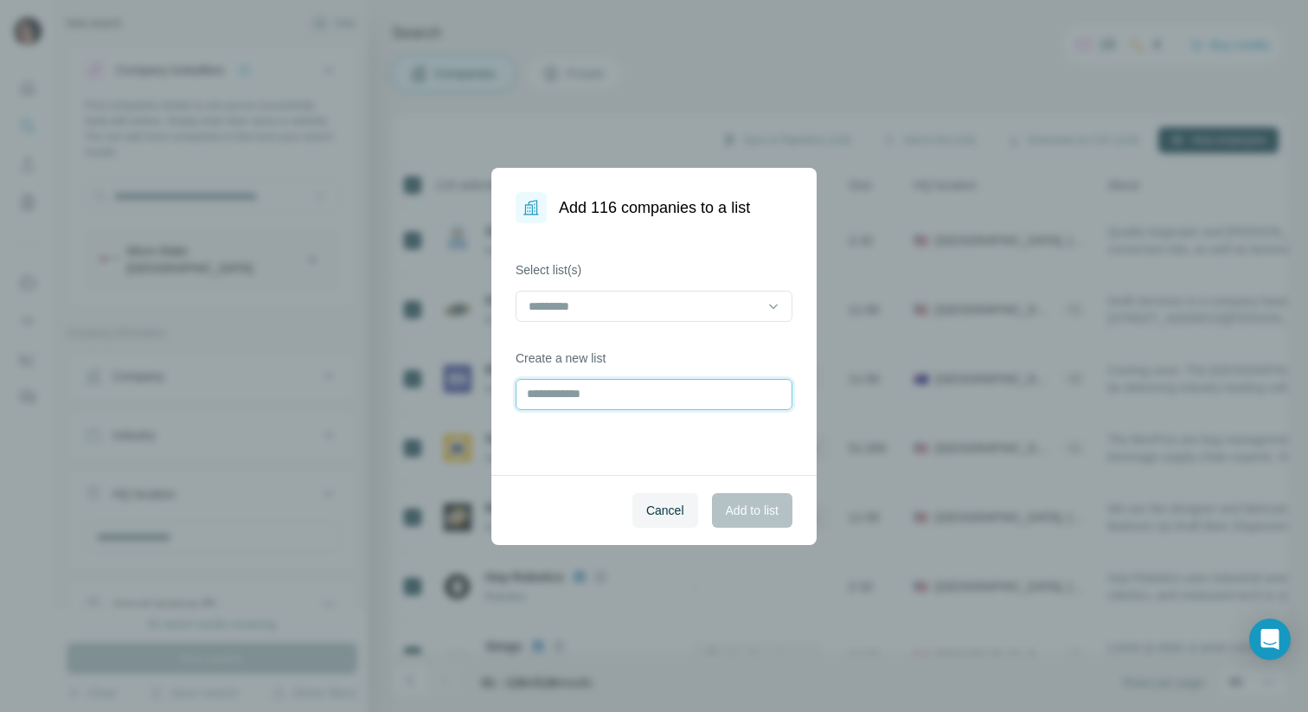
click at [559, 396] on input "text" at bounding box center [654, 394] width 277 height 31
type input "*"
click at [548, 396] on input "**********" at bounding box center [654, 394] width 277 height 31
click at [615, 399] on input "**********" at bounding box center [654, 394] width 277 height 31
type input "**********"
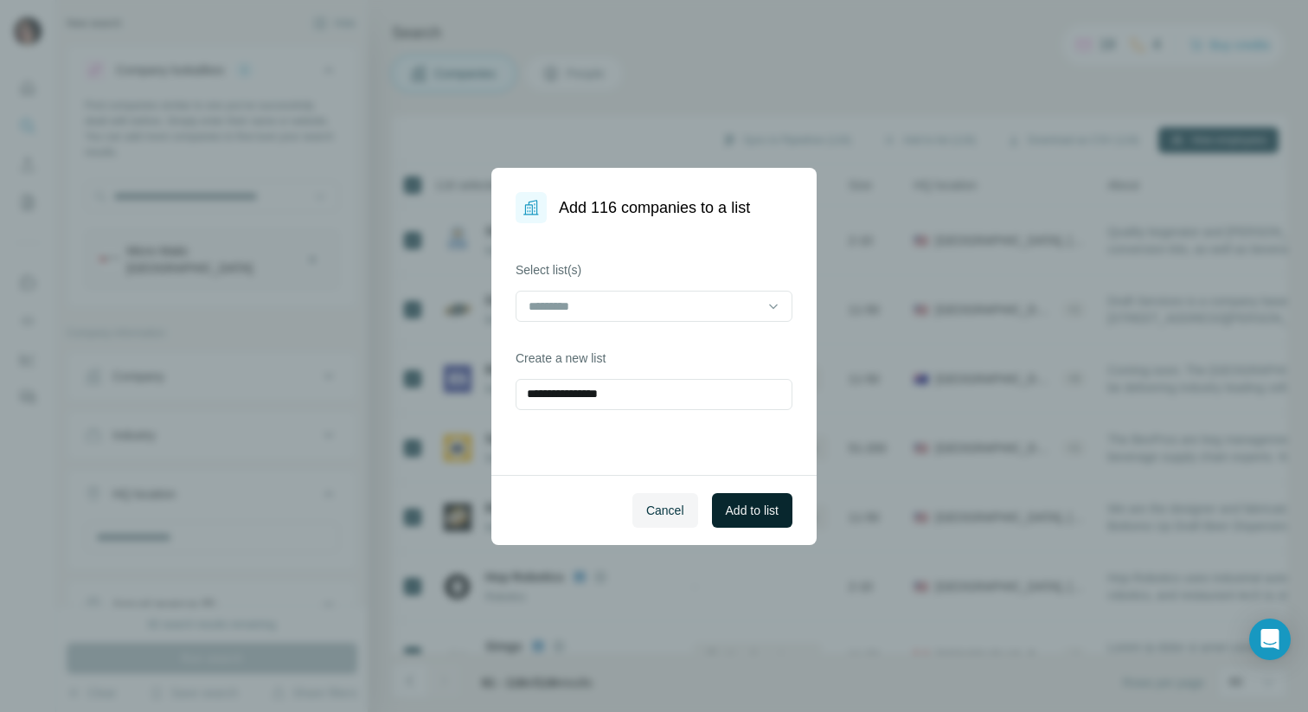
click at [730, 506] on span "Add to list" at bounding box center [752, 510] width 53 height 17
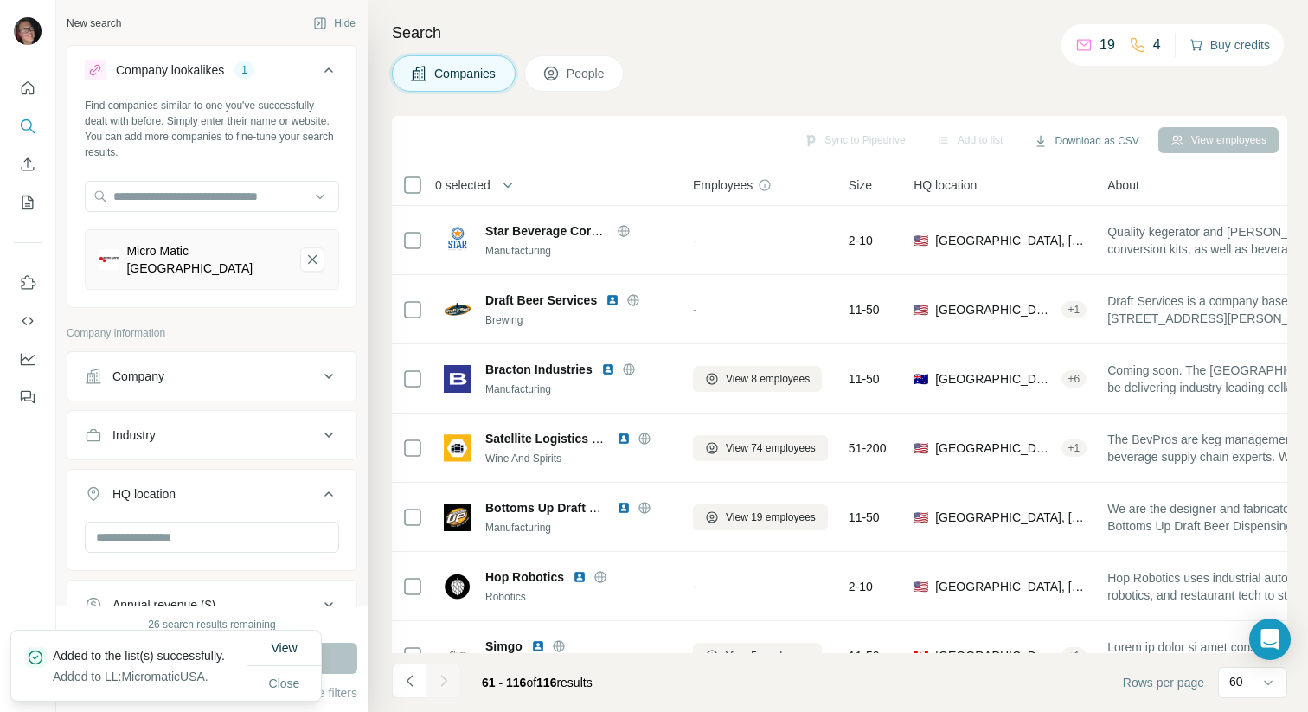
click at [1224, 51] on button "Buy credits" at bounding box center [1229, 45] width 80 height 24
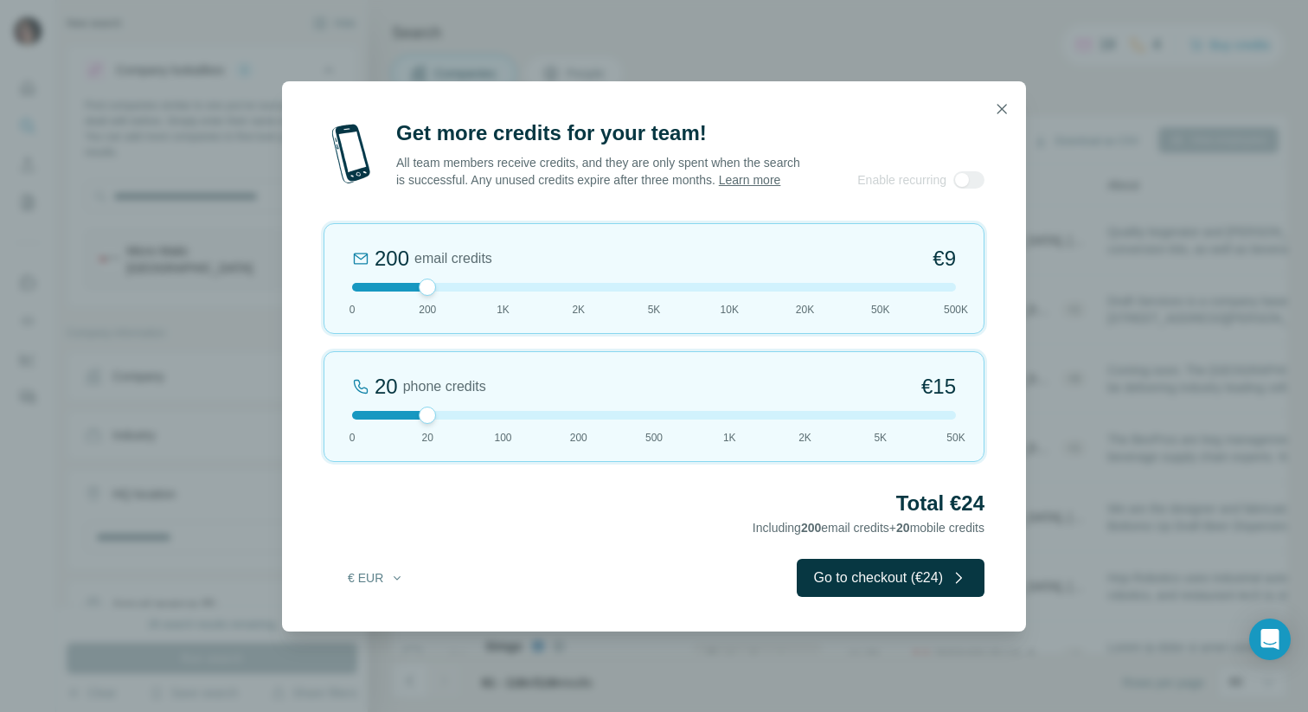
click at [501, 287] on div at bounding box center [654, 287] width 604 height 9
click at [576, 292] on div at bounding box center [654, 287] width 604 height 9
click at [994, 100] on icon "button" at bounding box center [1001, 108] width 17 height 17
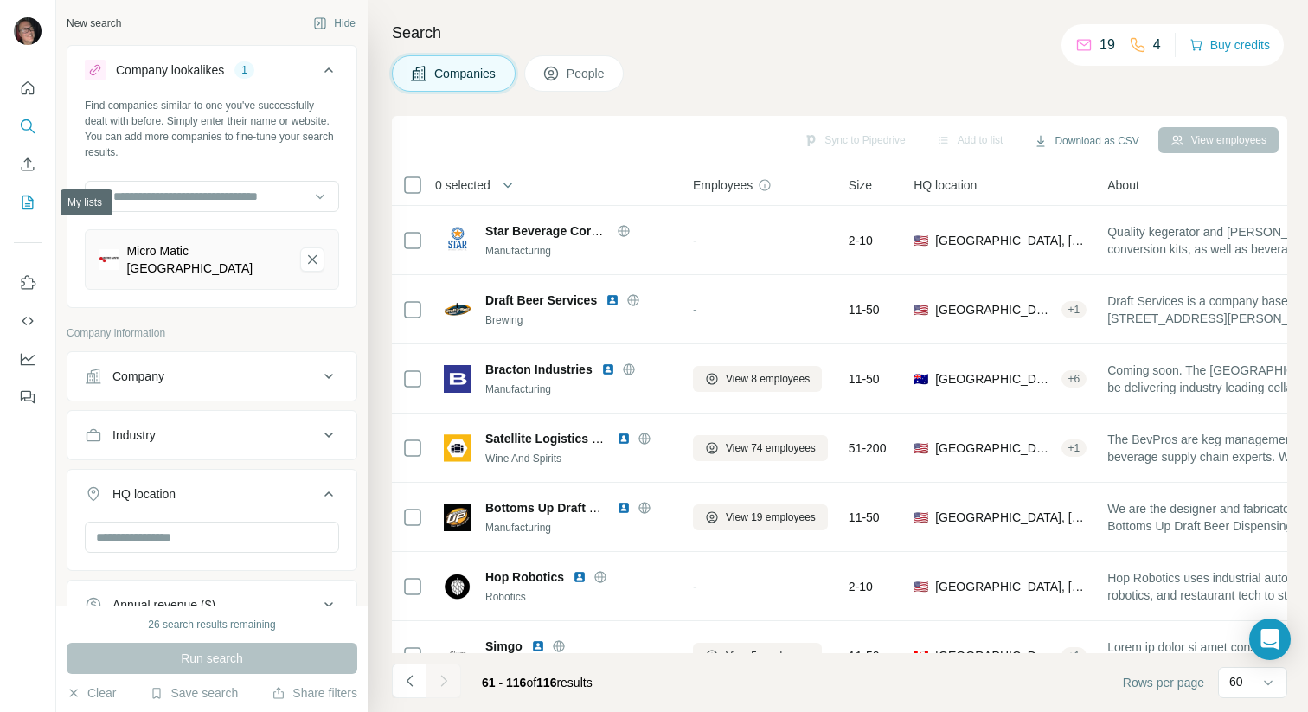
click at [27, 201] on icon "My lists" at bounding box center [27, 202] width 17 height 17
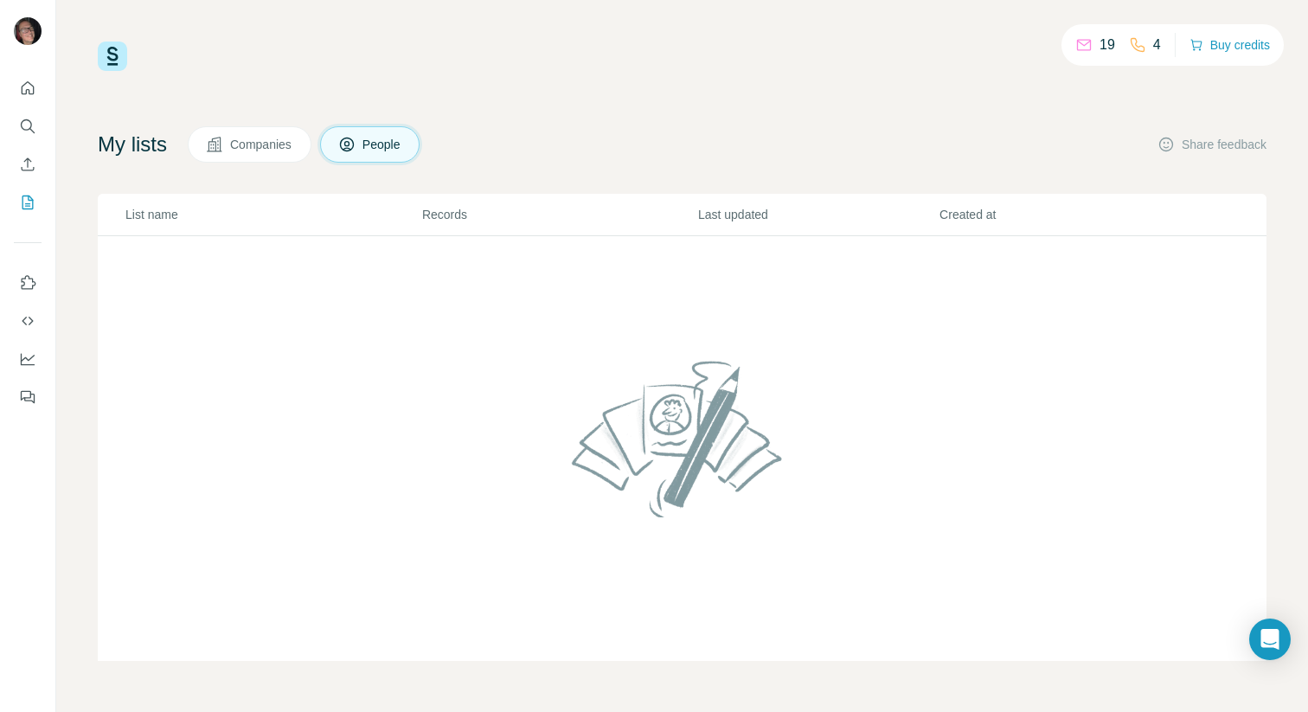
click at [266, 144] on span "Companies" at bounding box center [261, 144] width 63 height 17
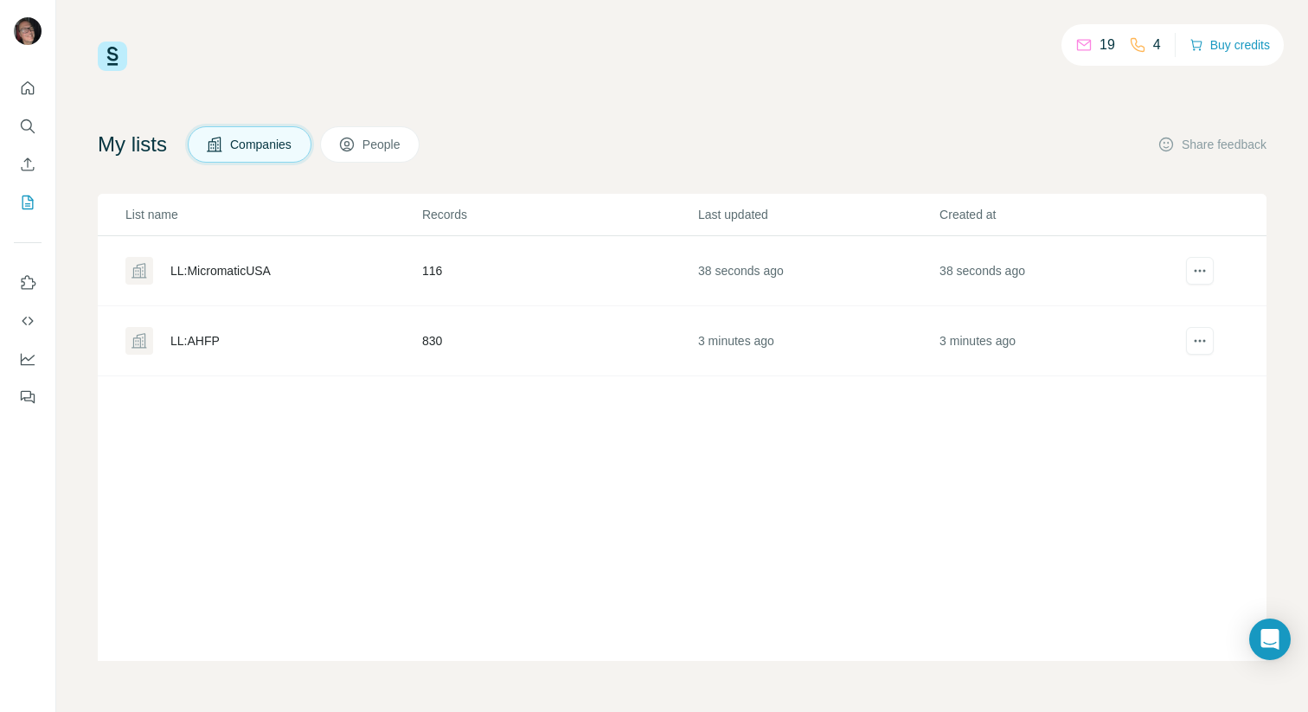
click at [201, 337] on div "LL:AHFP" at bounding box center [194, 340] width 49 height 17
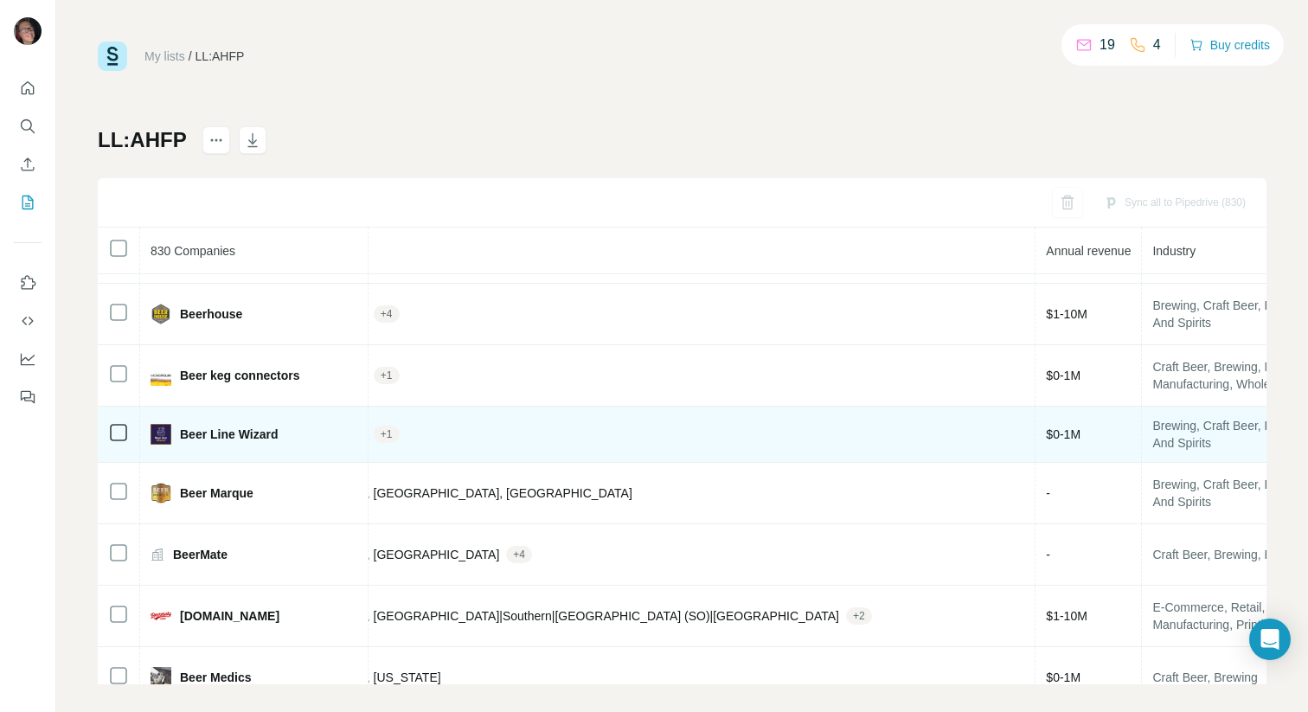
scroll to position [5126, 723]
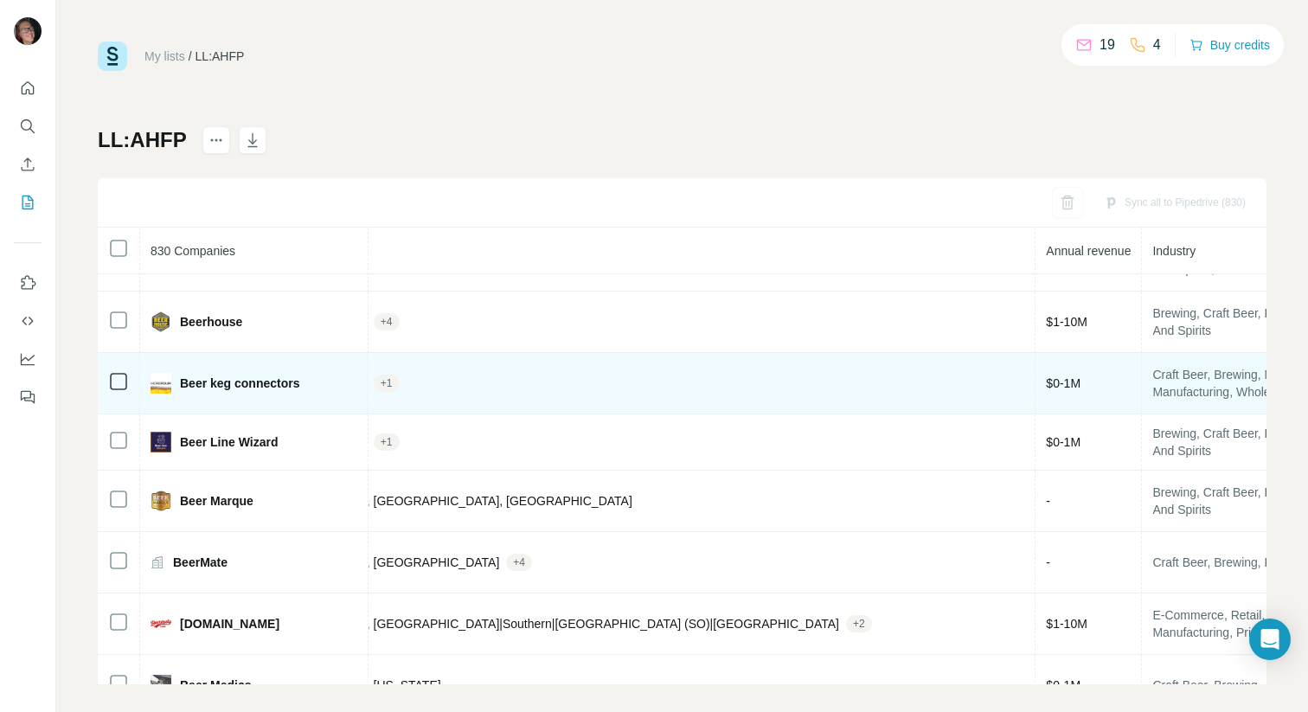
click at [1152, 397] on span "Craft Beer, Brewing, Manufacturing, Machinery Manufacturing, Wholesale" at bounding box center [1282, 383] width 260 height 35
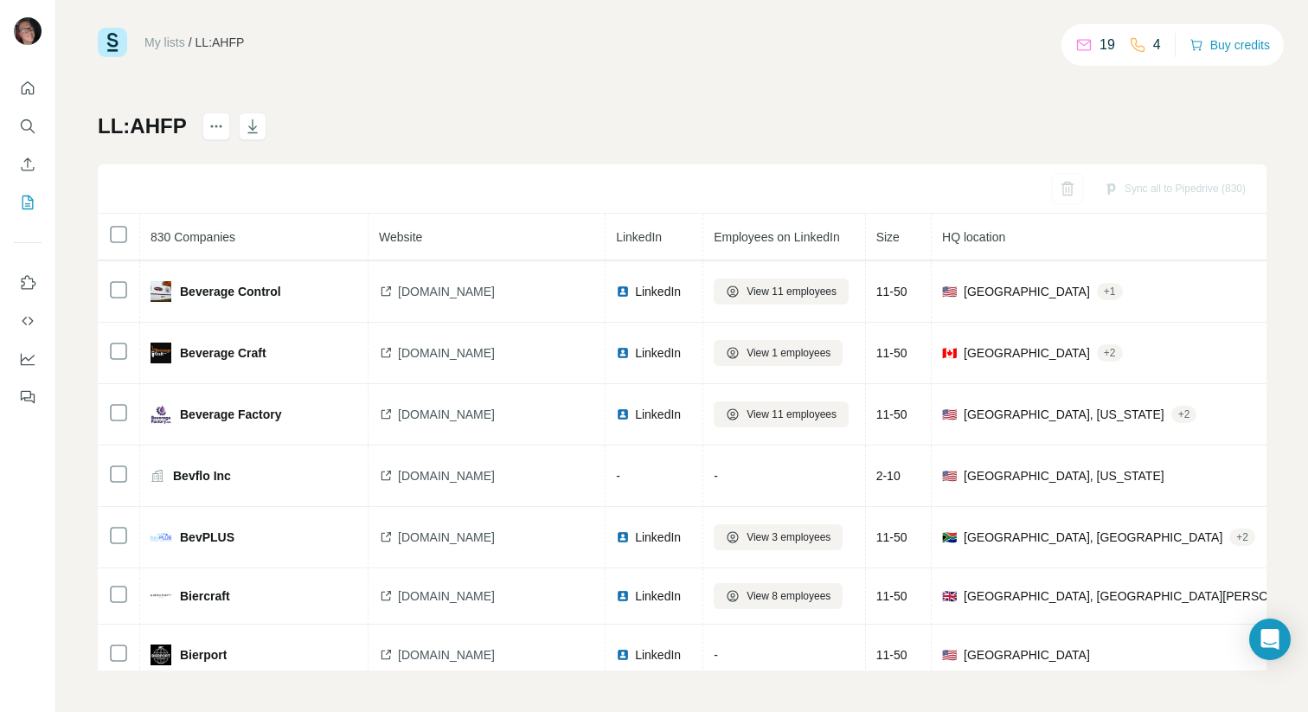
scroll to position [7286, 0]
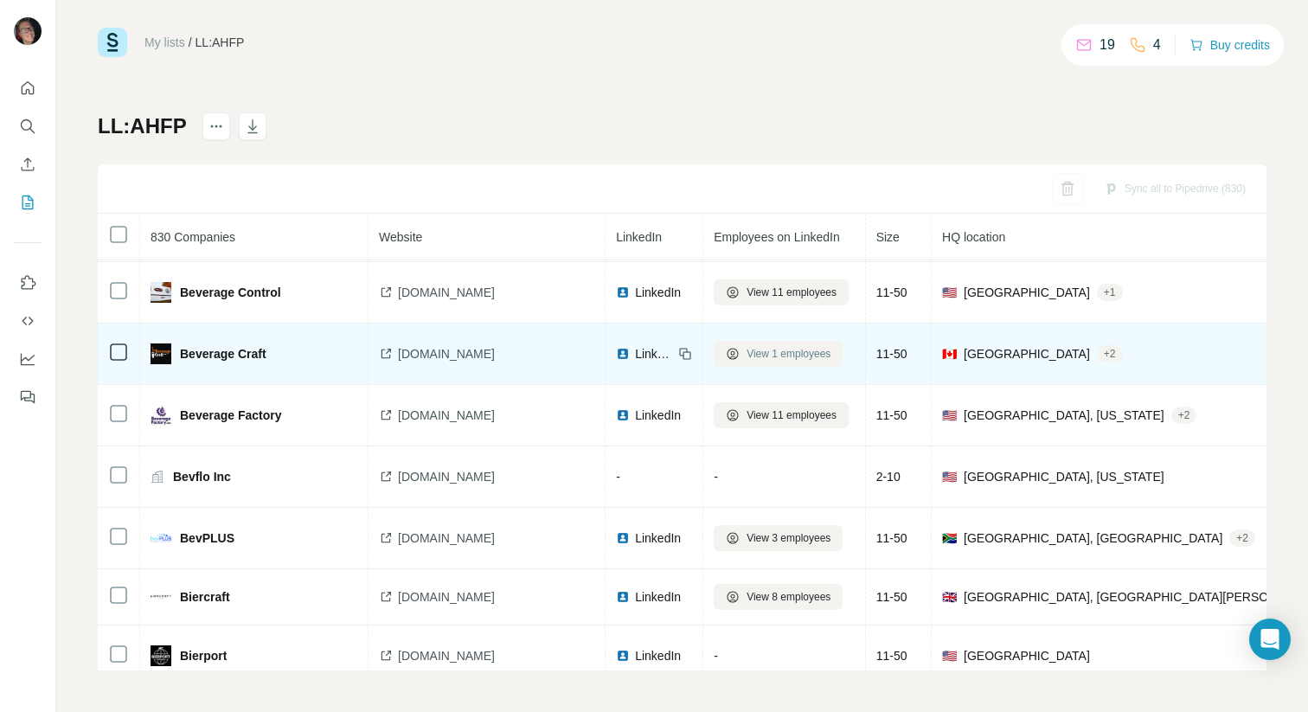
click at [754, 352] on span "View 1 employees" at bounding box center [789, 354] width 84 height 16
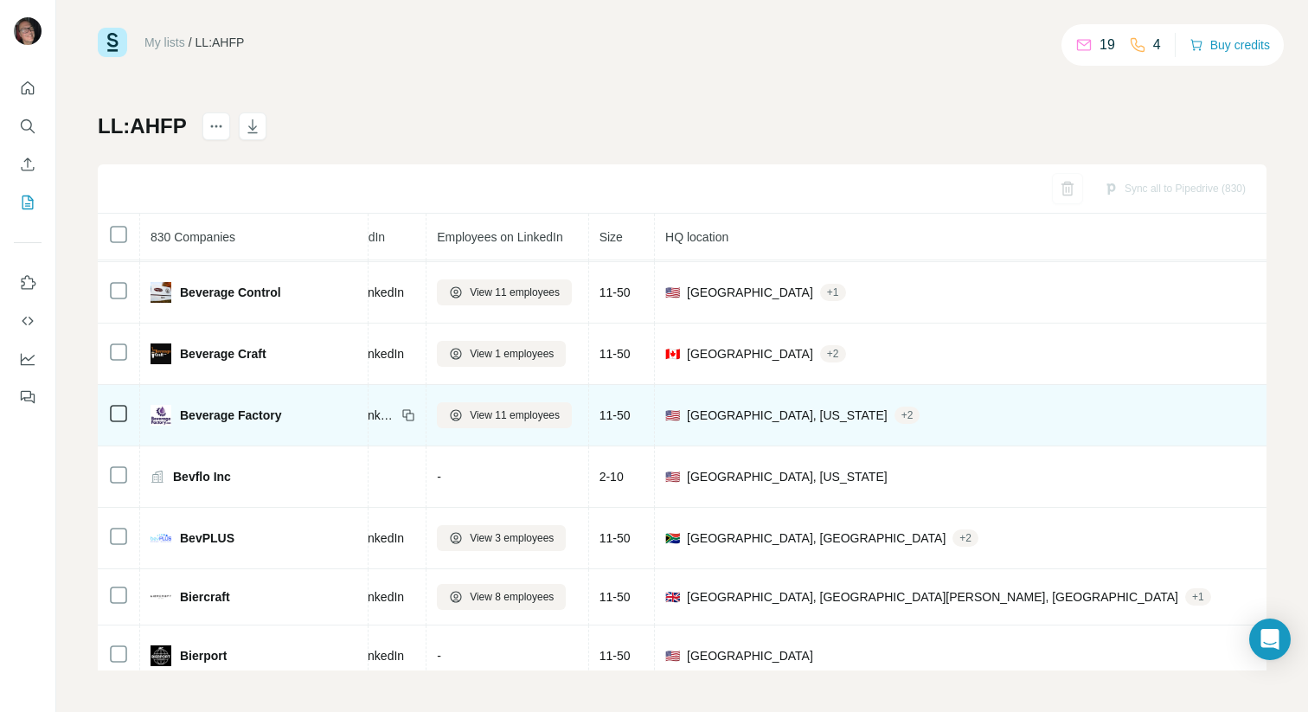
scroll to position [7286, 207]
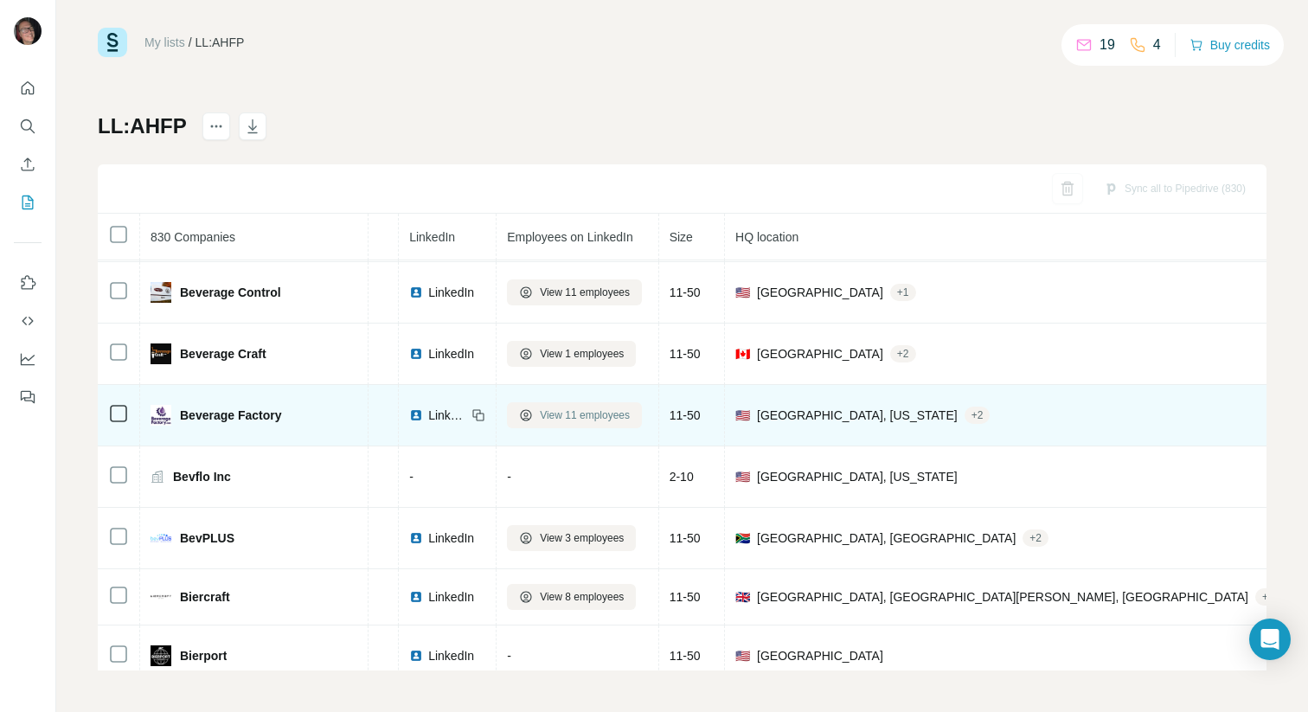
click at [589, 420] on span "View 11 employees" at bounding box center [585, 415] width 90 height 16
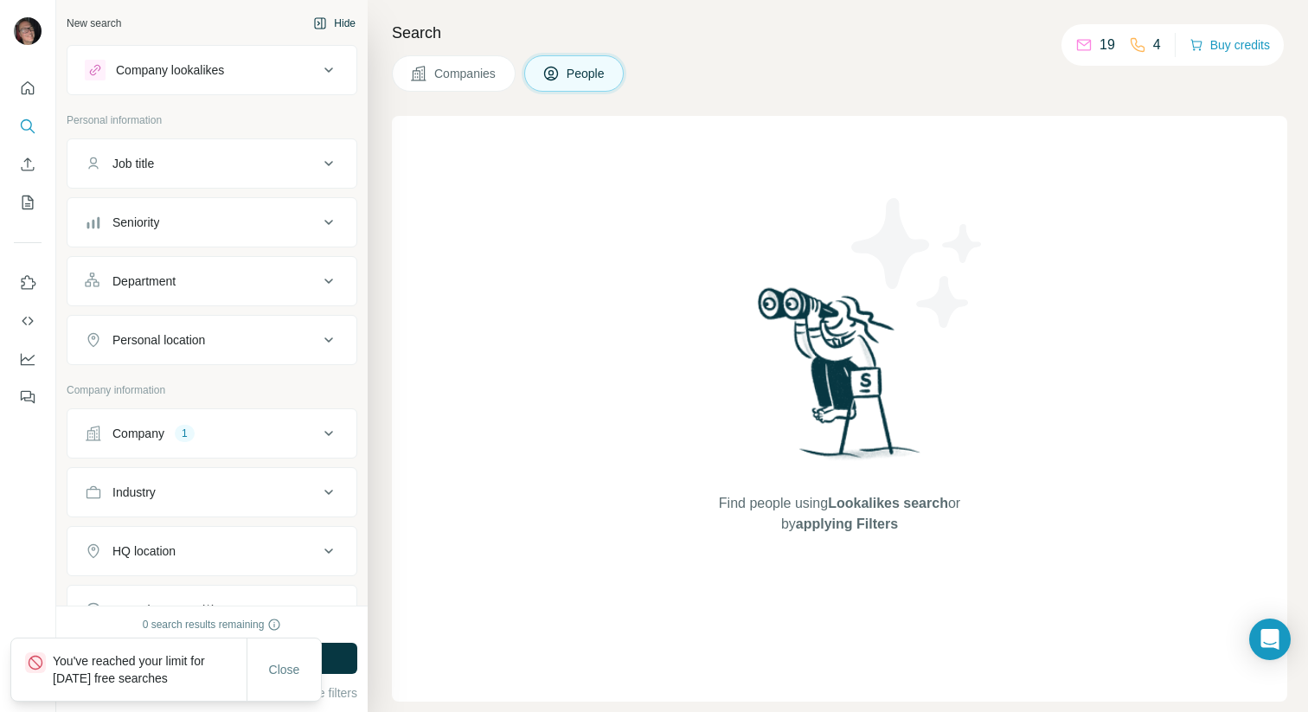
click at [354, 18] on button "Hide" at bounding box center [334, 23] width 67 height 26
